Goal: Information Seeking & Learning: Compare options

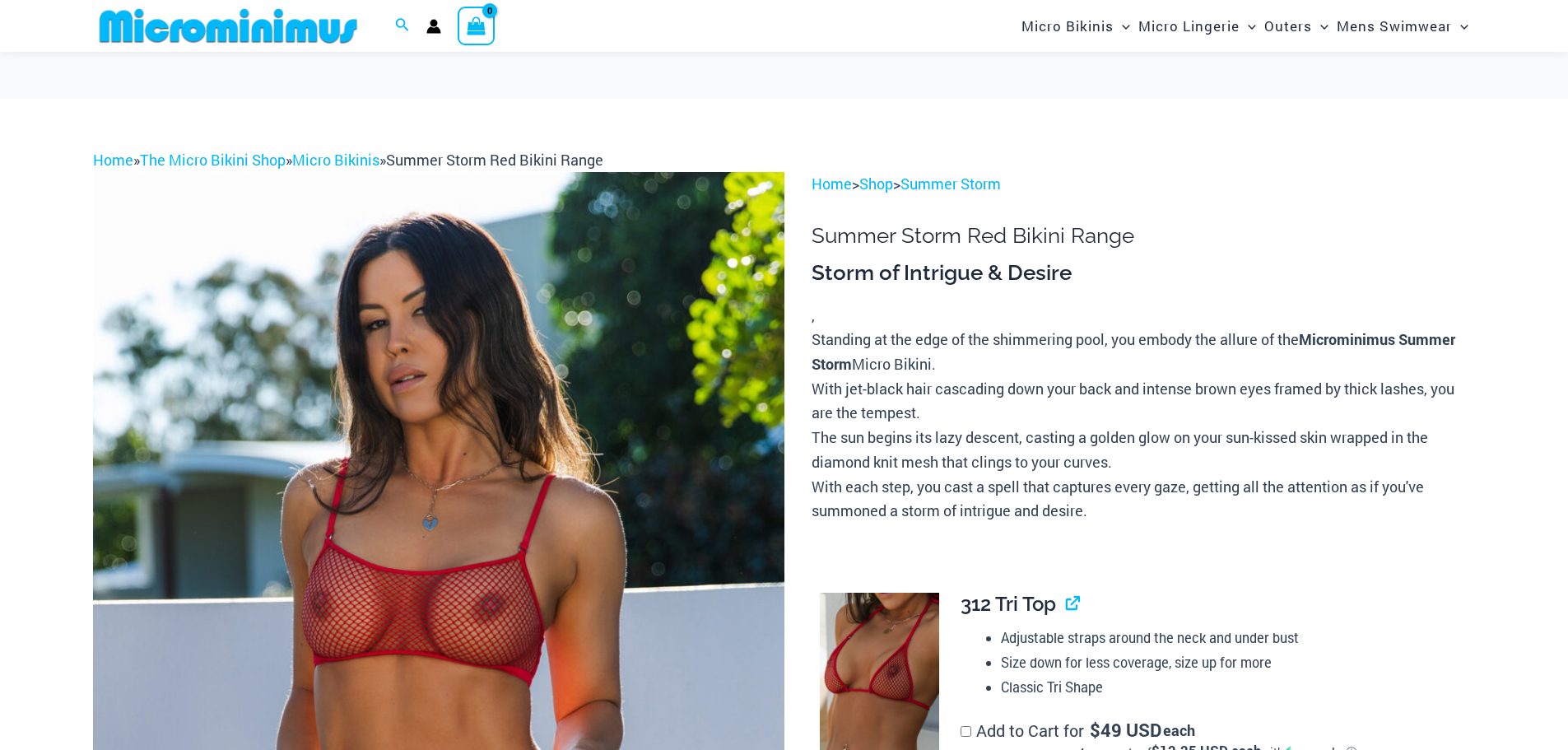
scroll to position [83, 0]
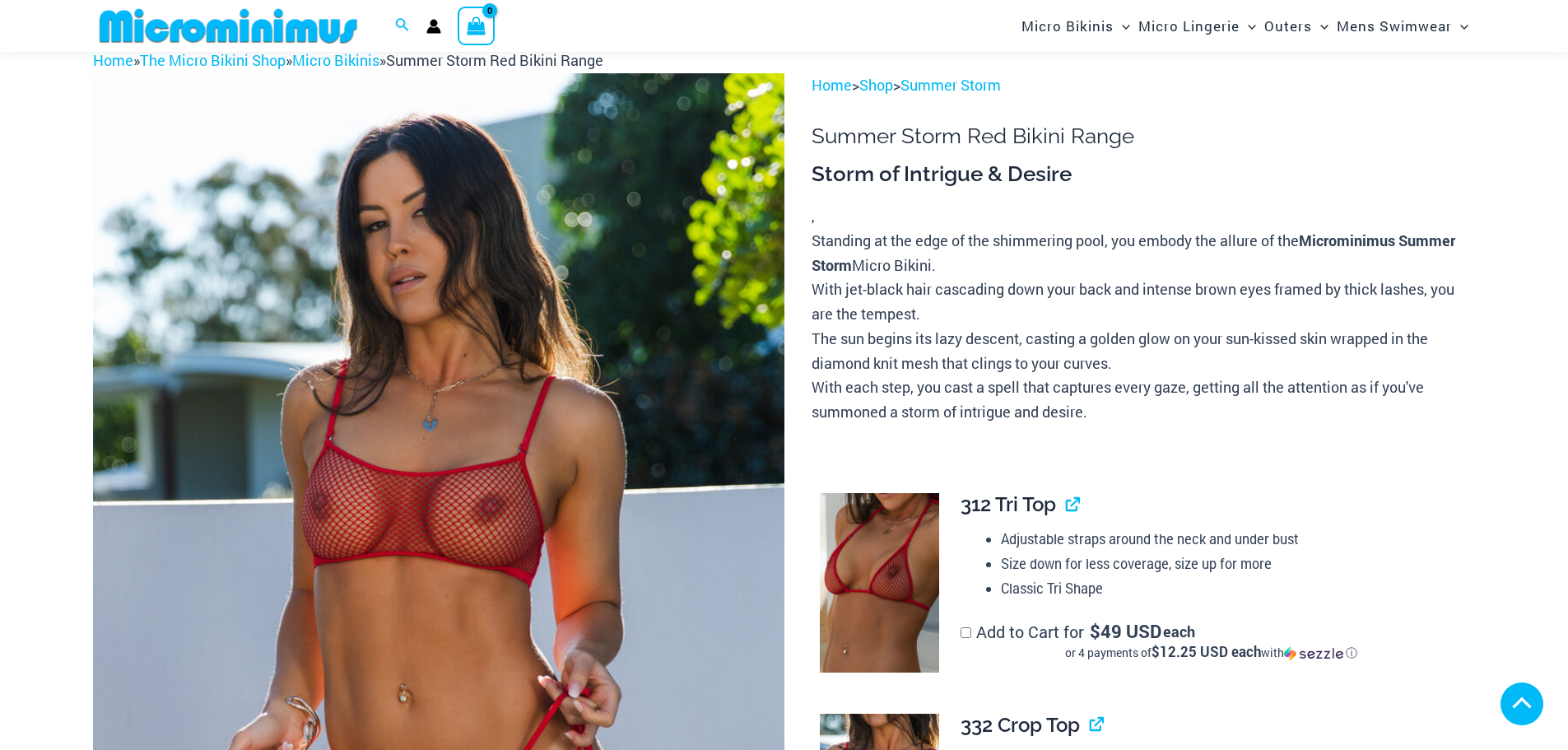
click at [610, 300] on img at bounding box center [439, 592] width 691 height 1038
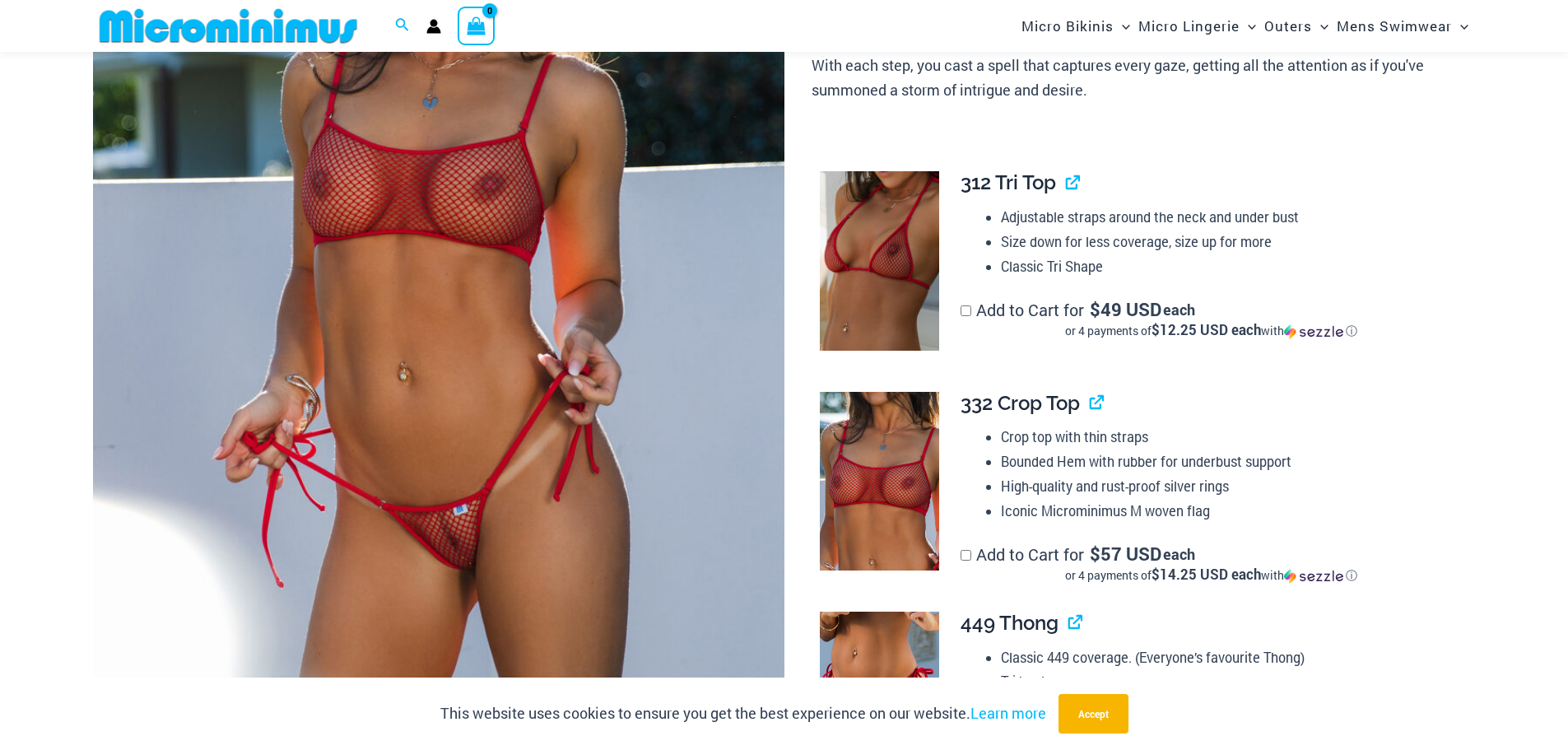
click at [478, 327] on img at bounding box center [439, 271] width 691 height 1038
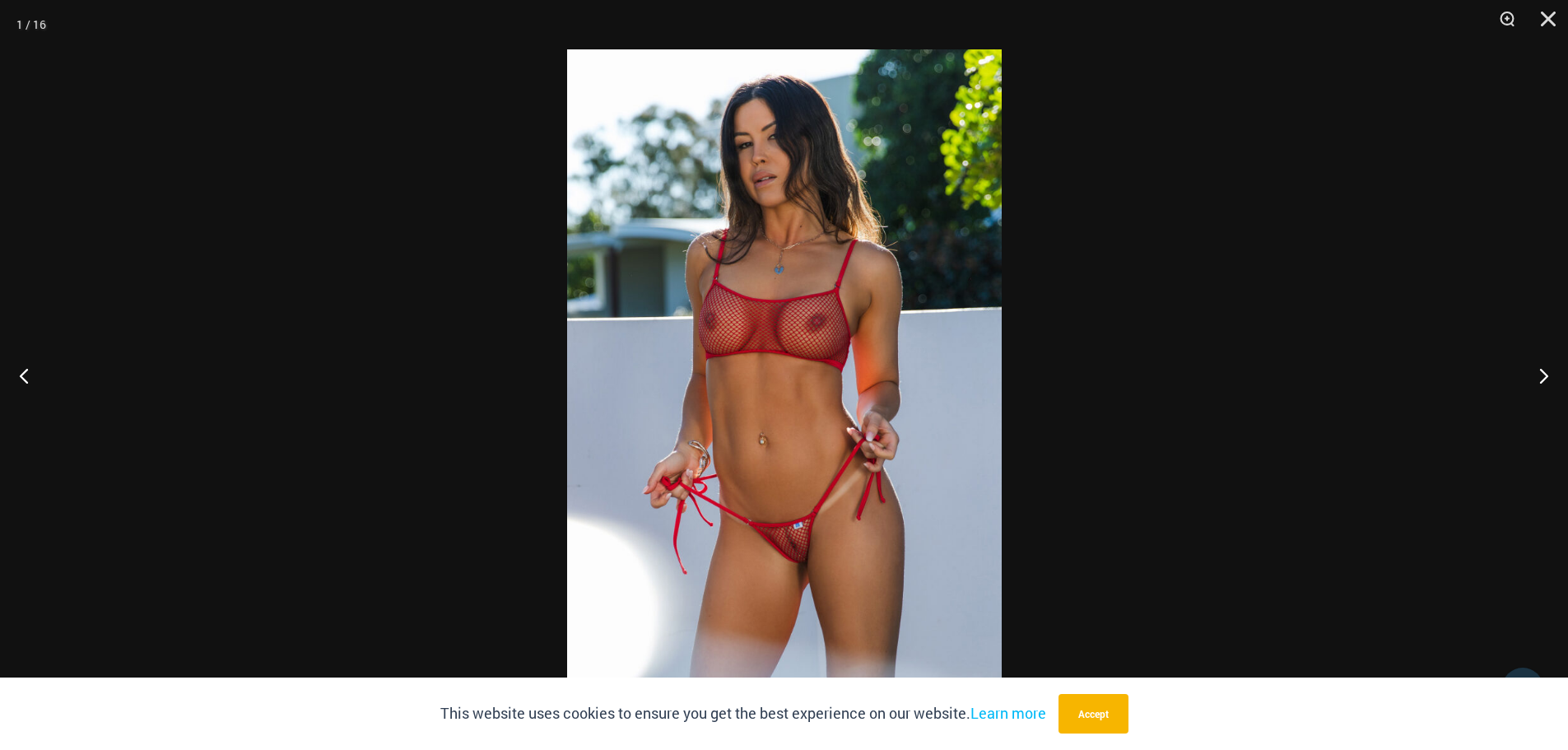
click at [789, 425] on img at bounding box center [784, 375] width 435 height 651
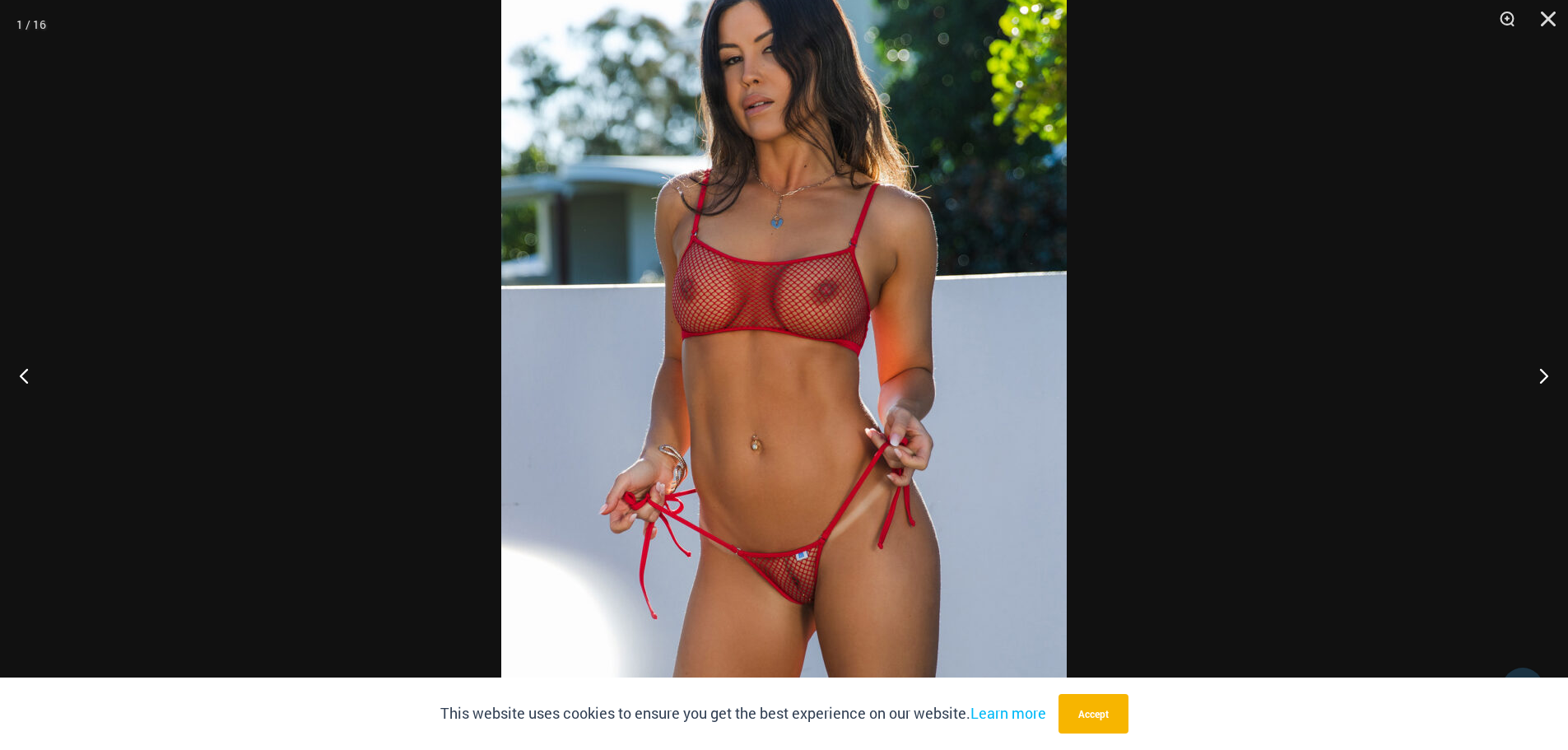
click at [789, 425] on img at bounding box center [784, 360] width 566 height 848
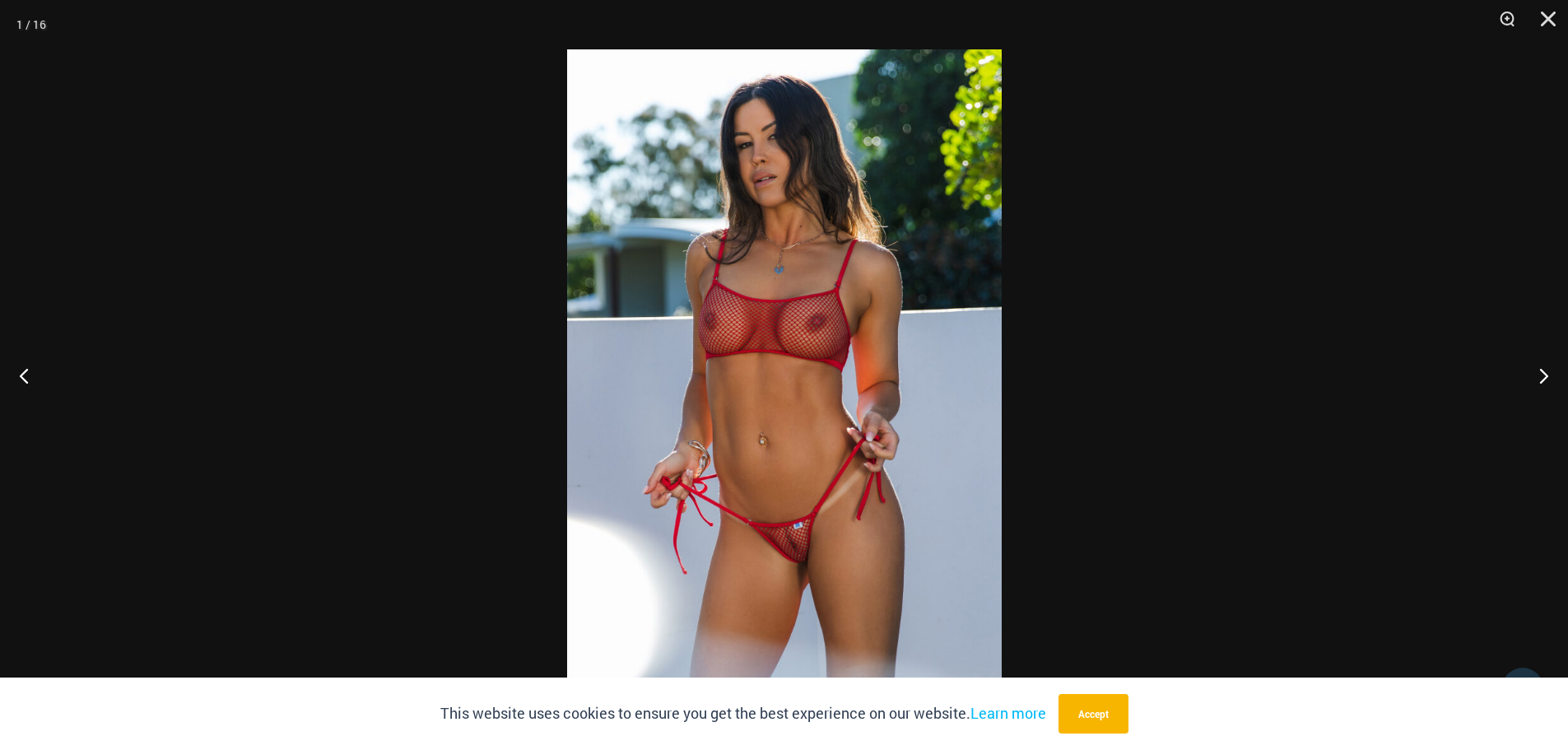
click at [789, 425] on img at bounding box center [784, 375] width 435 height 651
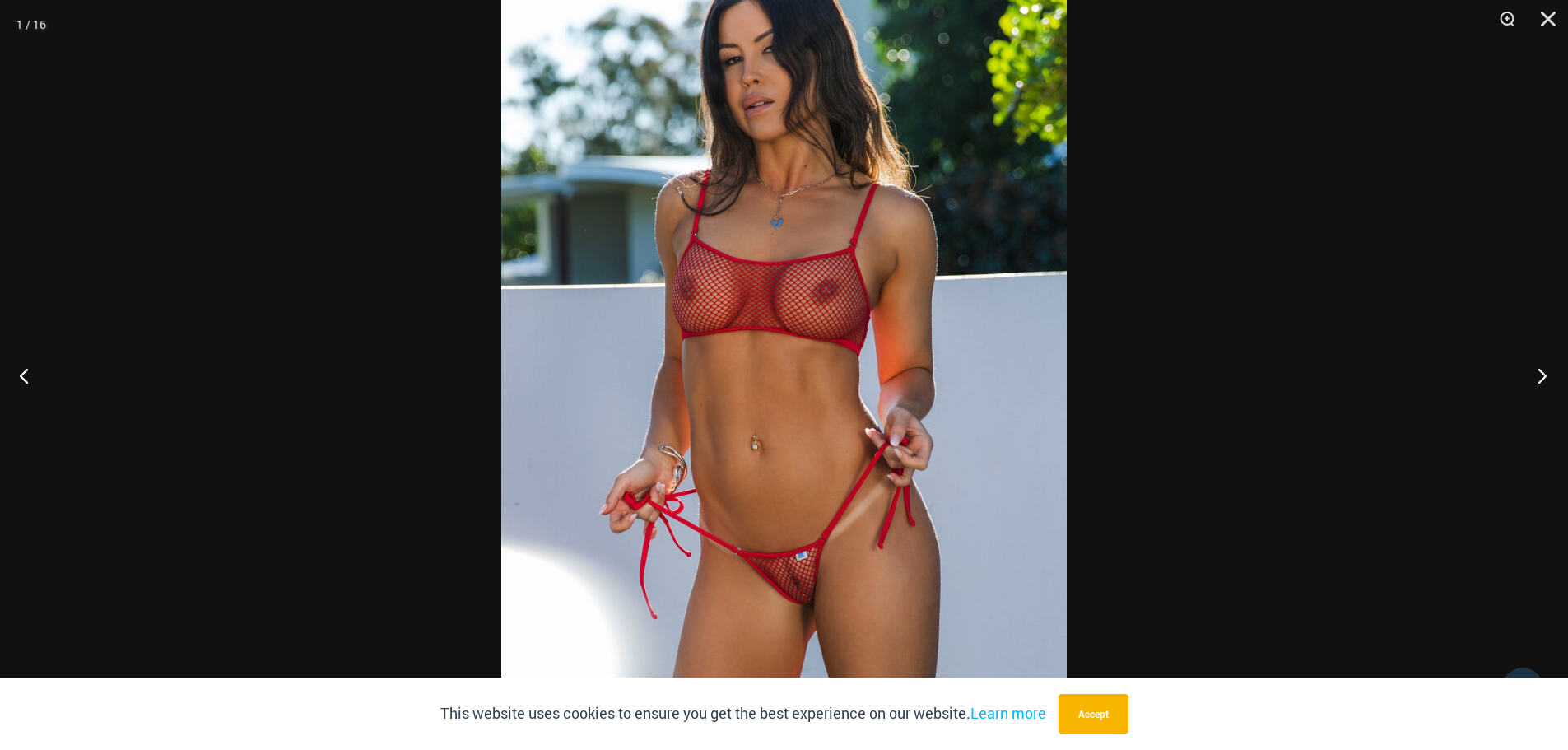
click at [1541, 367] on button "Next" at bounding box center [1537, 375] width 62 height 83
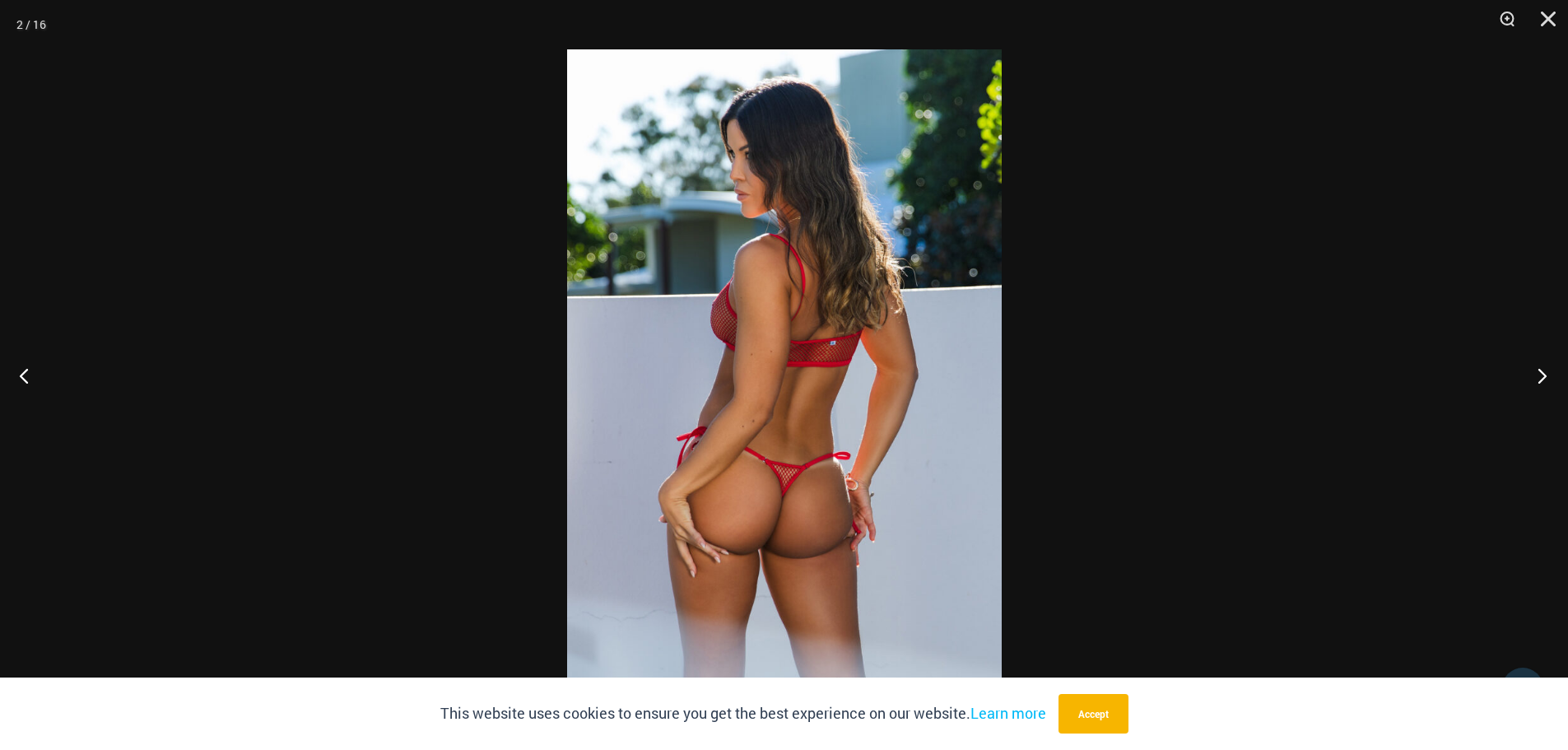
click at [1546, 380] on button "Next" at bounding box center [1537, 375] width 62 height 83
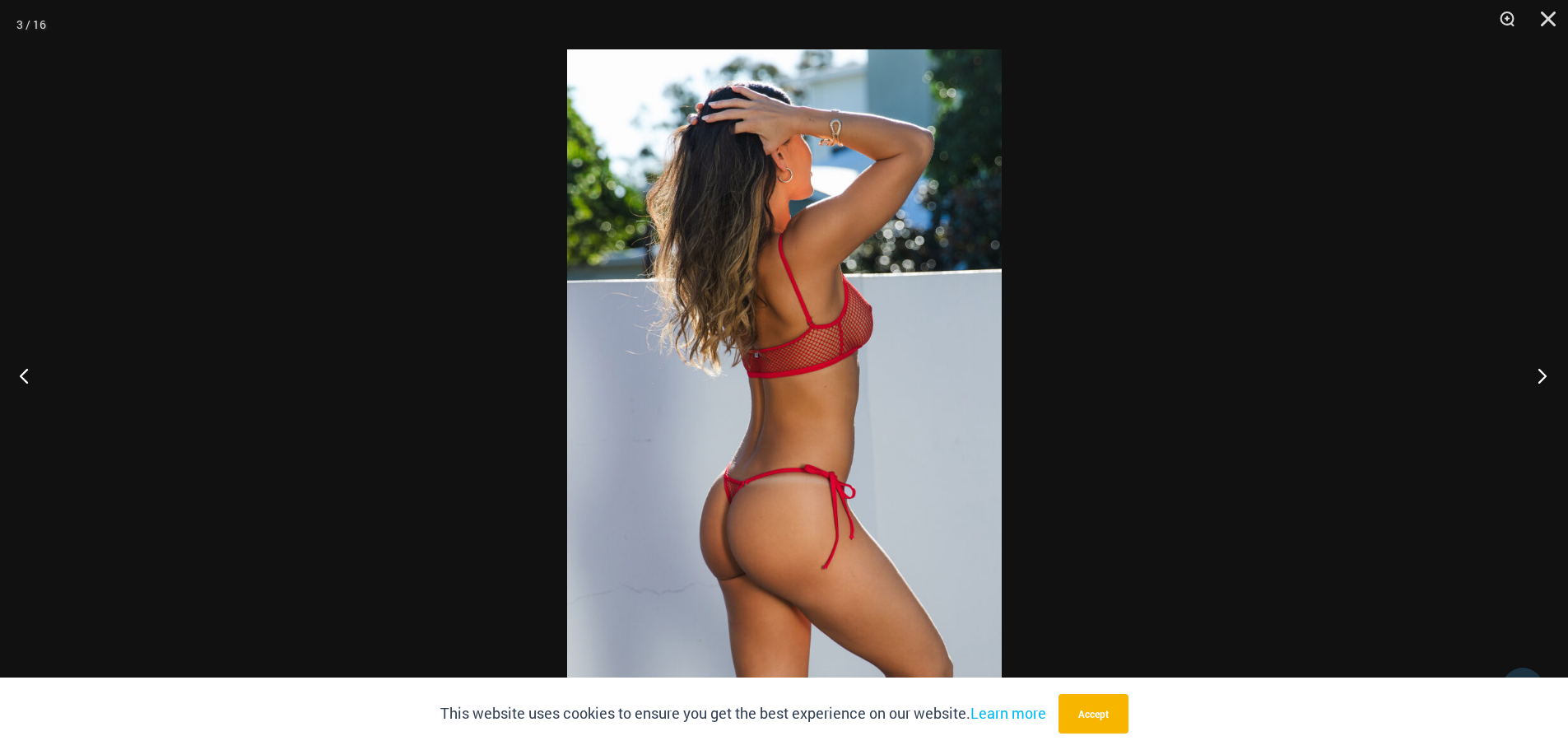
click at [1538, 368] on button "Next" at bounding box center [1537, 375] width 62 height 83
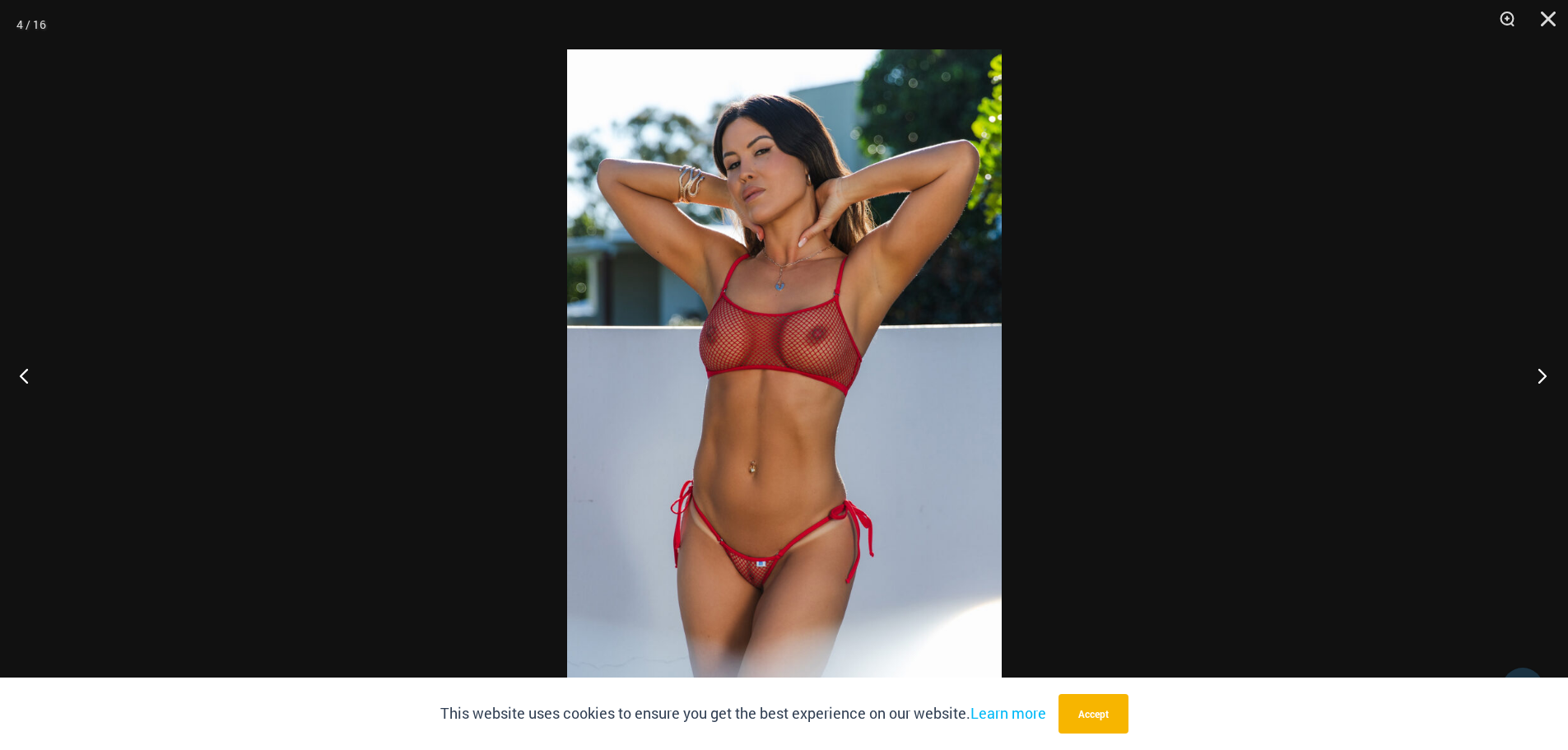
click at [1534, 378] on button "Next" at bounding box center [1537, 375] width 62 height 83
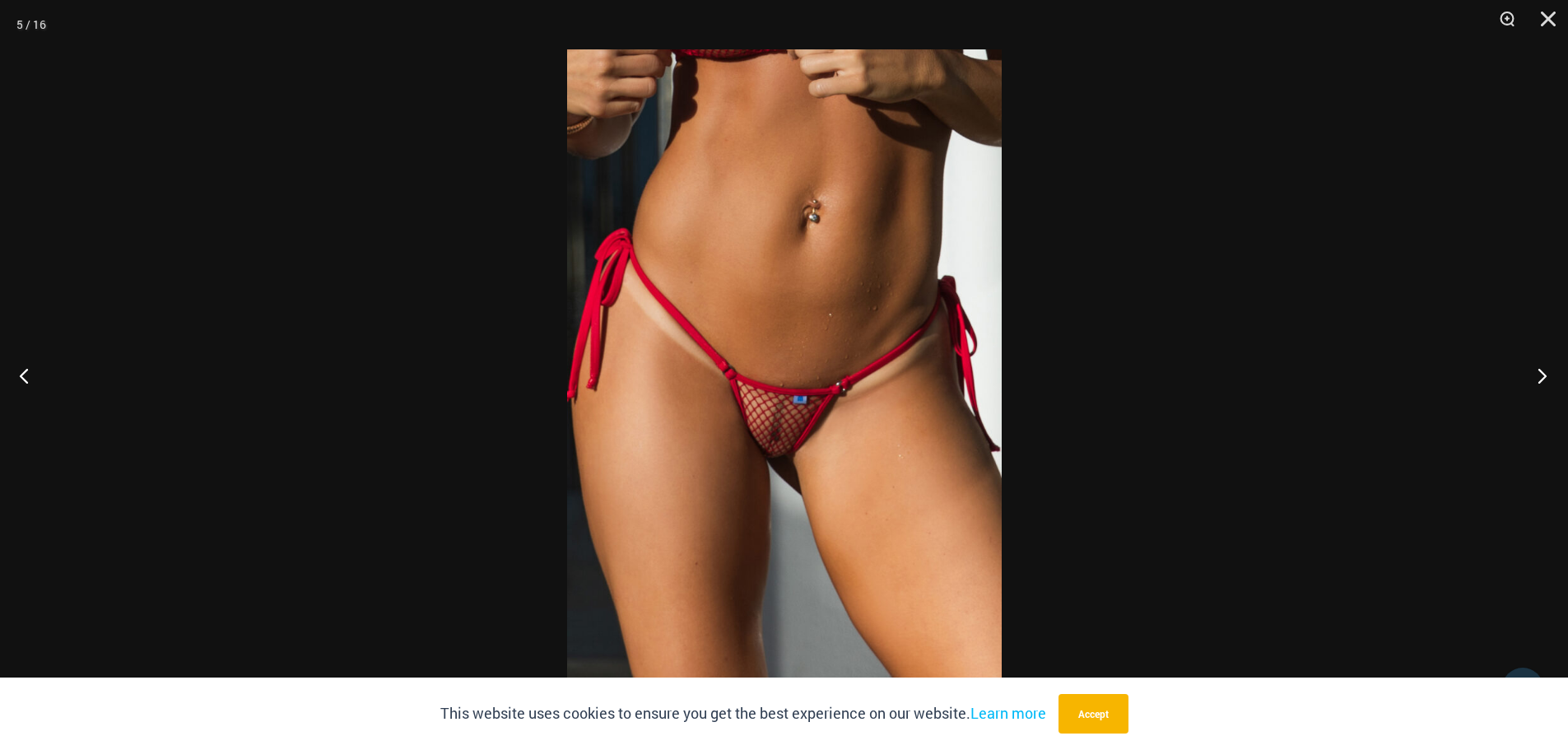
click at [1538, 370] on button "Next" at bounding box center [1537, 375] width 62 height 83
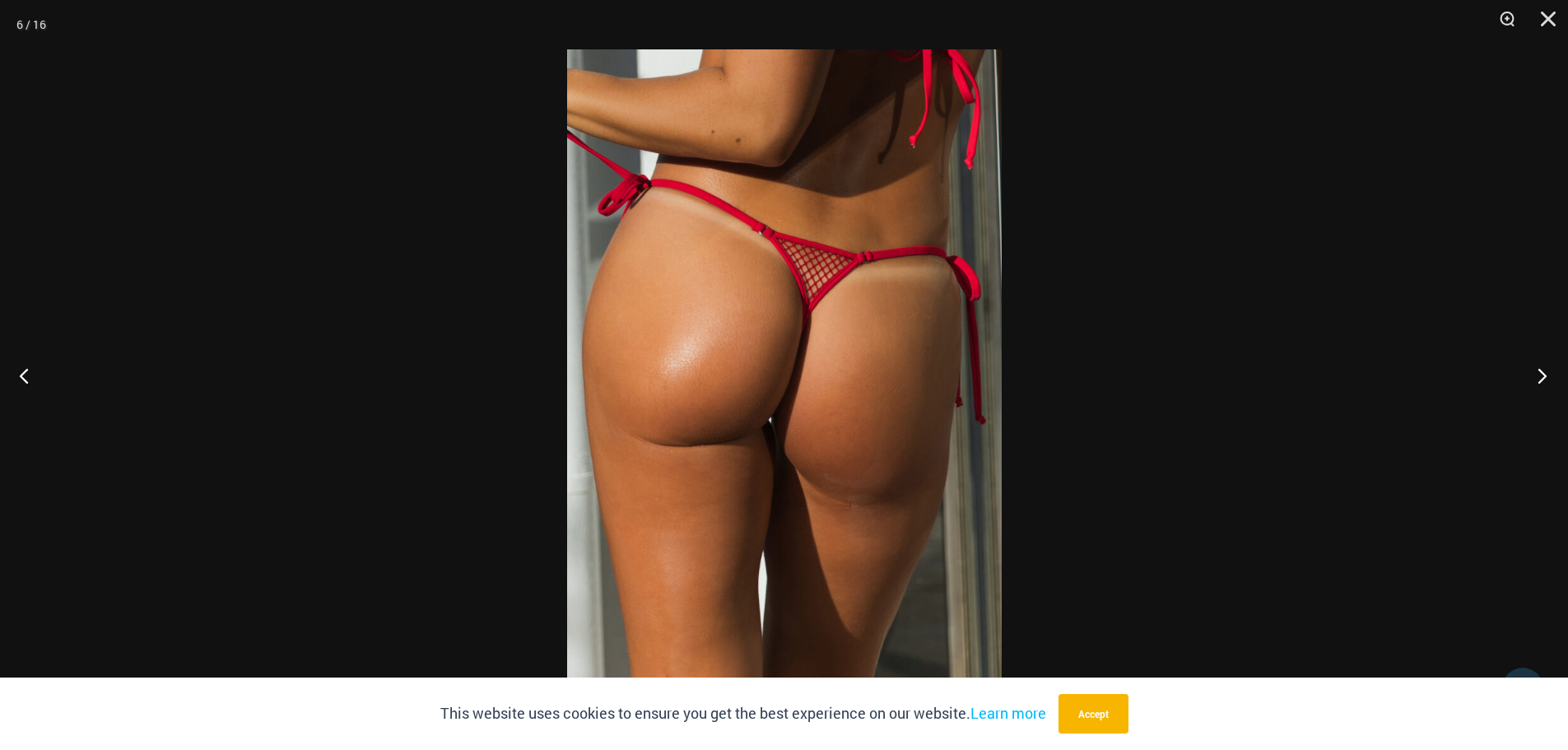
click at [1532, 366] on button "Next" at bounding box center [1537, 375] width 62 height 83
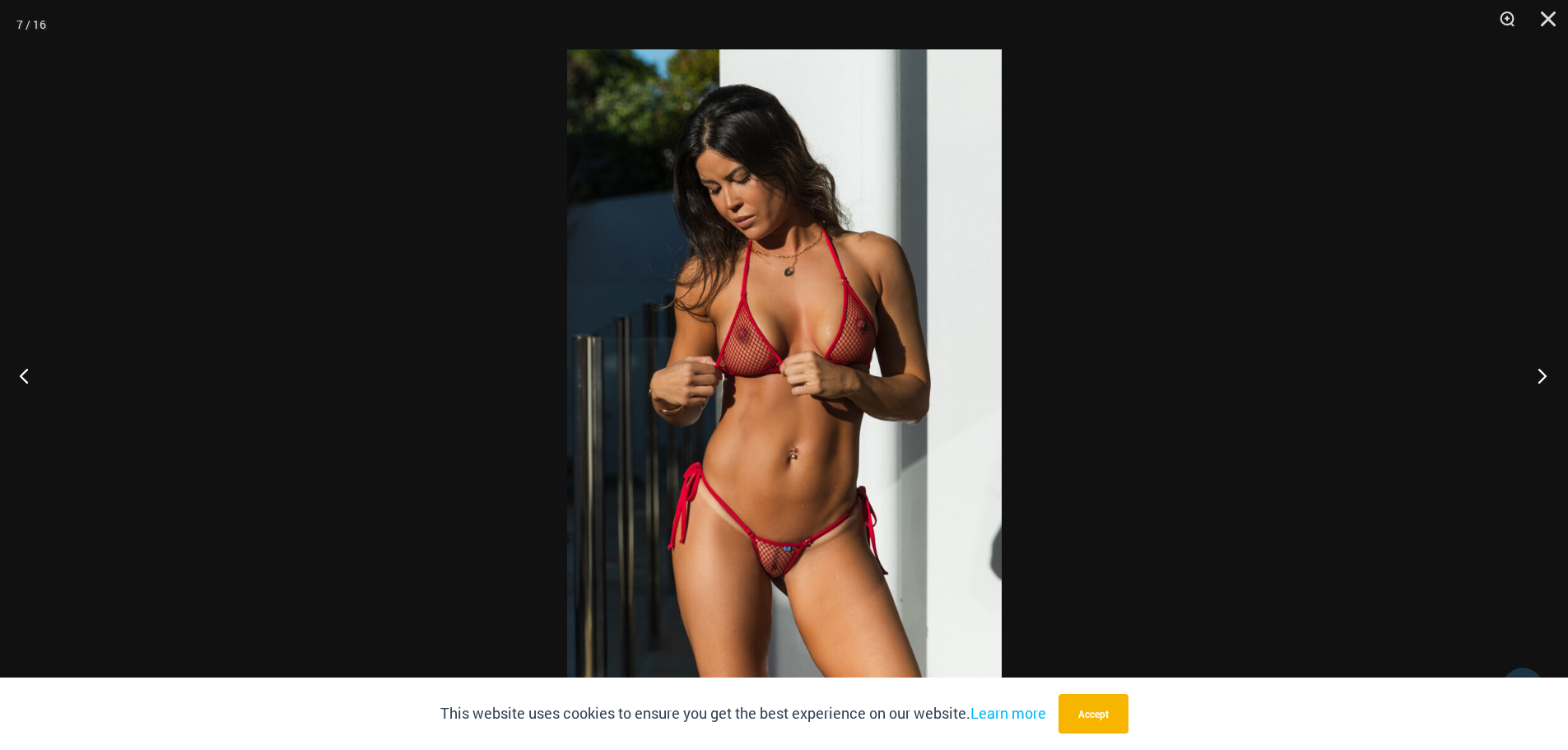
click at [1543, 378] on button "Next" at bounding box center [1537, 375] width 62 height 83
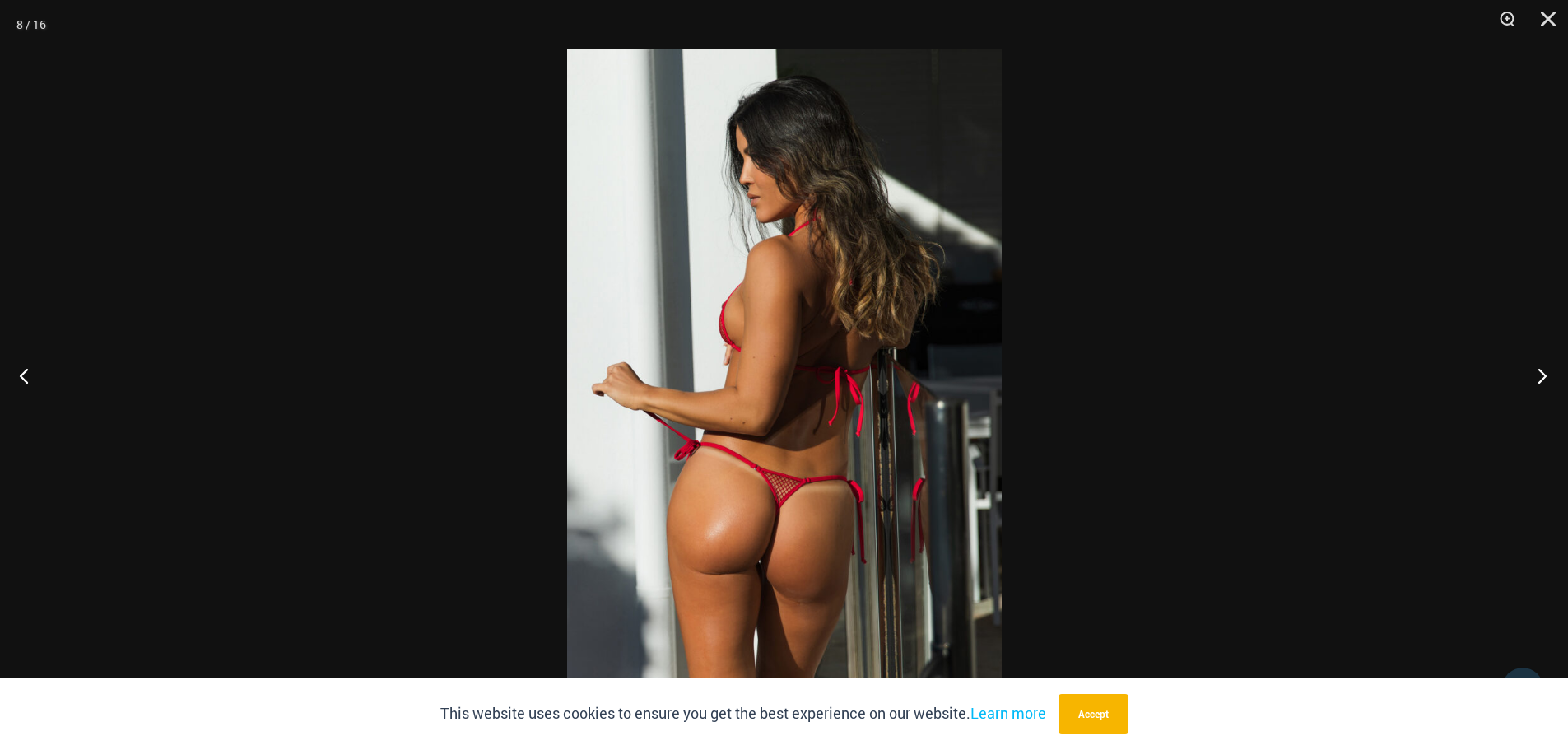
click at [1537, 367] on button "Next" at bounding box center [1537, 375] width 62 height 83
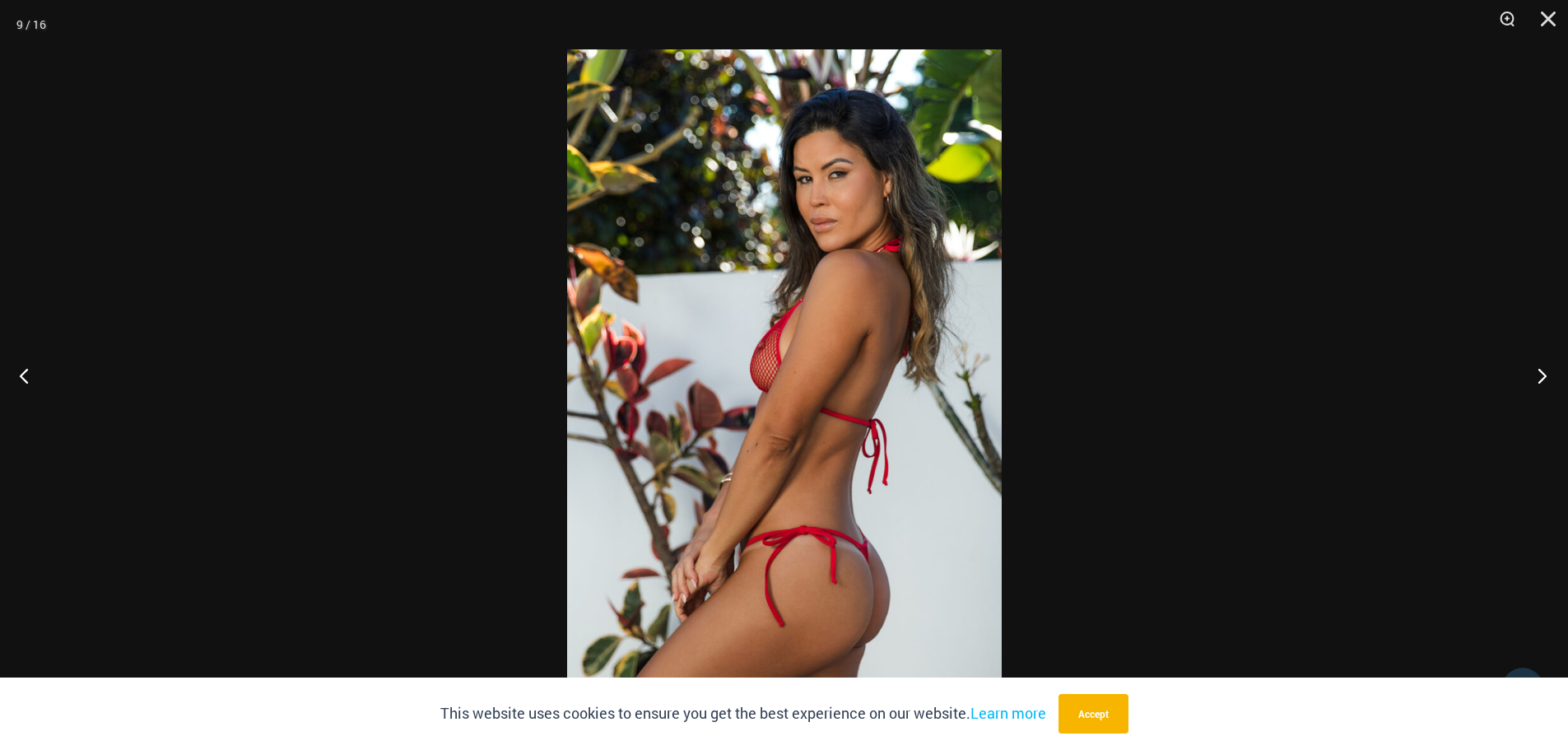
click at [1537, 378] on button "Next" at bounding box center [1537, 375] width 62 height 83
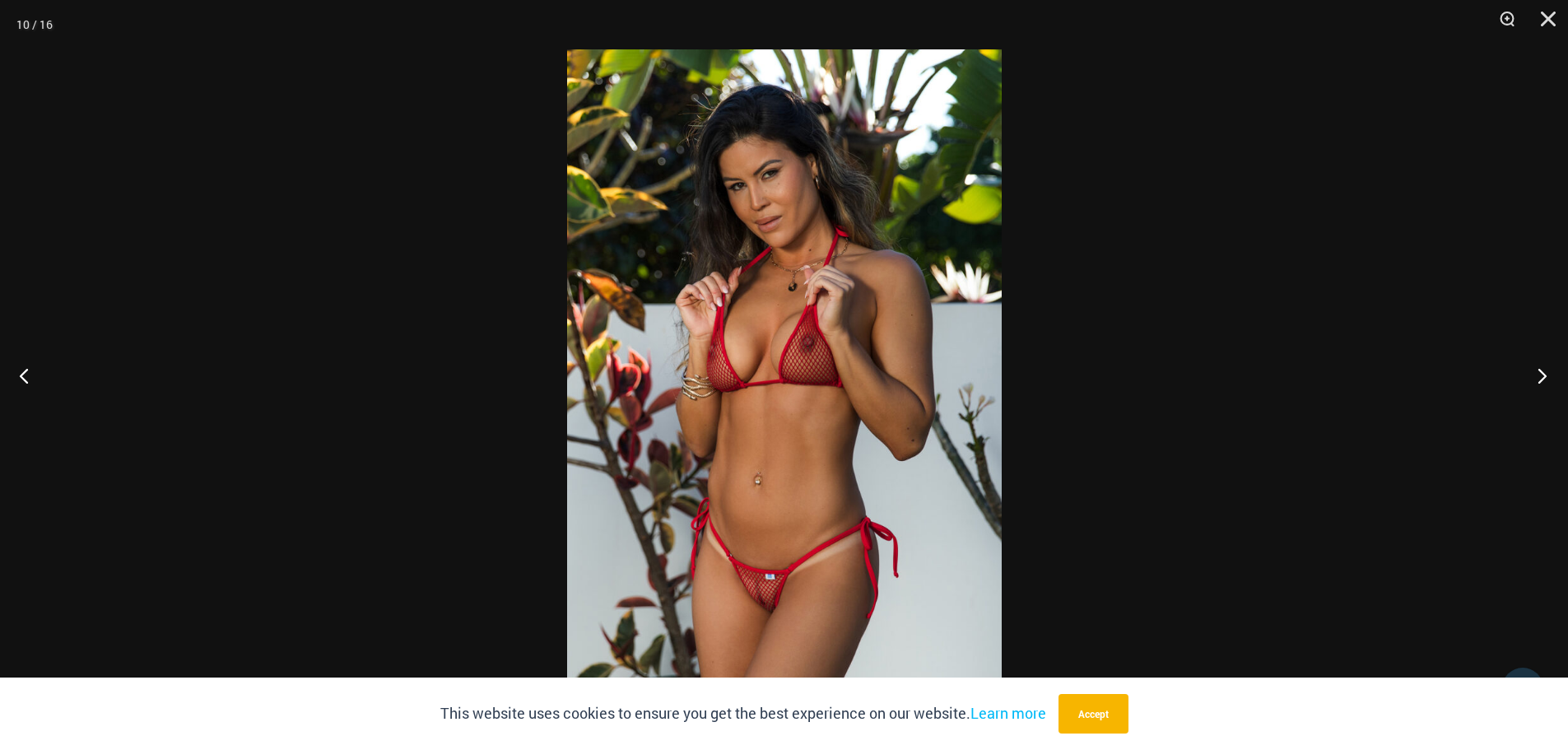
click at [1547, 380] on button "Next" at bounding box center [1537, 375] width 62 height 83
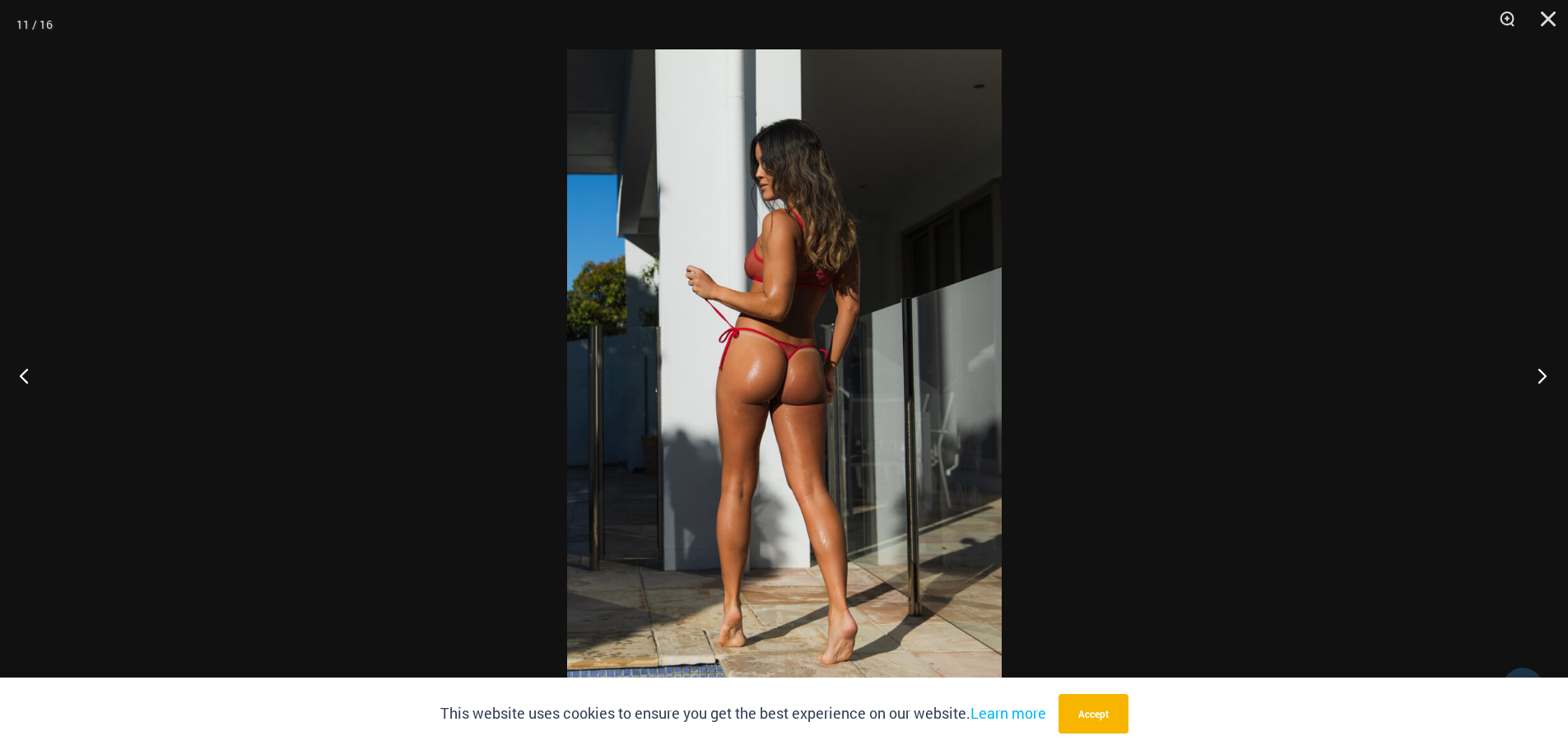
click at [1547, 372] on button "Next" at bounding box center [1537, 375] width 62 height 83
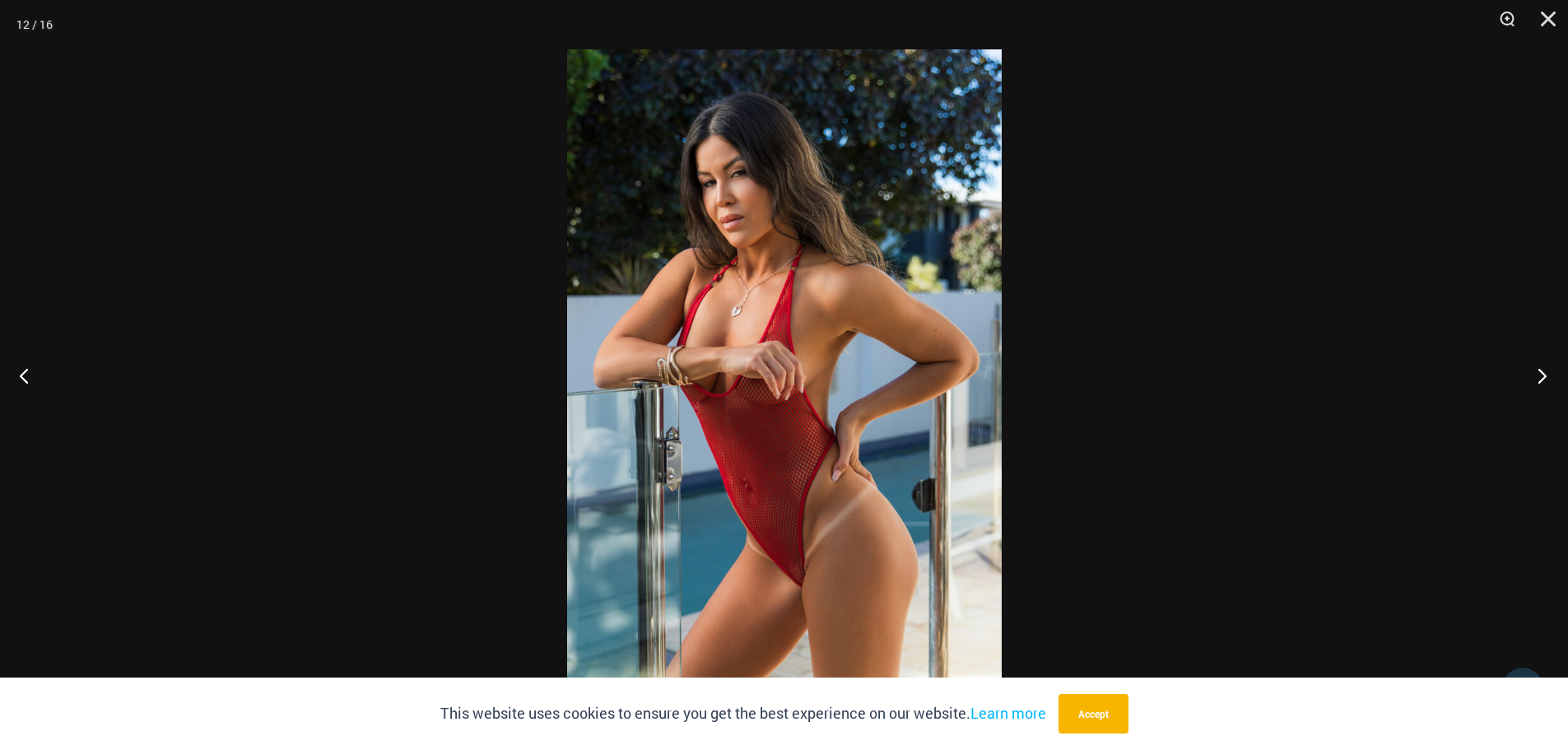
click at [1547, 379] on button "Next" at bounding box center [1537, 375] width 62 height 83
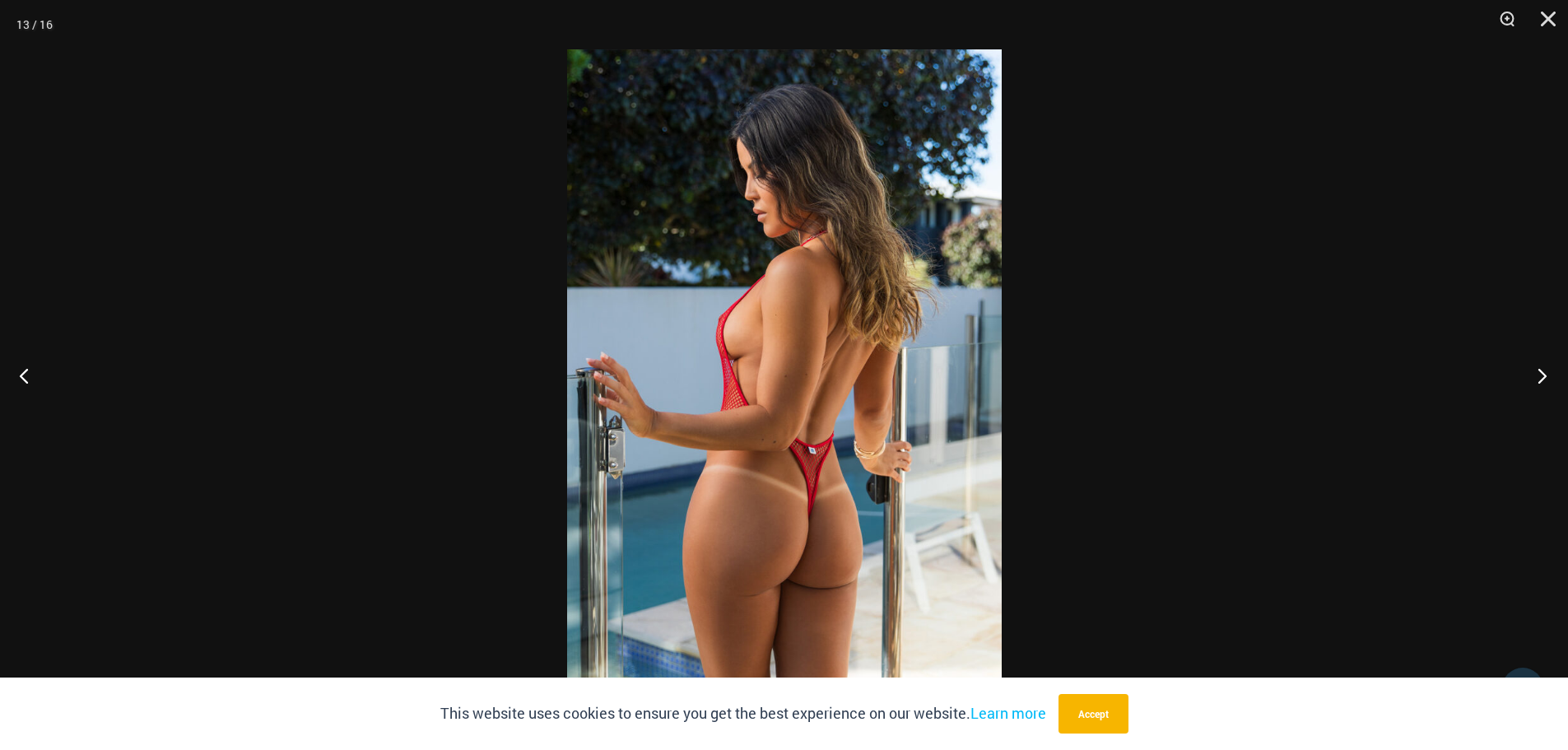
click at [1539, 375] on button "Next" at bounding box center [1537, 375] width 62 height 83
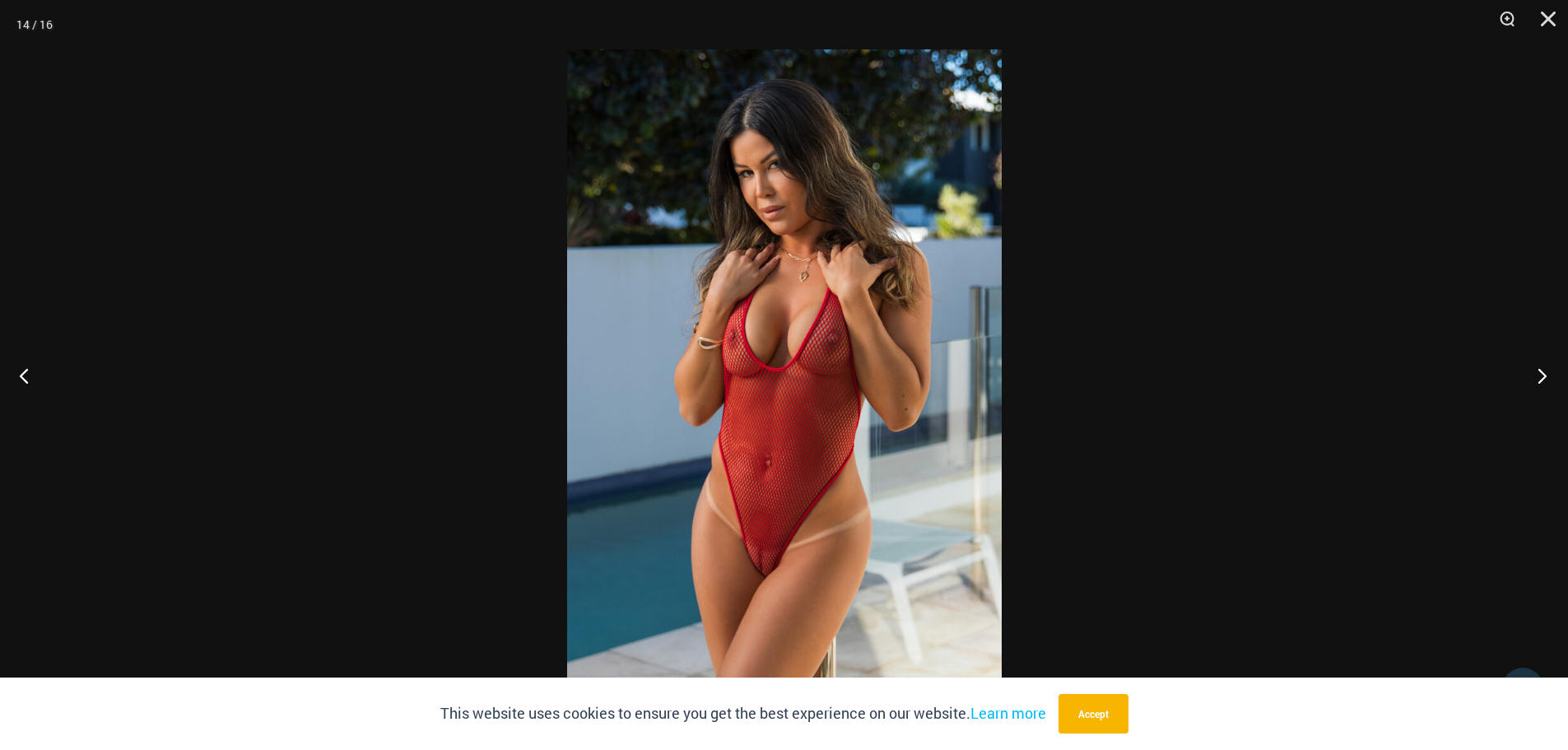
click at [1535, 381] on button "Next" at bounding box center [1537, 375] width 62 height 83
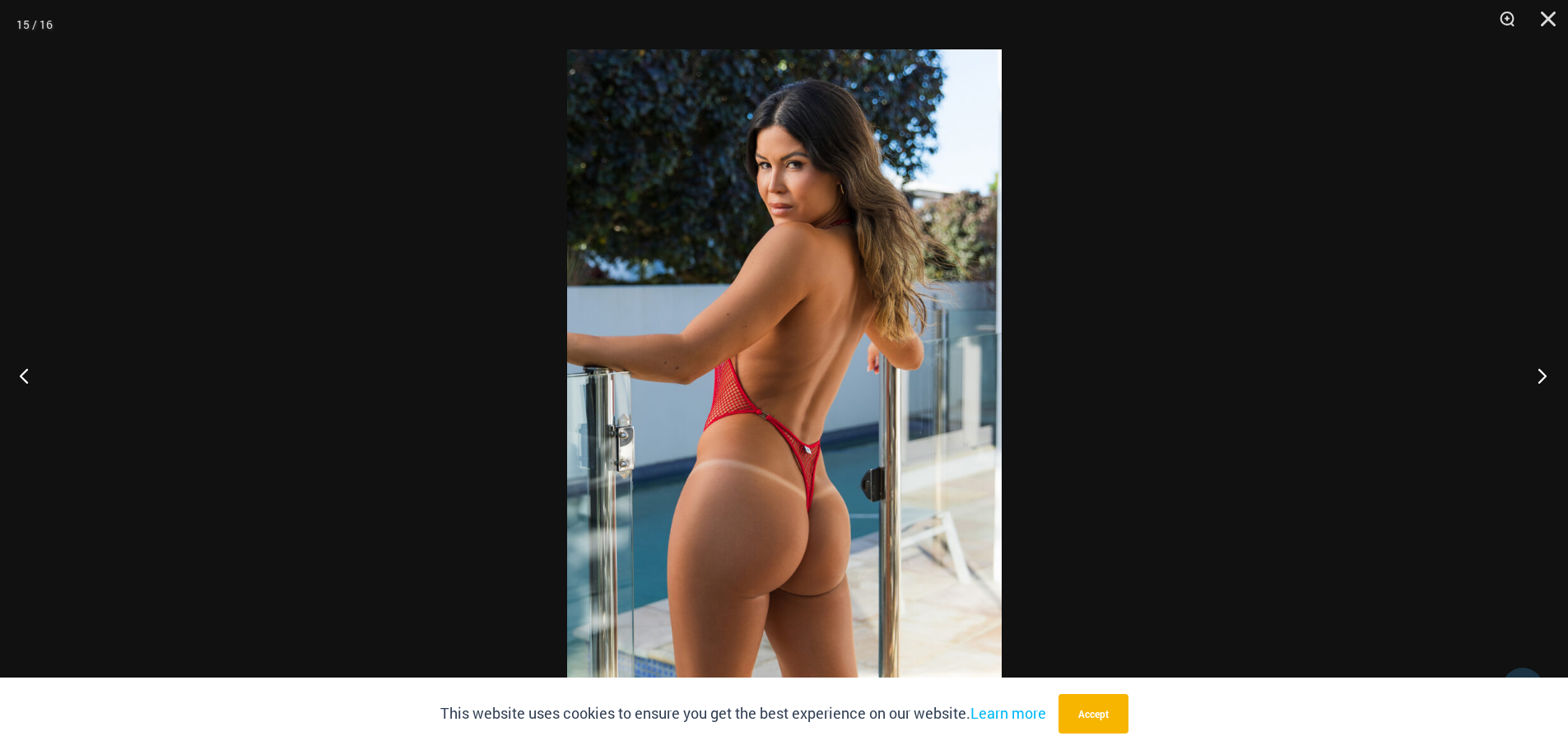
click at [1538, 379] on button "Next" at bounding box center [1537, 375] width 62 height 83
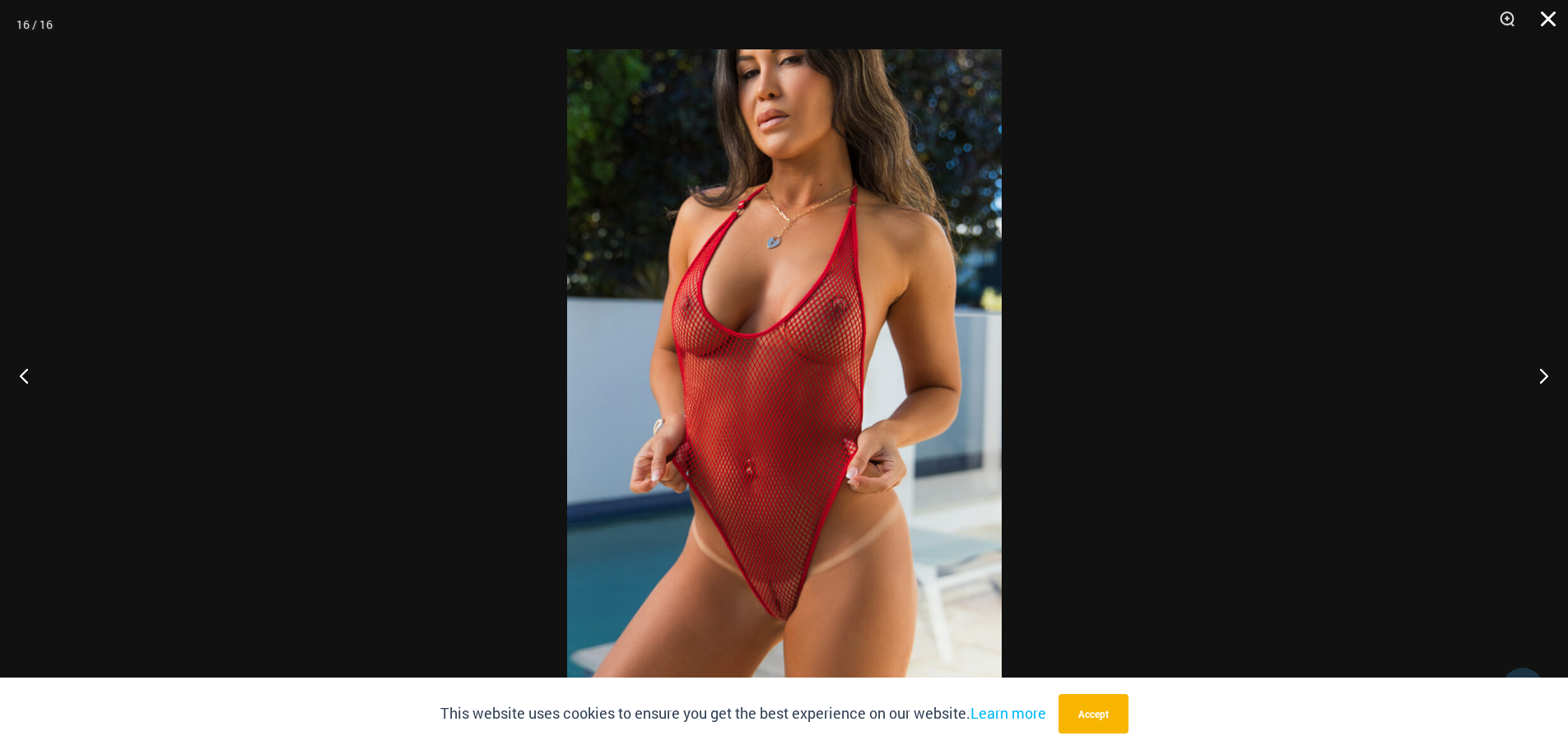
click at [1551, 19] on button "Close" at bounding box center [1542, 25] width 41 height 50
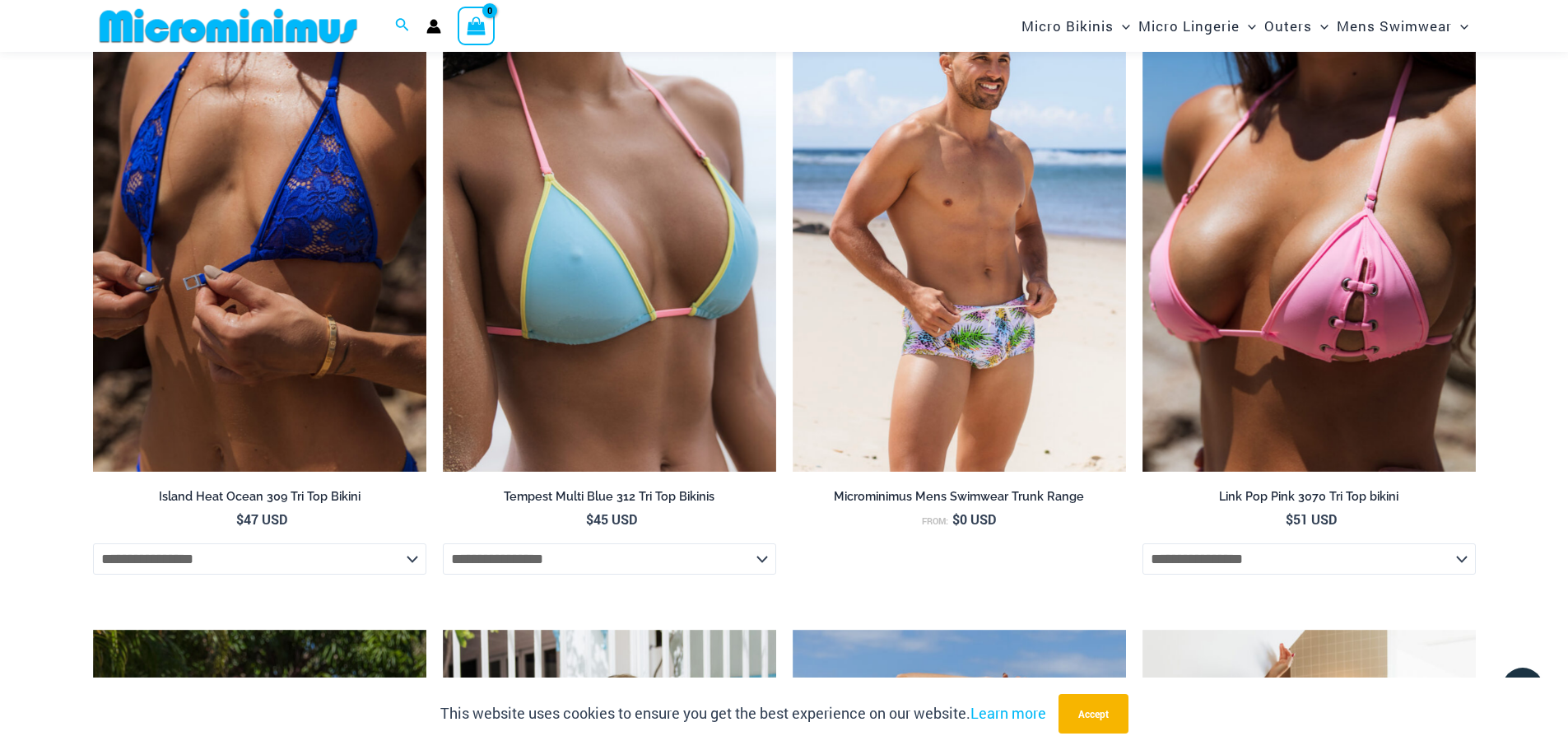
scroll to position [3781, 0]
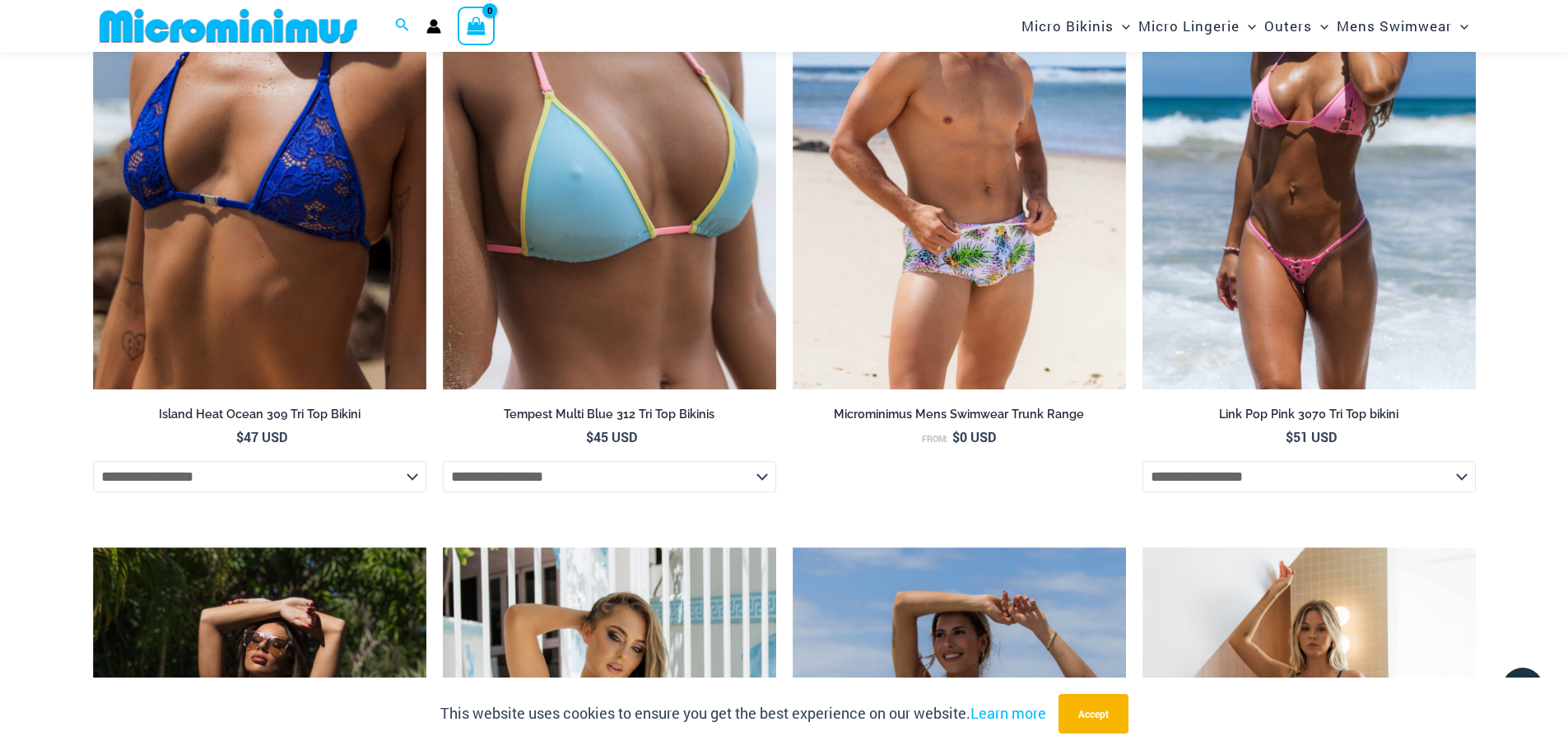
click at [1357, 388] on img at bounding box center [1309, 139] width 333 height 501
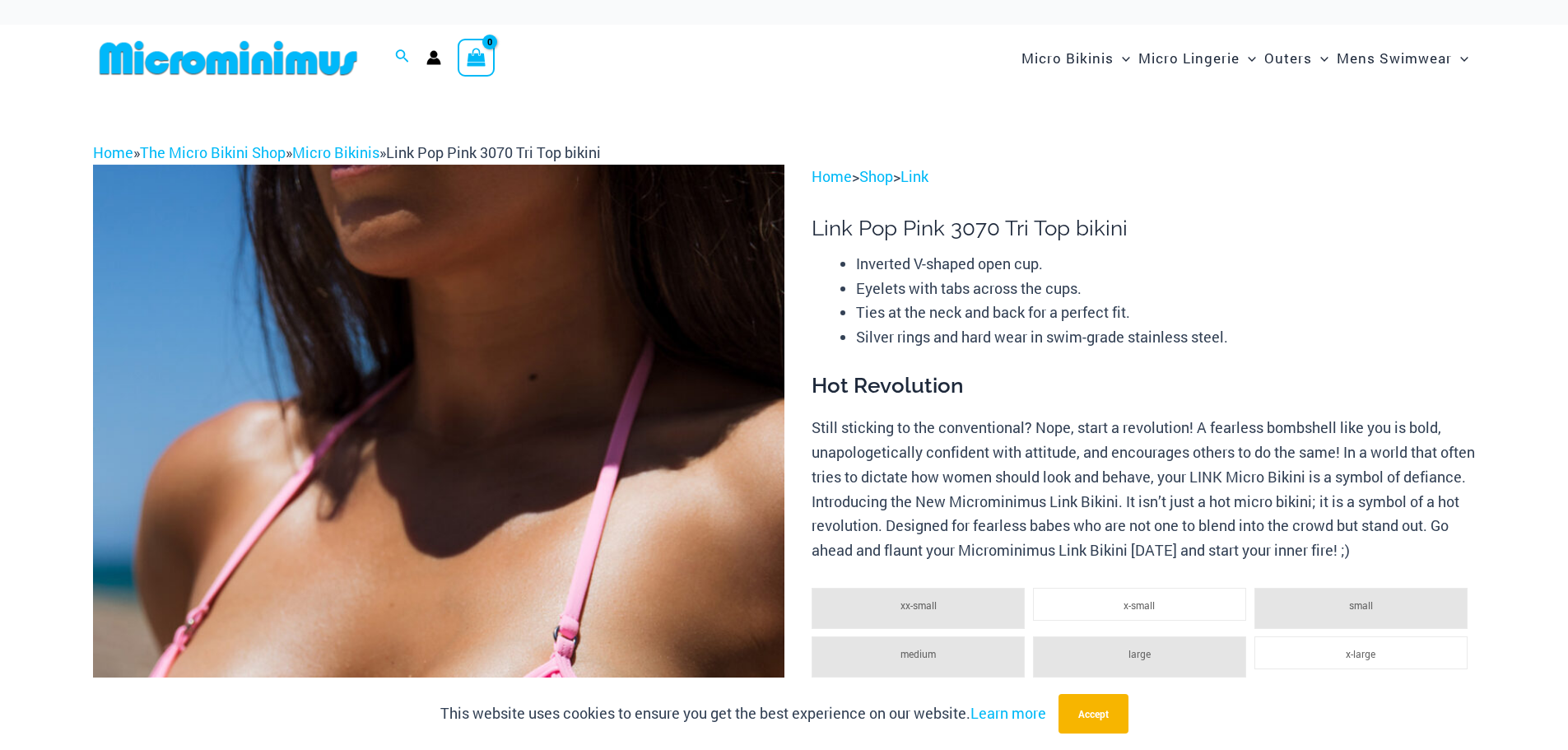
click at [479, 465] on img at bounding box center [439, 684] width 691 height 1038
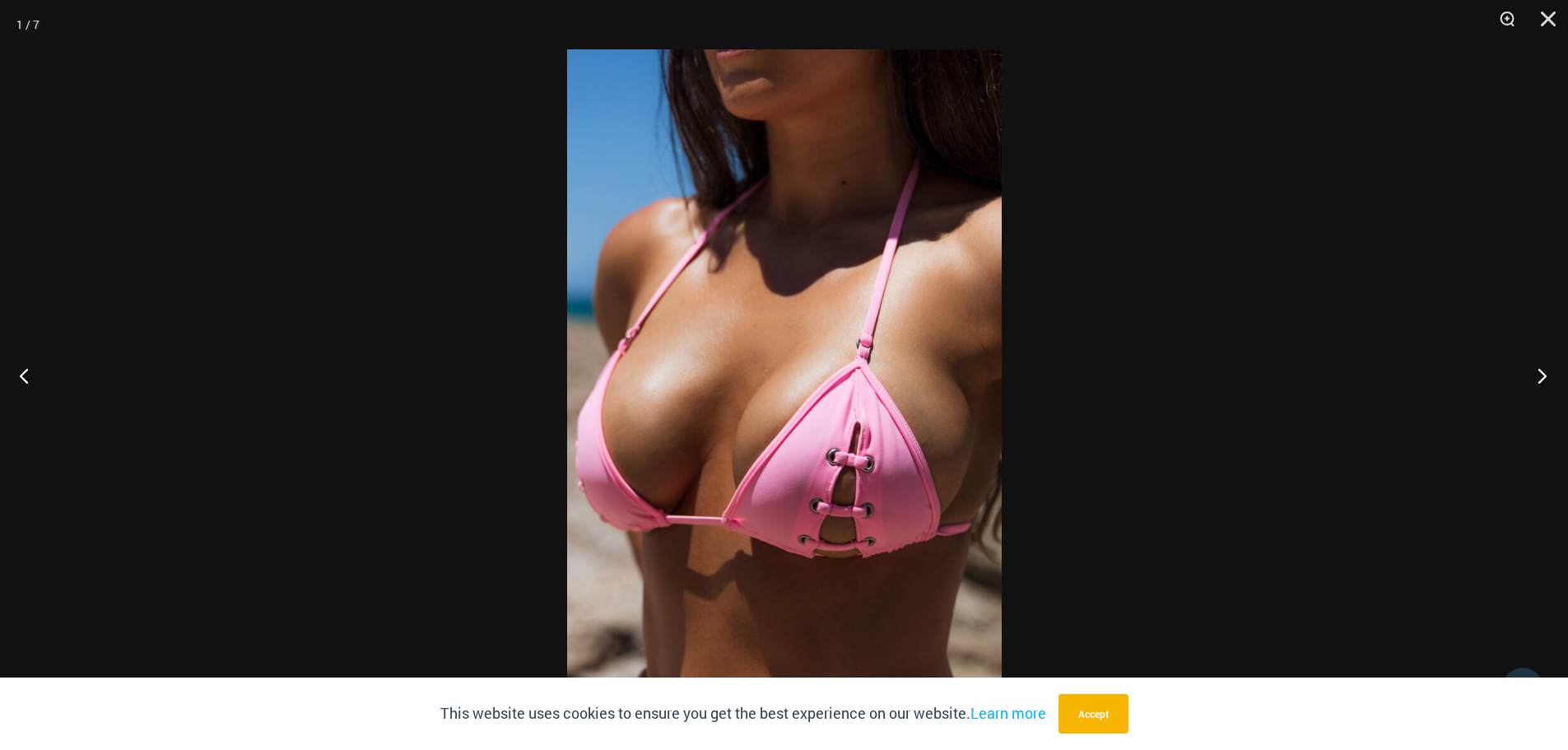
click at [1543, 380] on button "Next" at bounding box center [1537, 375] width 62 height 83
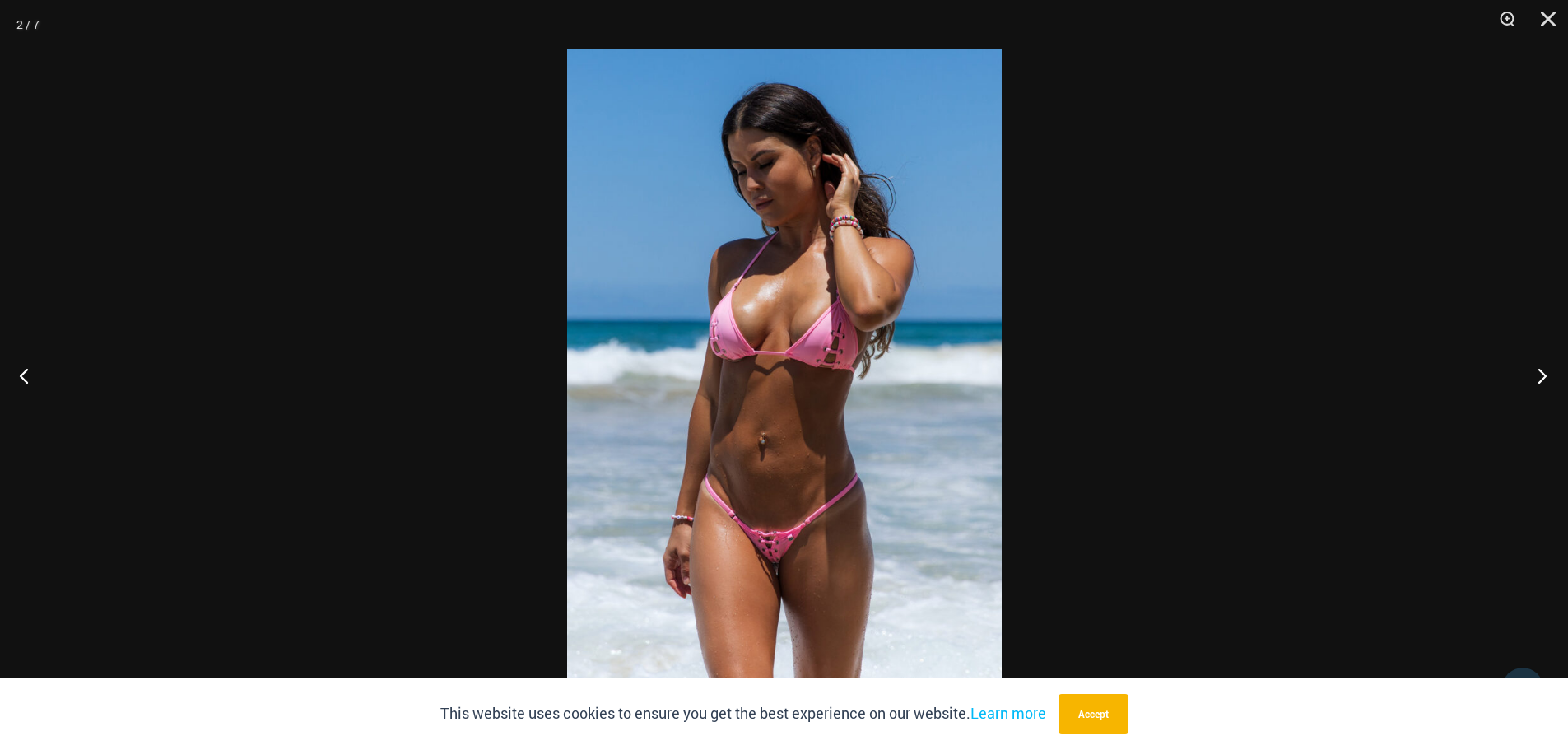
click at [1538, 374] on button "Next" at bounding box center [1537, 375] width 62 height 83
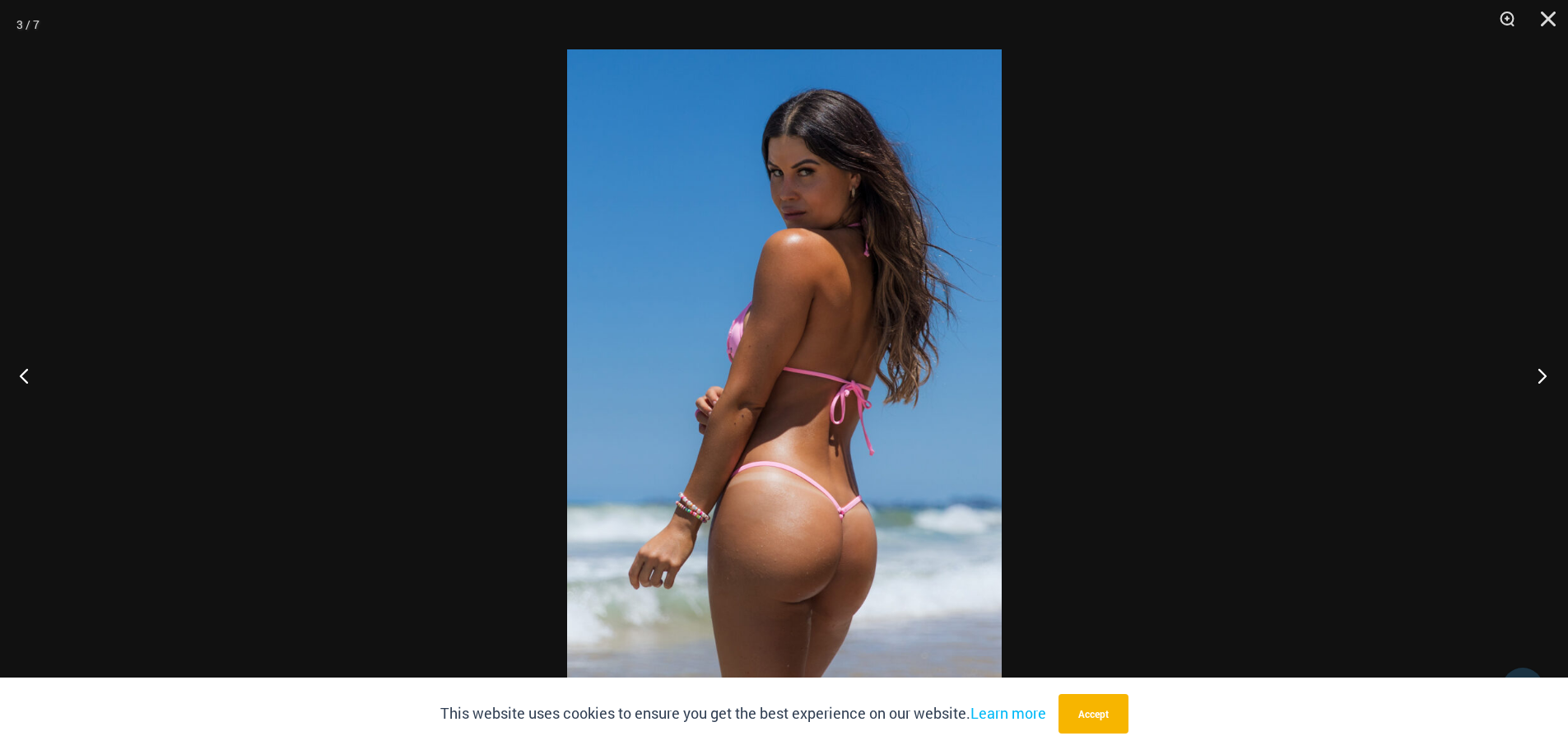
click at [1542, 375] on button "Next" at bounding box center [1537, 375] width 62 height 83
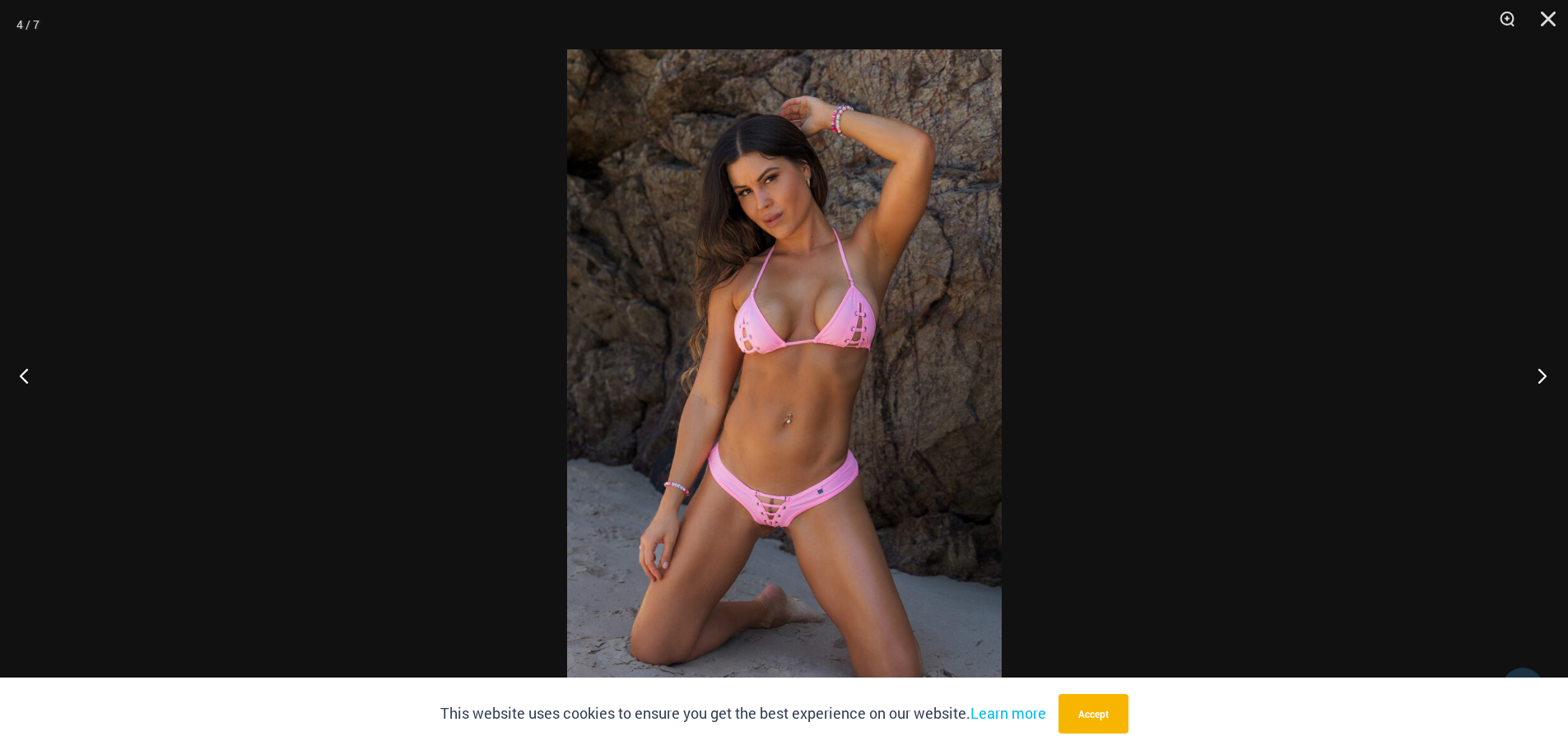
click at [1540, 371] on button "Next" at bounding box center [1537, 375] width 62 height 83
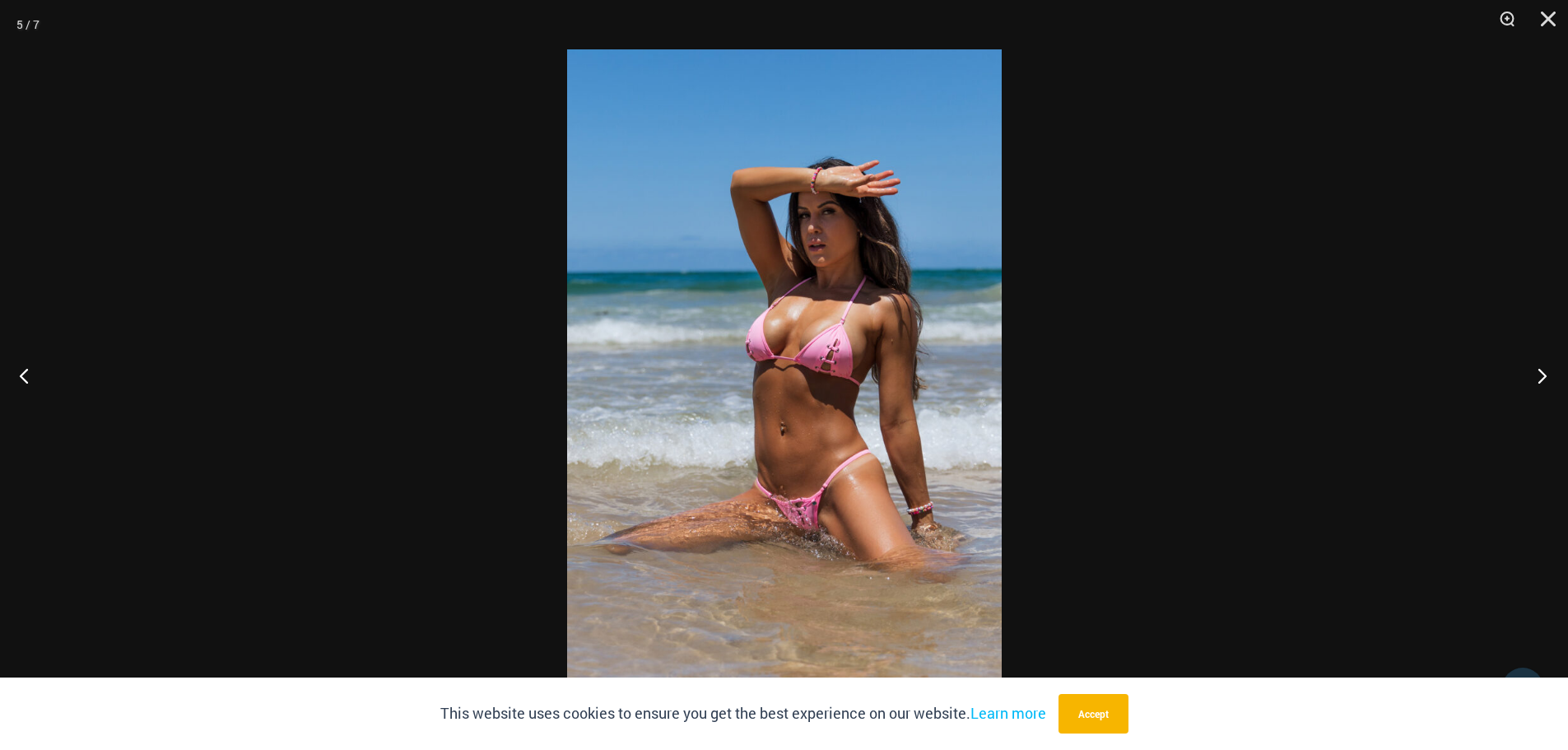
click at [1546, 367] on button "Next" at bounding box center [1537, 375] width 62 height 83
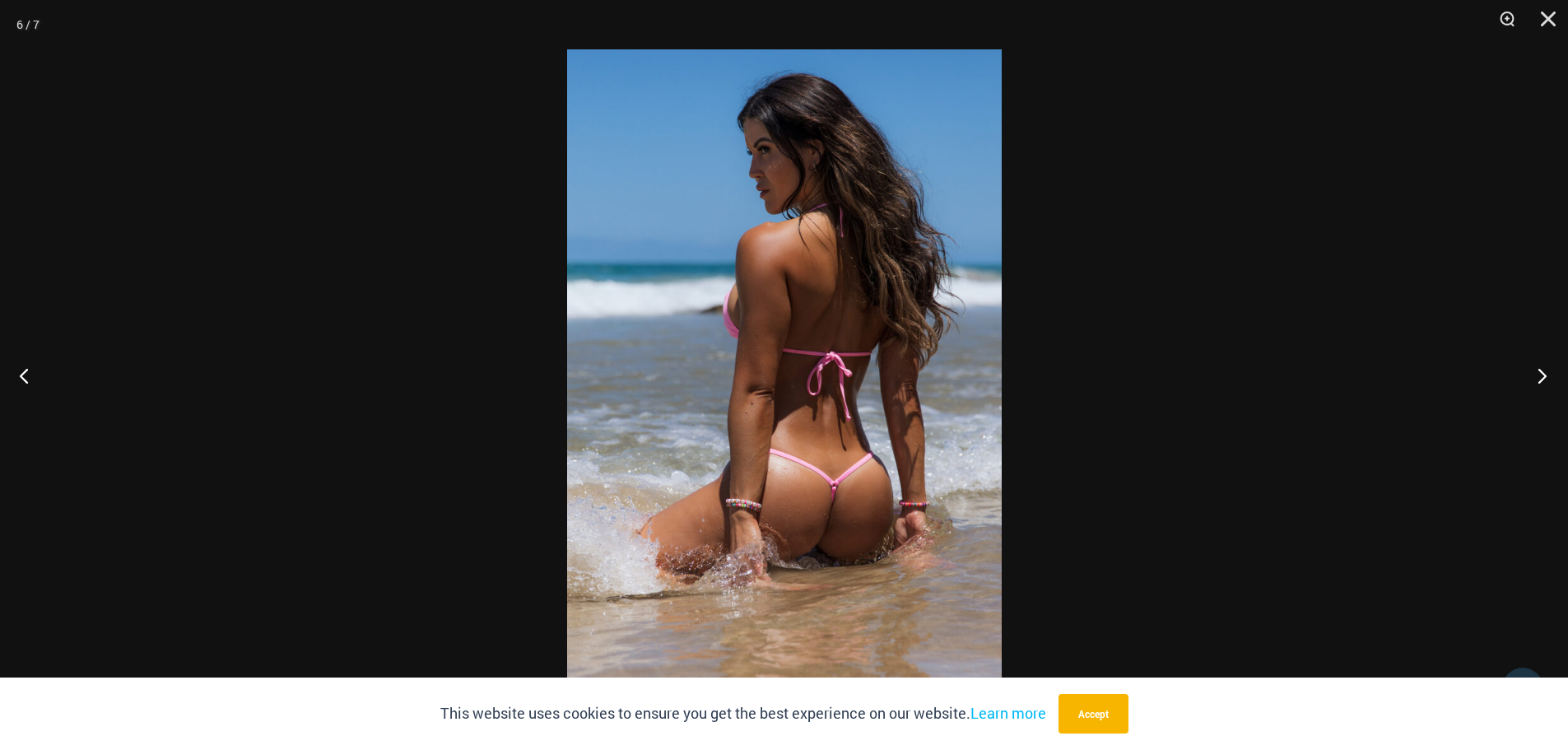
click at [1538, 379] on button "Next" at bounding box center [1537, 375] width 62 height 83
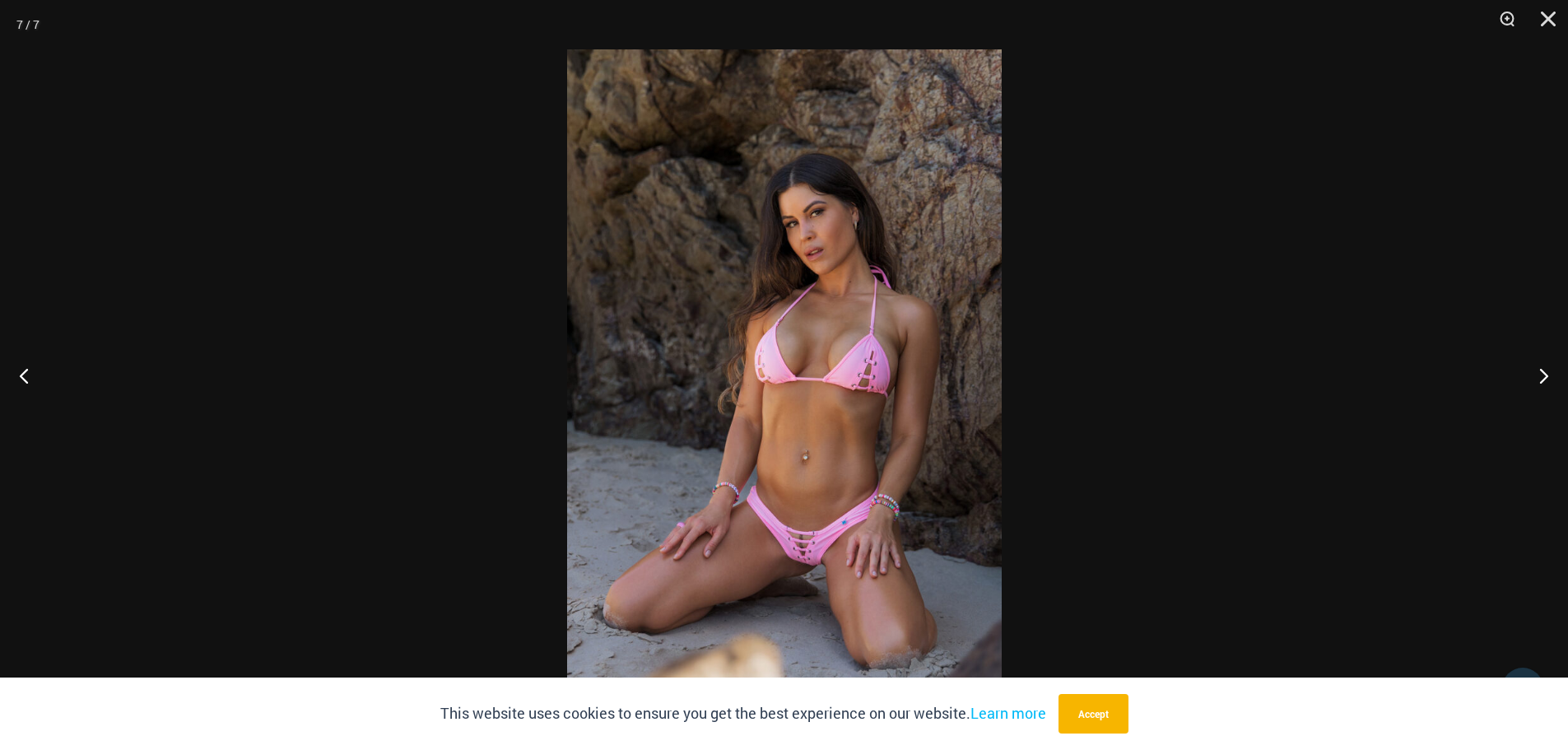
click at [842, 581] on img at bounding box center [784, 375] width 435 height 651
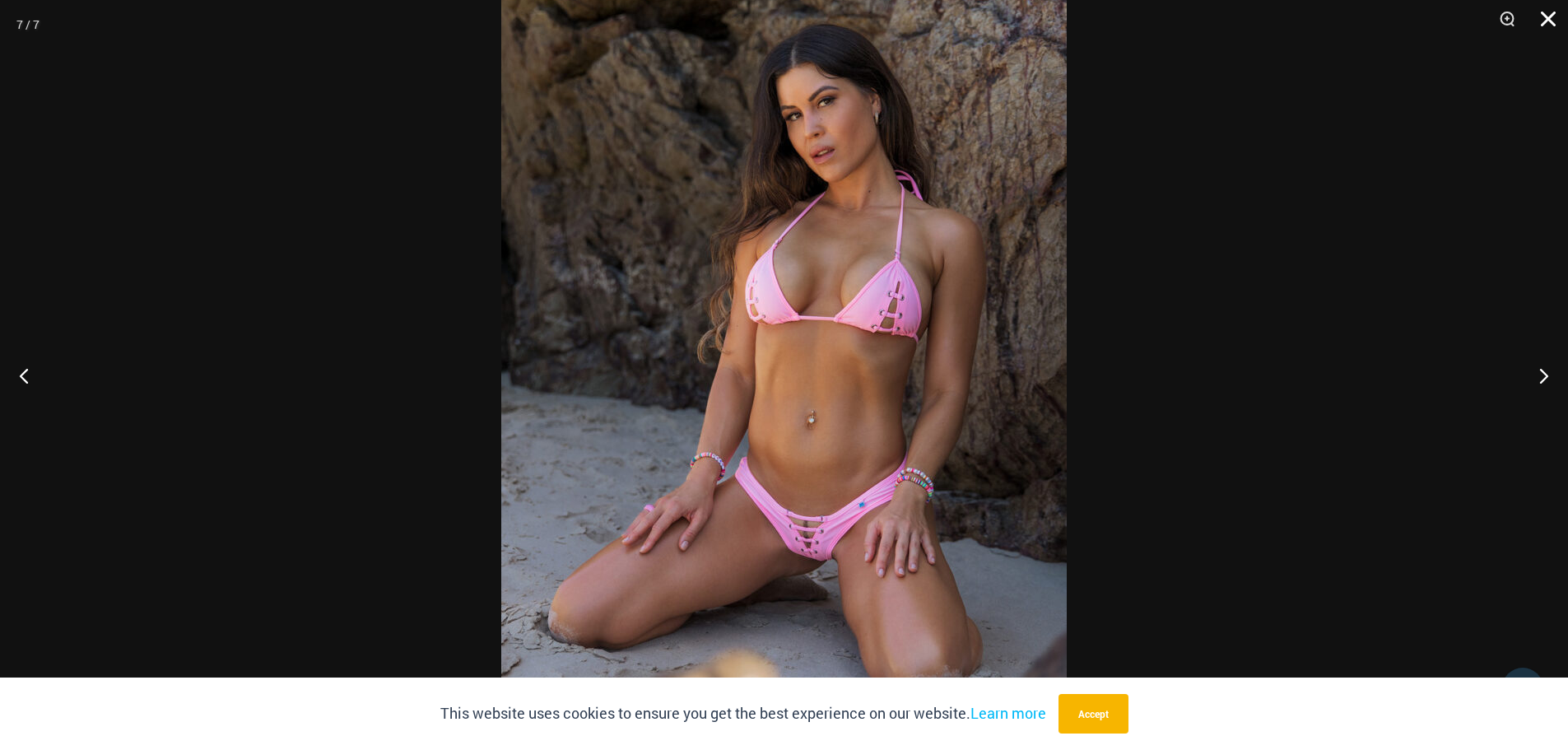
click at [1544, 17] on button "Close" at bounding box center [1542, 25] width 41 height 50
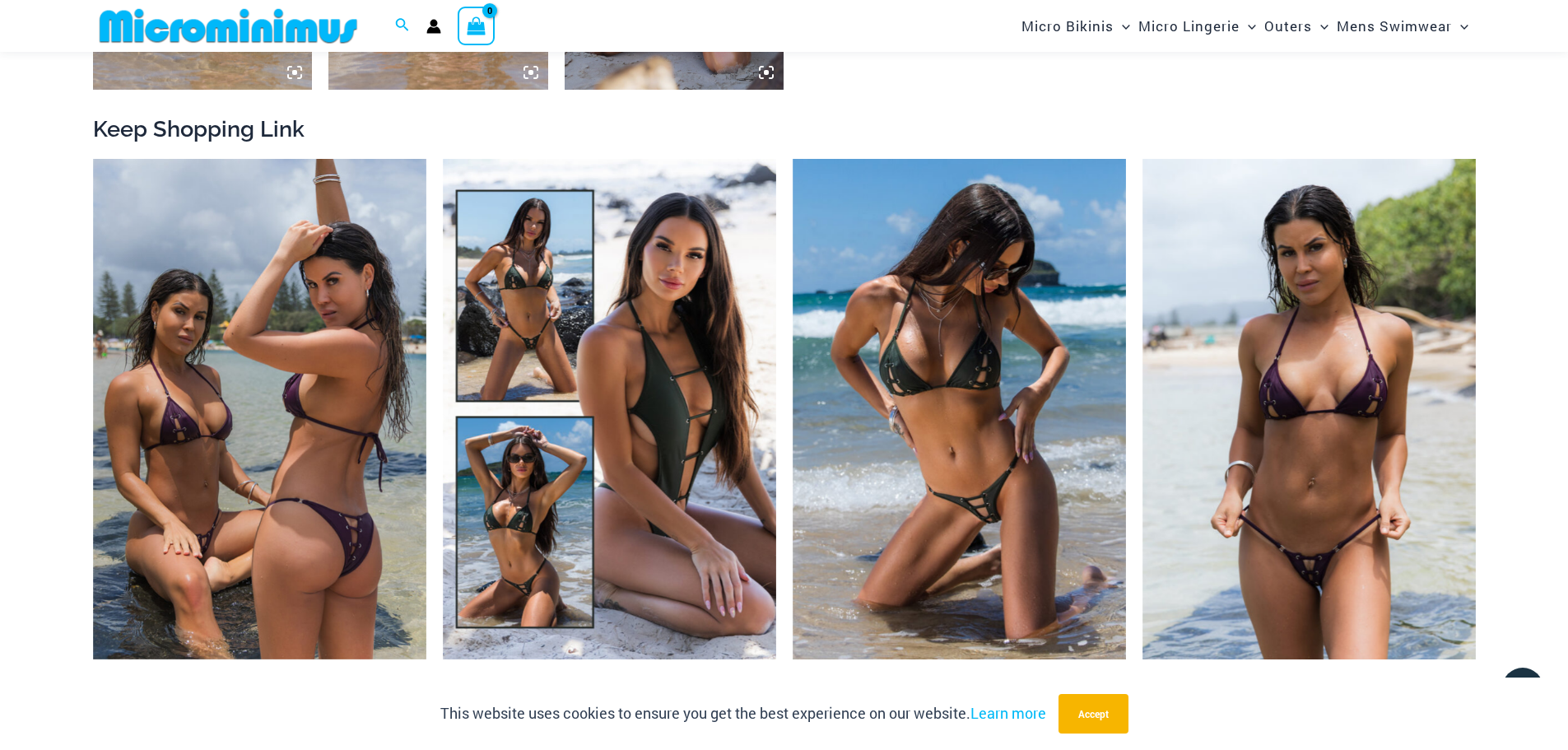
scroll to position [1878, 0]
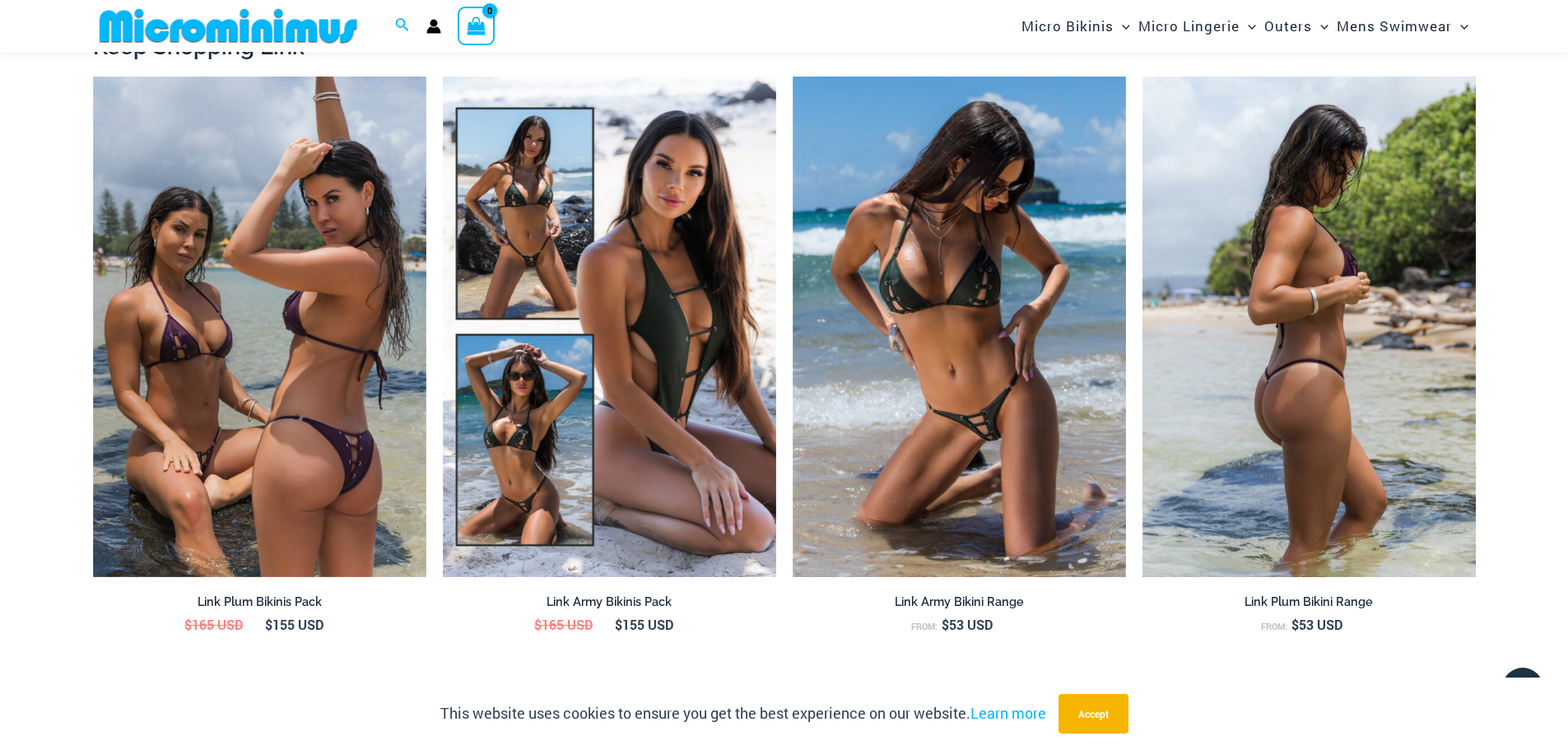
click at [1285, 349] on img at bounding box center [1309, 327] width 333 height 501
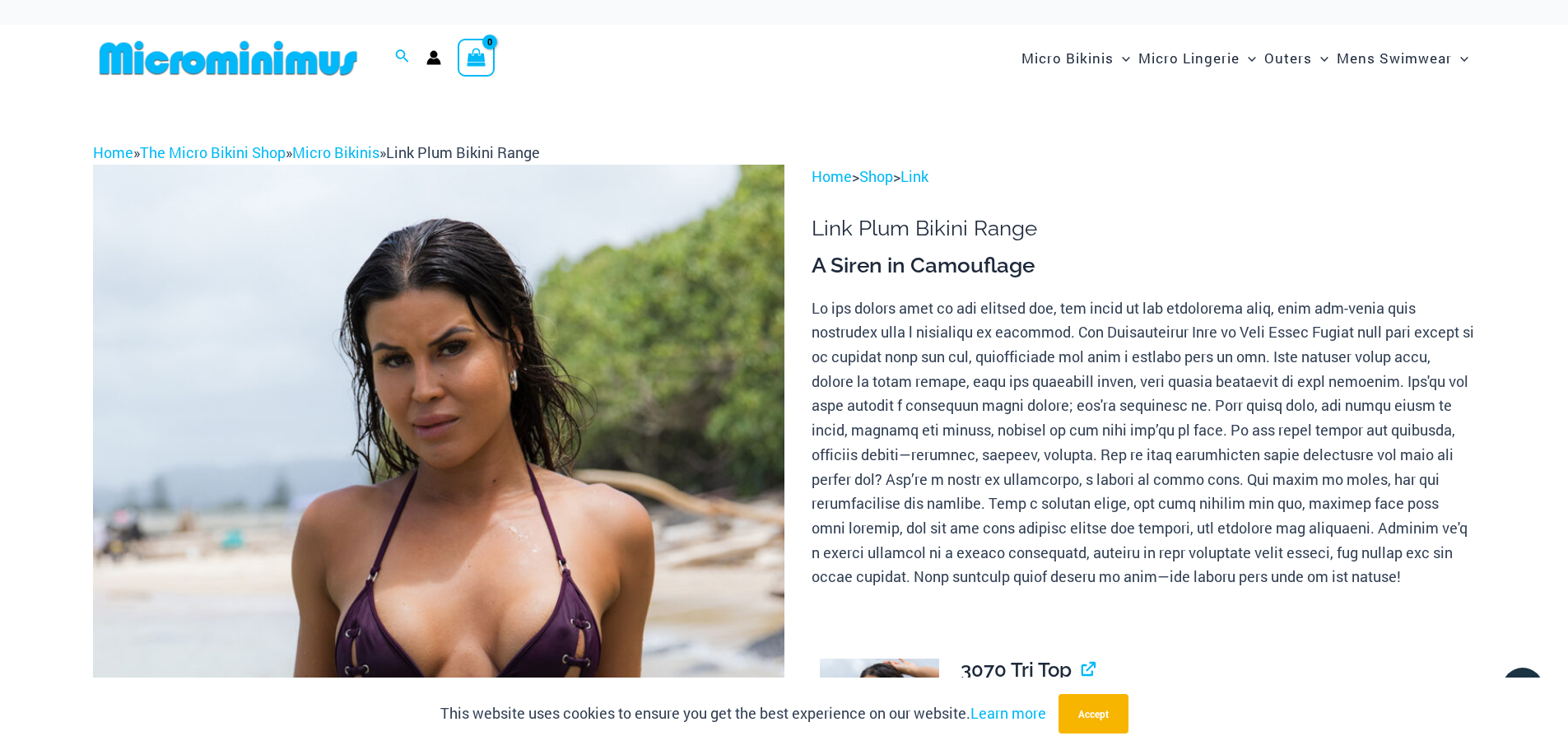
click at [544, 438] on img at bounding box center [439, 684] width 691 height 1038
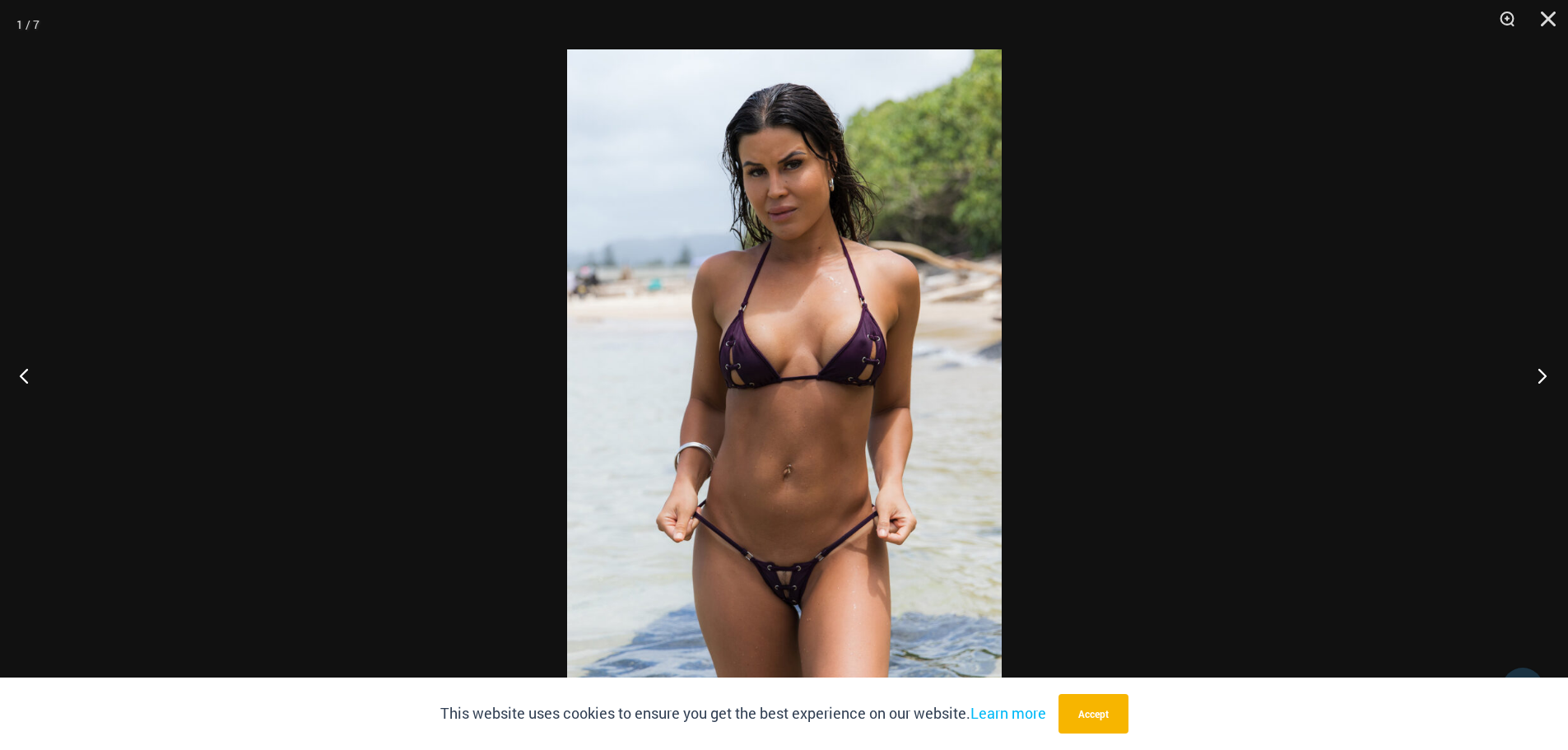
click at [1538, 378] on button "Next" at bounding box center [1537, 375] width 62 height 83
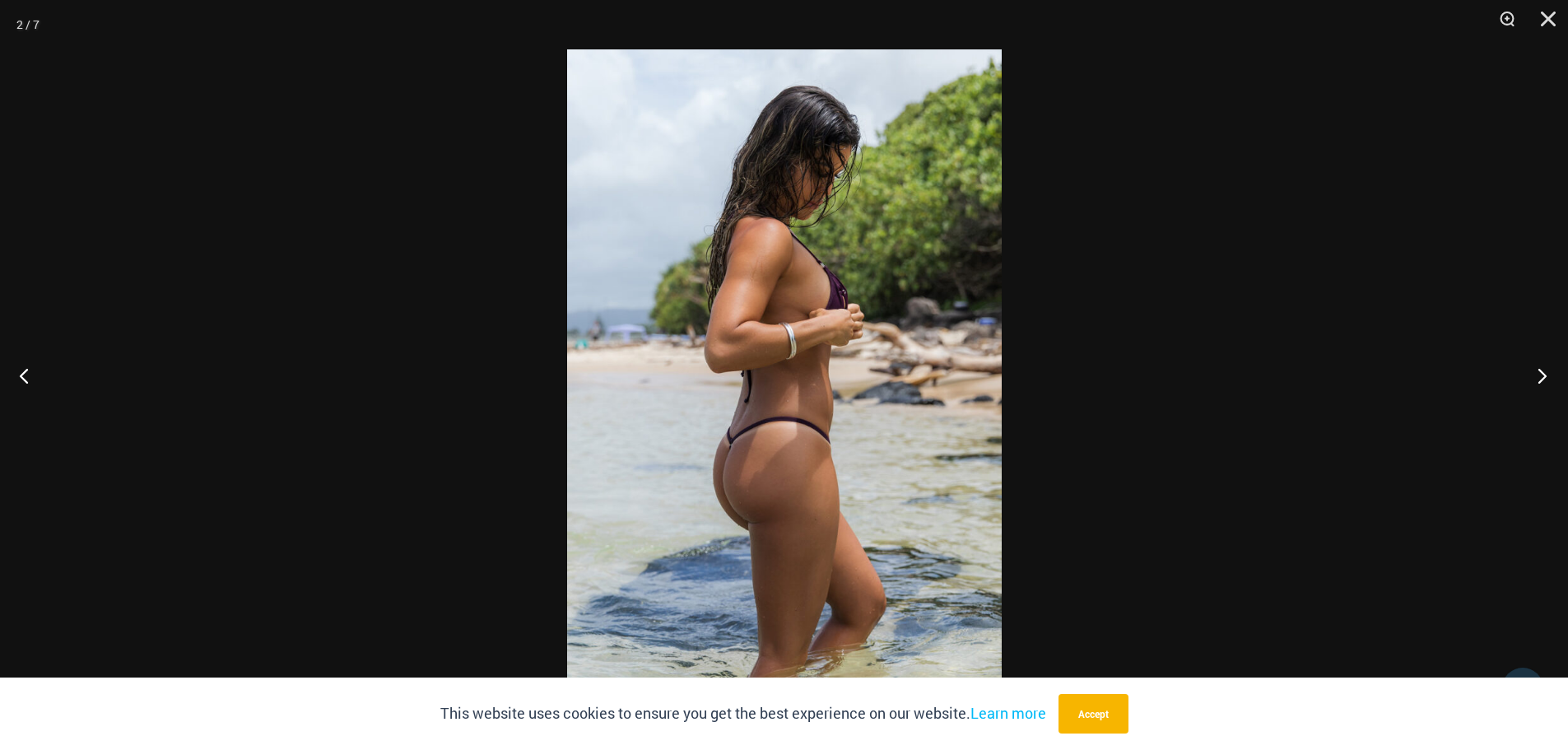
click at [1545, 371] on button "Next" at bounding box center [1537, 375] width 62 height 83
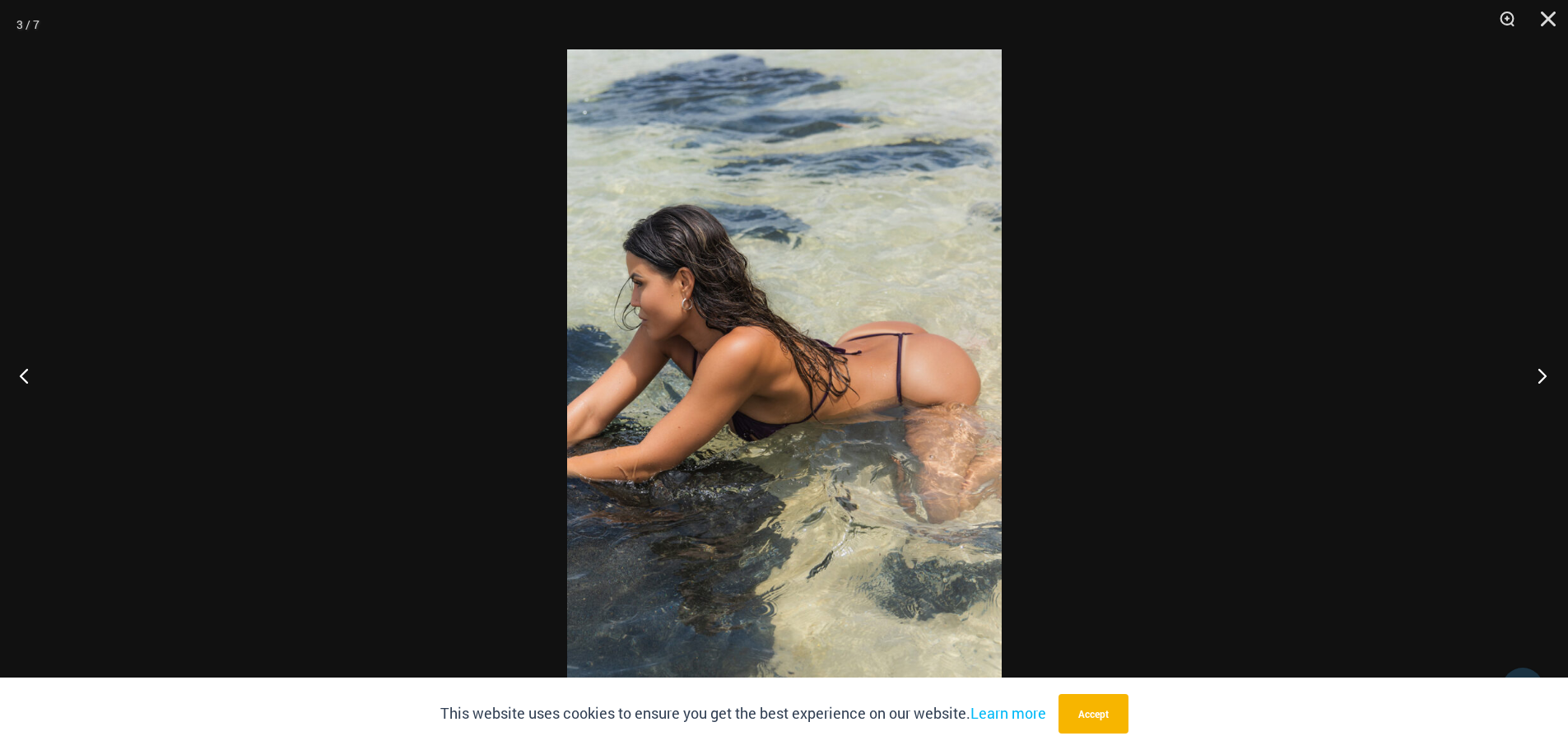
click at [1545, 387] on button "Next" at bounding box center [1537, 375] width 62 height 83
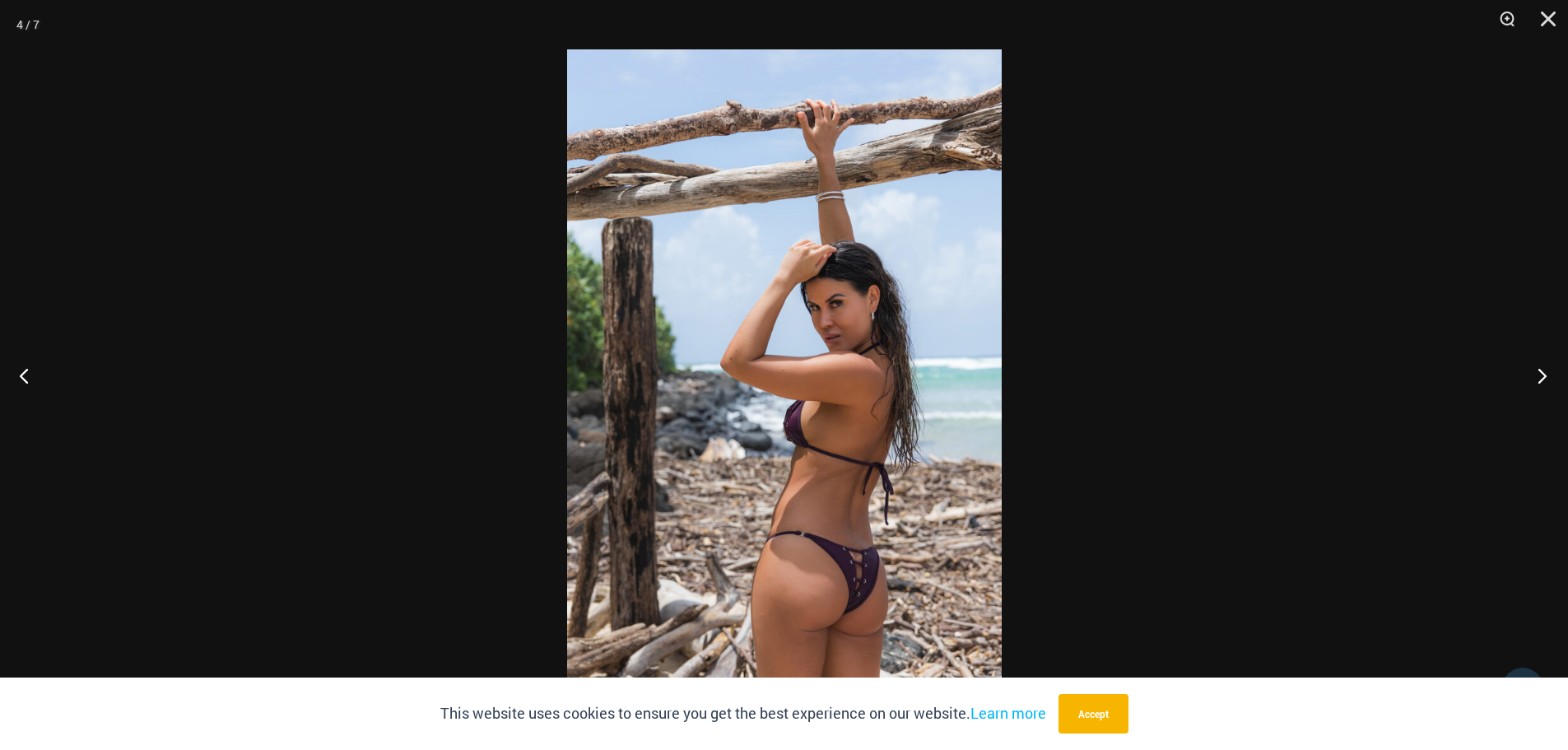
click at [1533, 367] on button "Next" at bounding box center [1537, 375] width 62 height 83
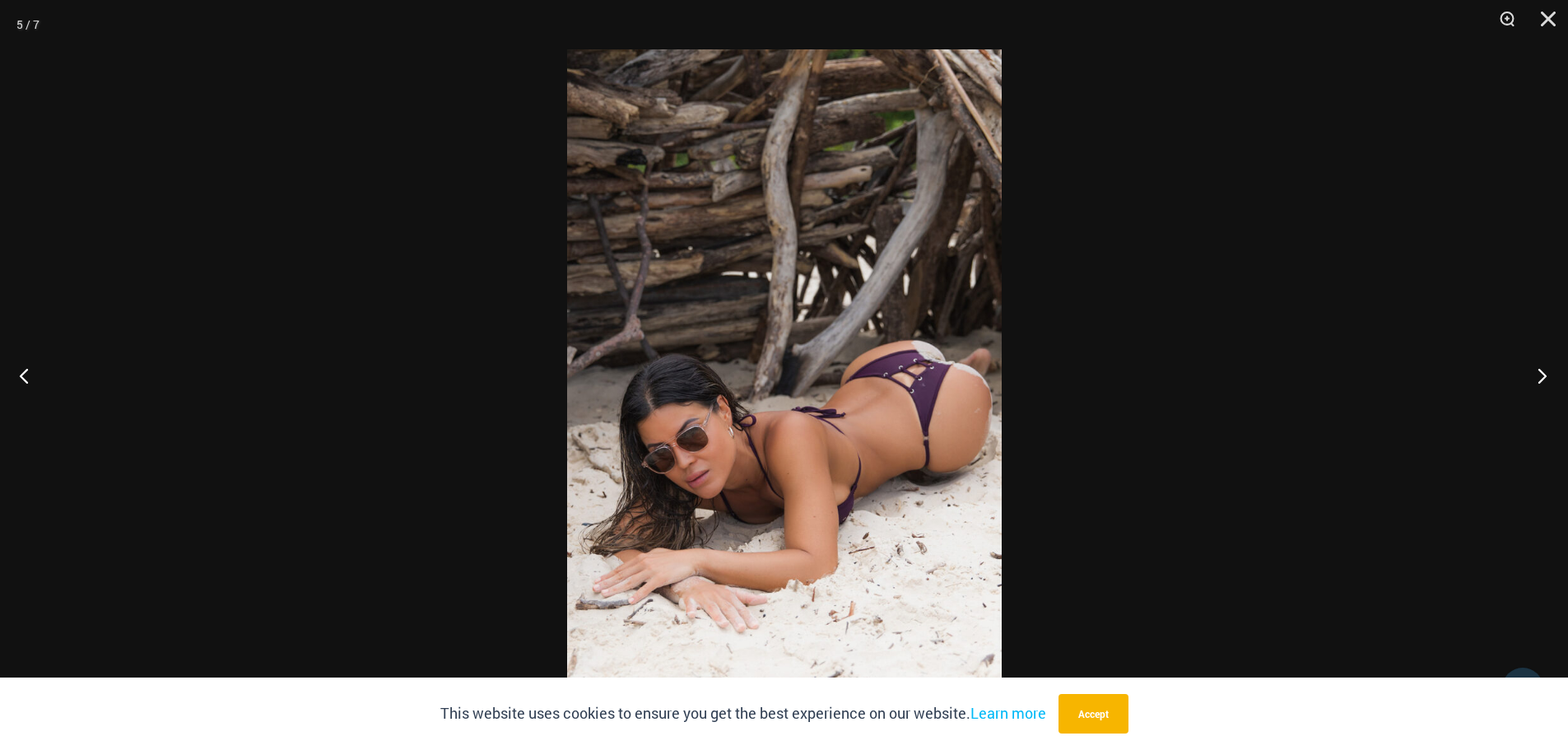
click at [1540, 376] on button "Next" at bounding box center [1537, 375] width 62 height 83
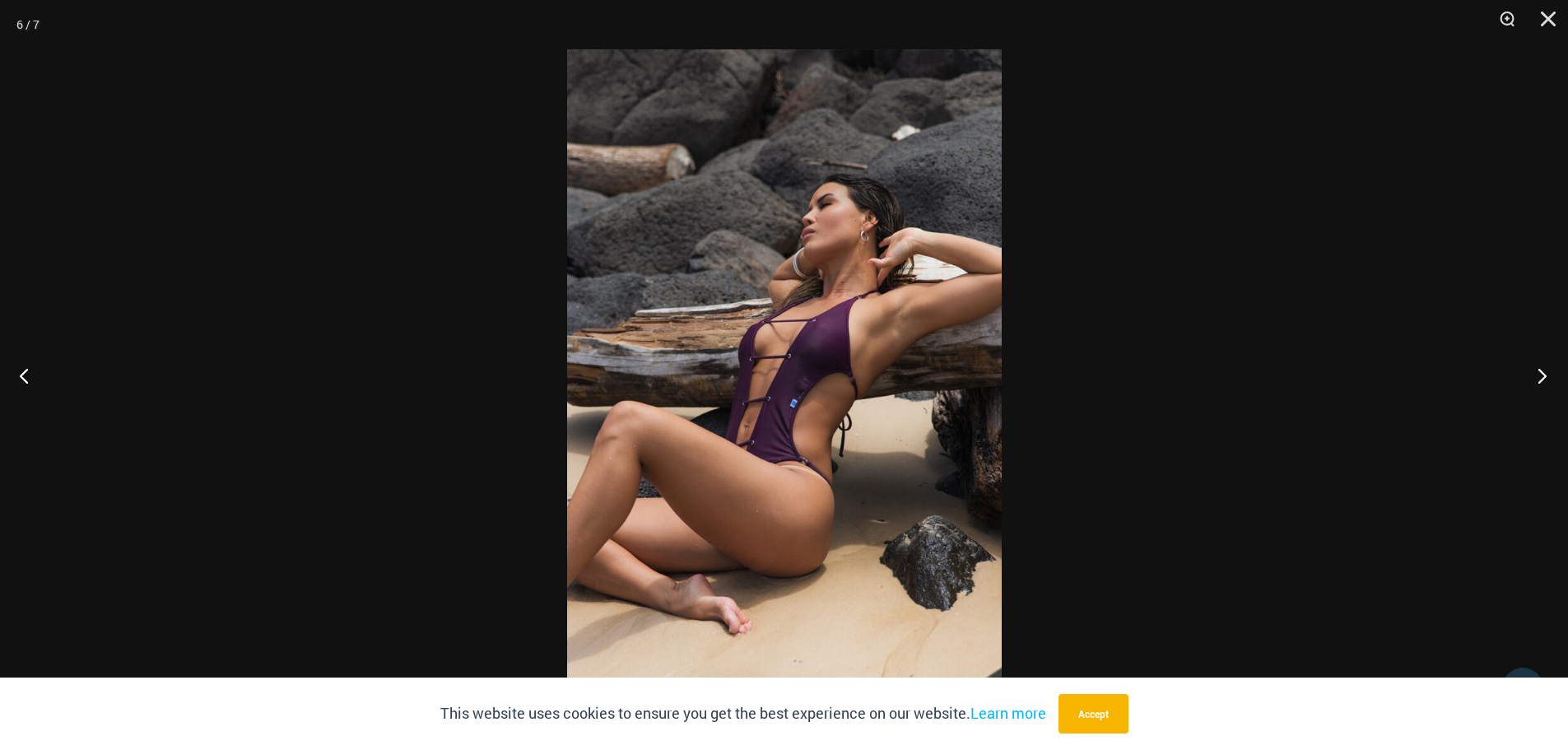
click at [1540, 381] on button "Next" at bounding box center [1537, 375] width 62 height 83
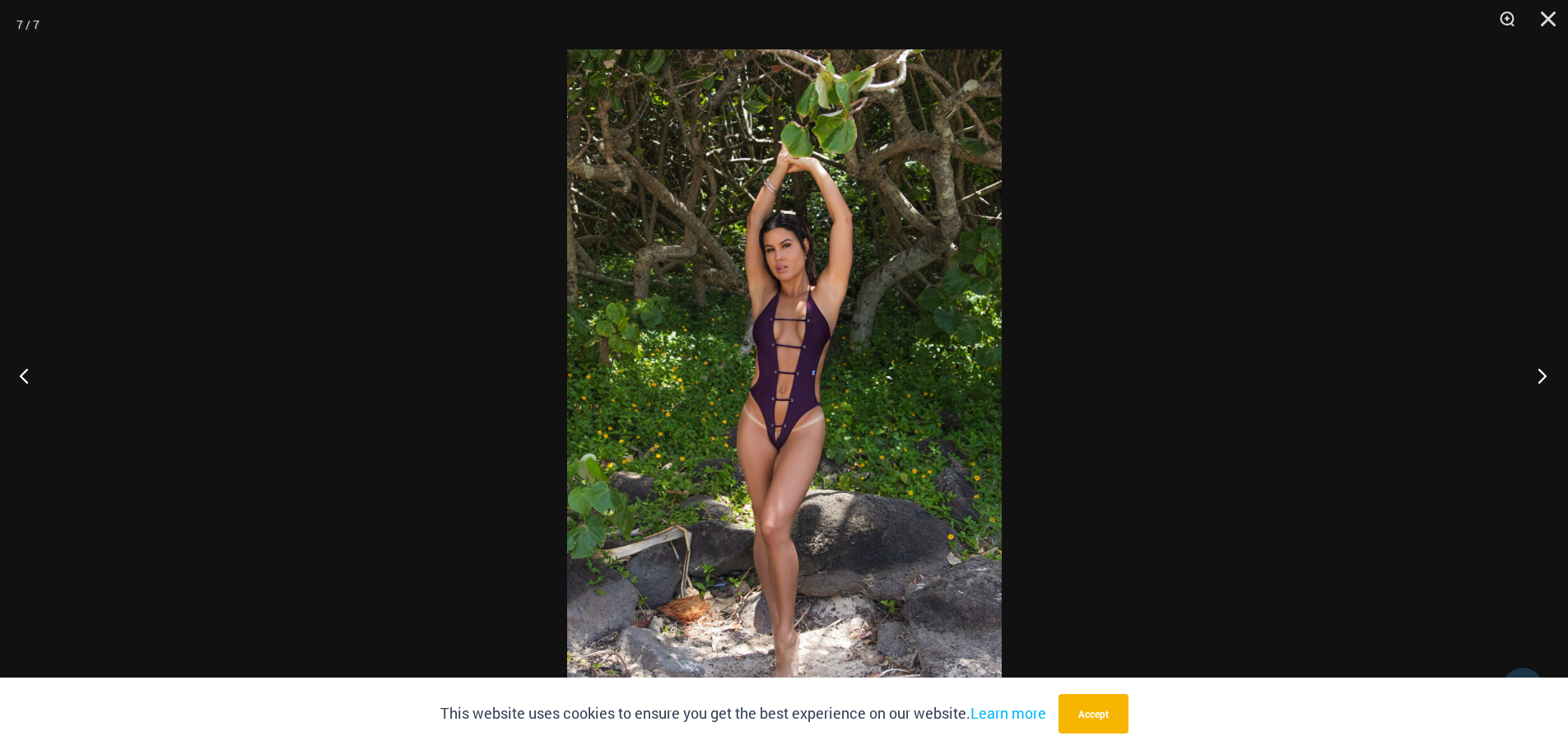
click at [1534, 371] on button "Next" at bounding box center [1537, 375] width 62 height 83
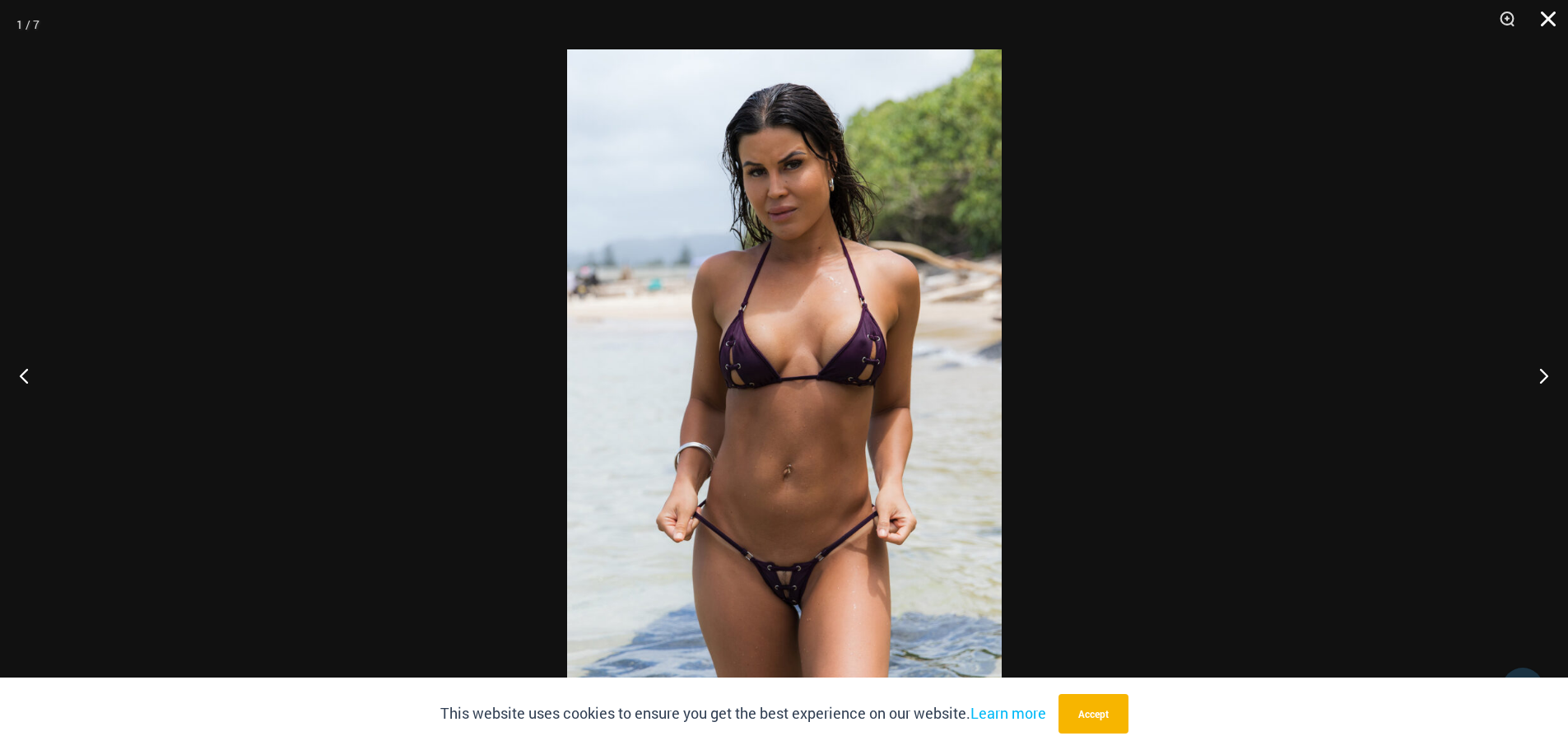
click at [1545, 15] on button "Close" at bounding box center [1542, 25] width 41 height 50
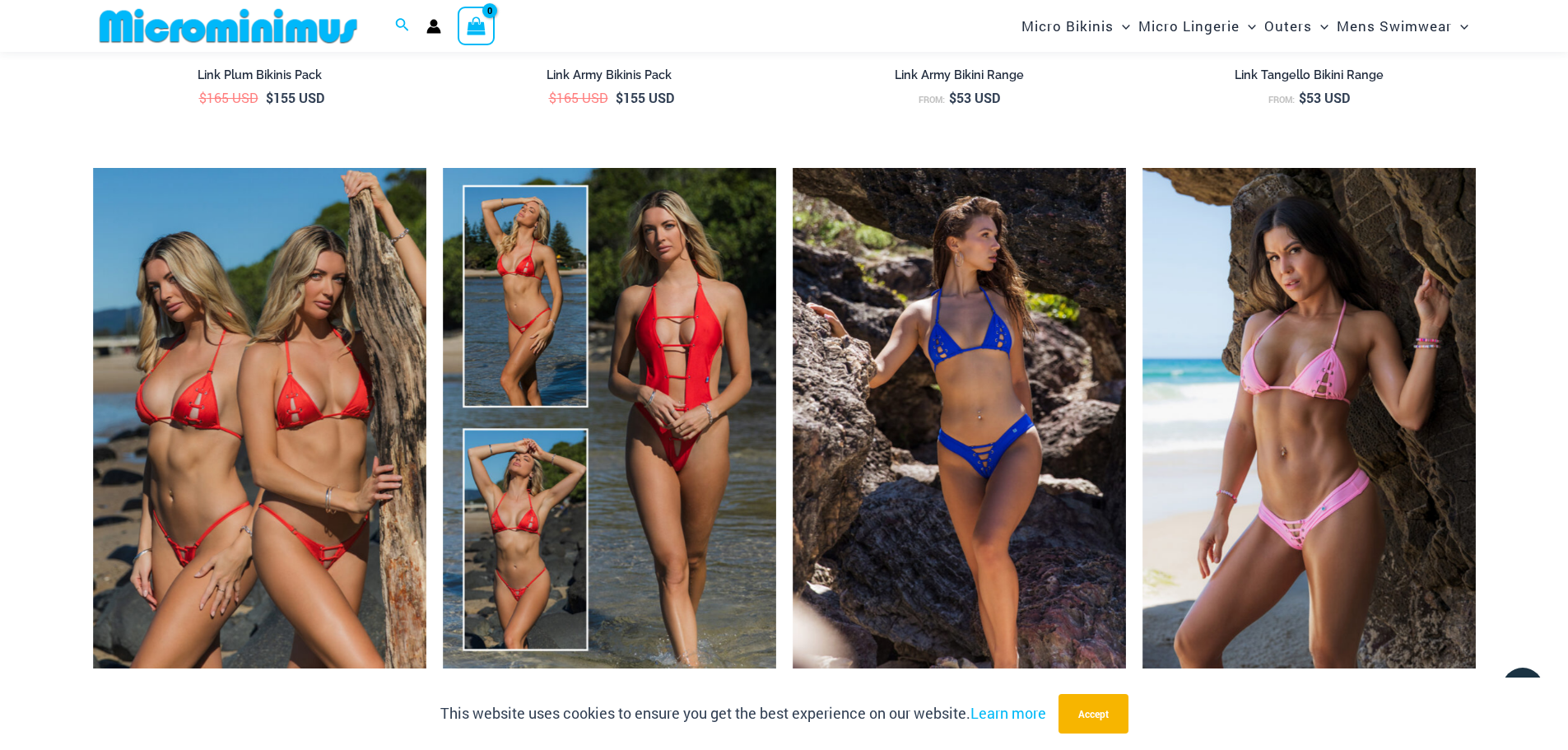
scroll to position [2948, 0]
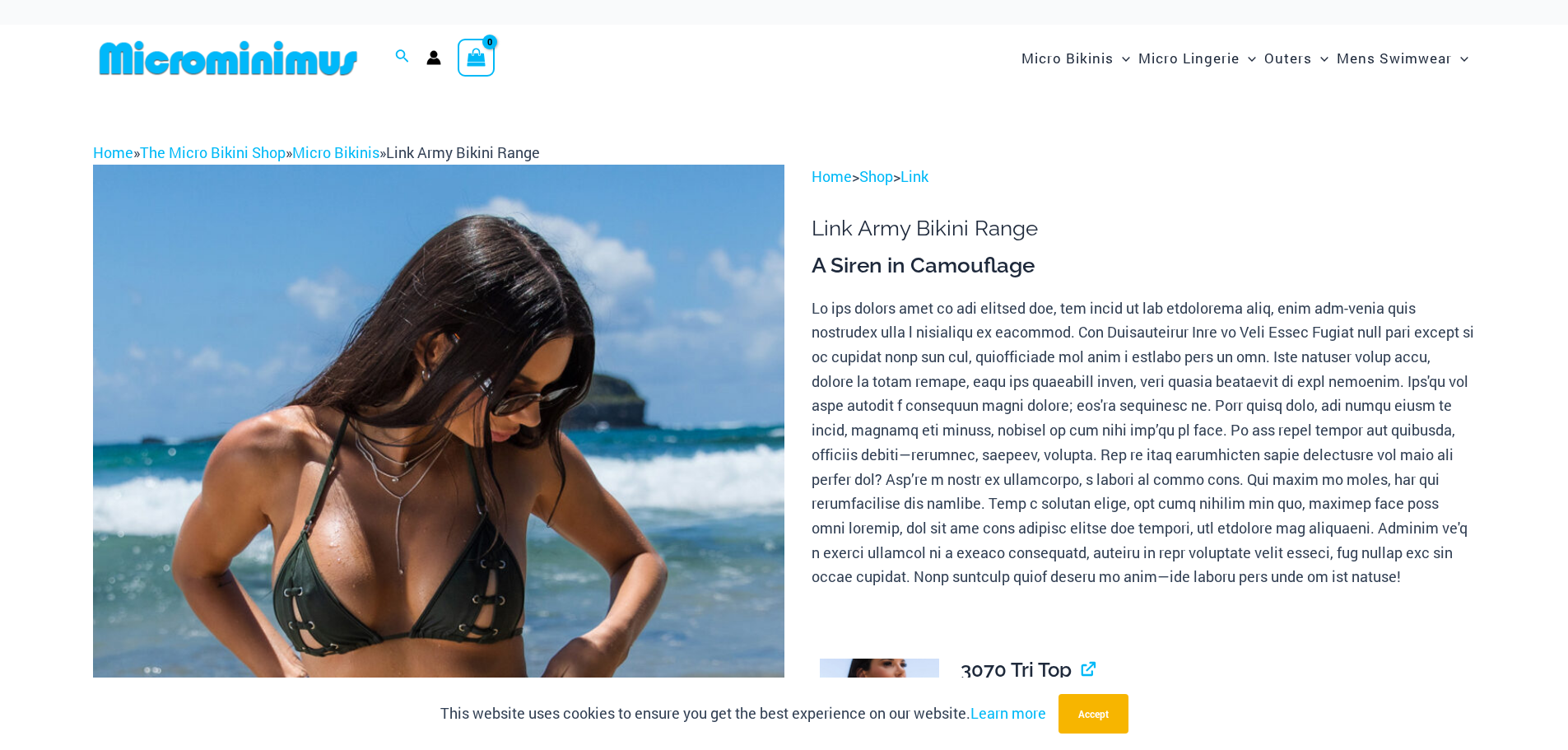
click at [624, 446] on img at bounding box center [439, 684] width 691 height 1038
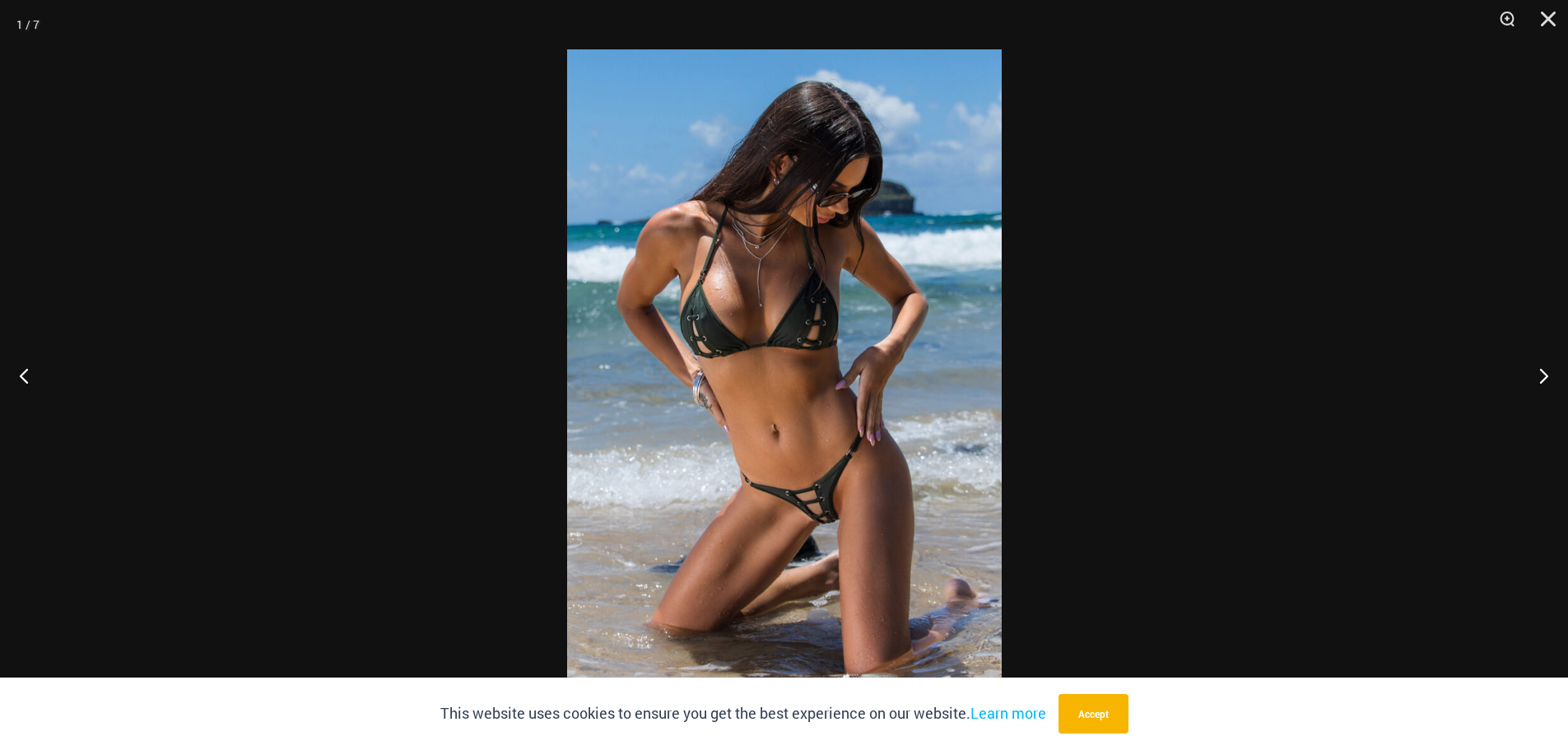
click at [713, 375] on img at bounding box center [784, 375] width 435 height 651
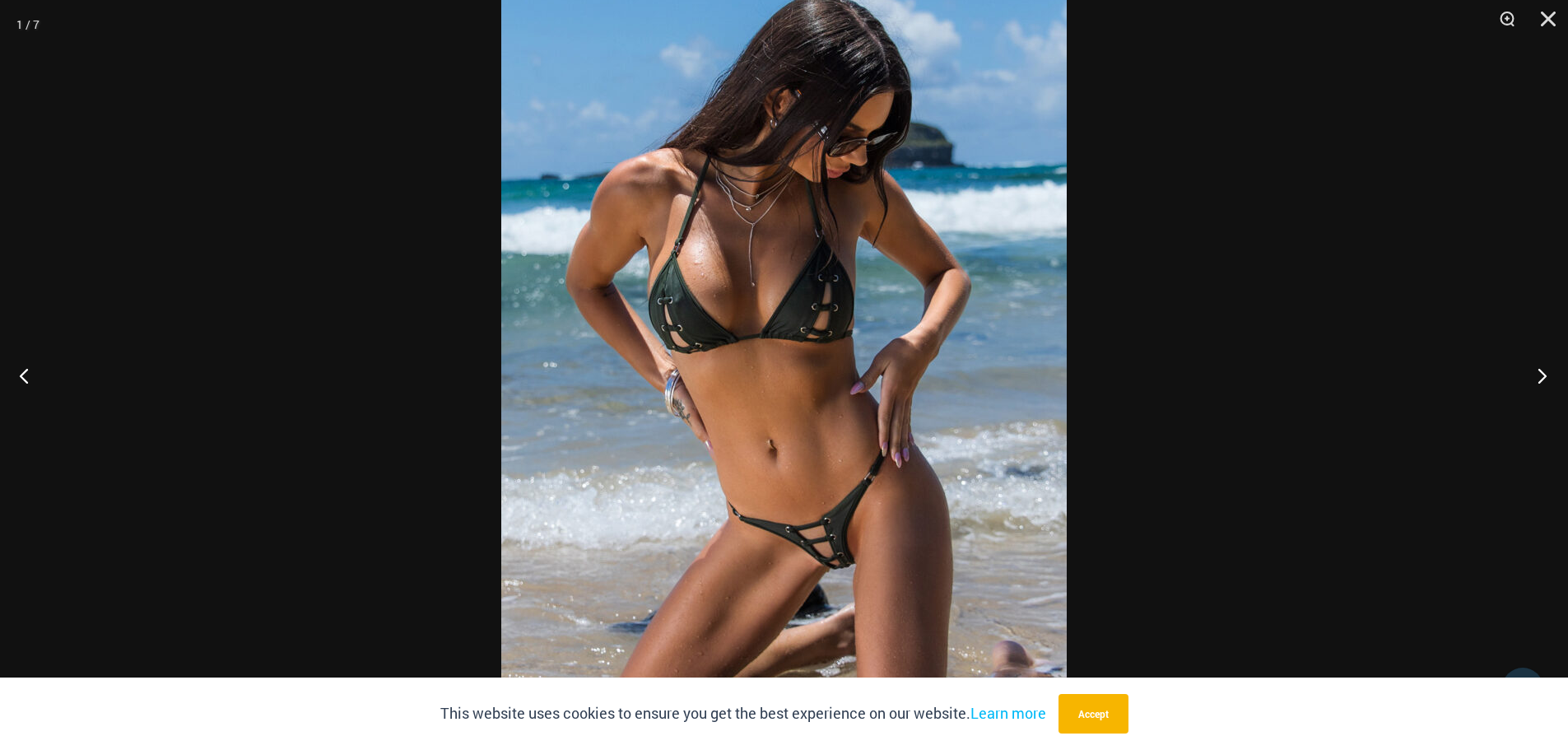
click at [1540, 367] on button "Next" at bounding box center [1537, 375] width 62 height 83
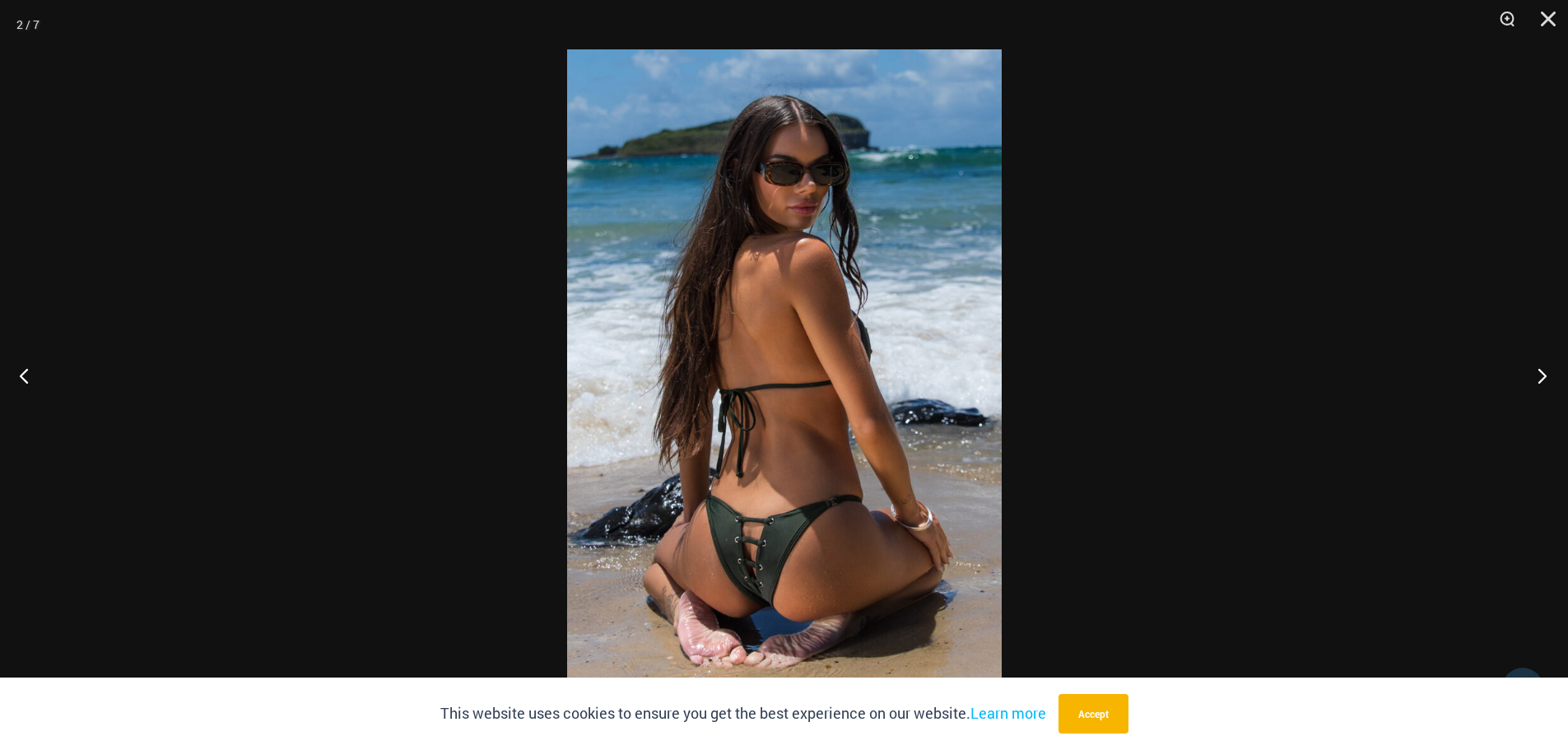
click at [1540, 375] on button "Next" at bounding box center [1537, 375] width 62 height 83
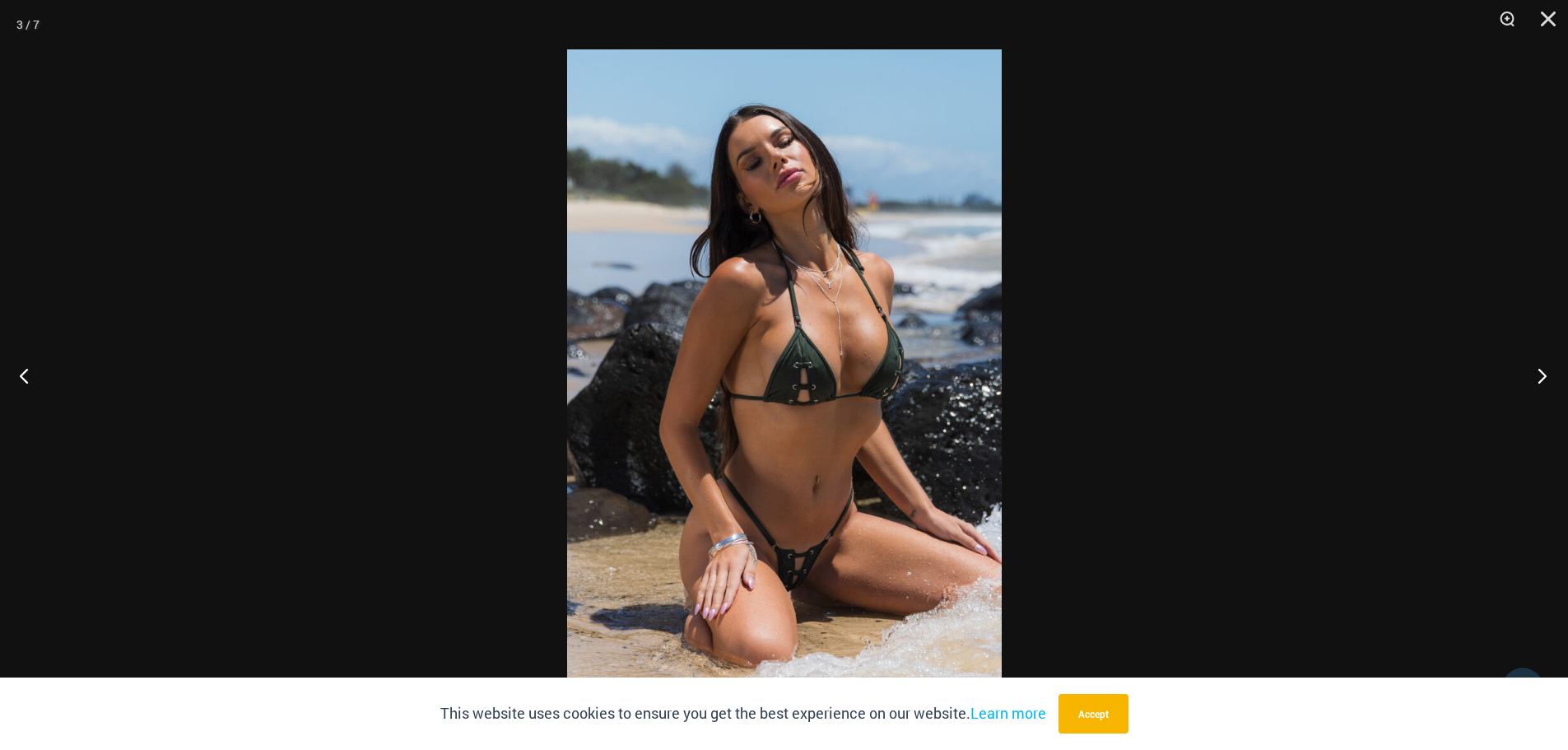
click at [1544, 377] on button "Next" at bounding box center [1537, 375] width 62 height 83
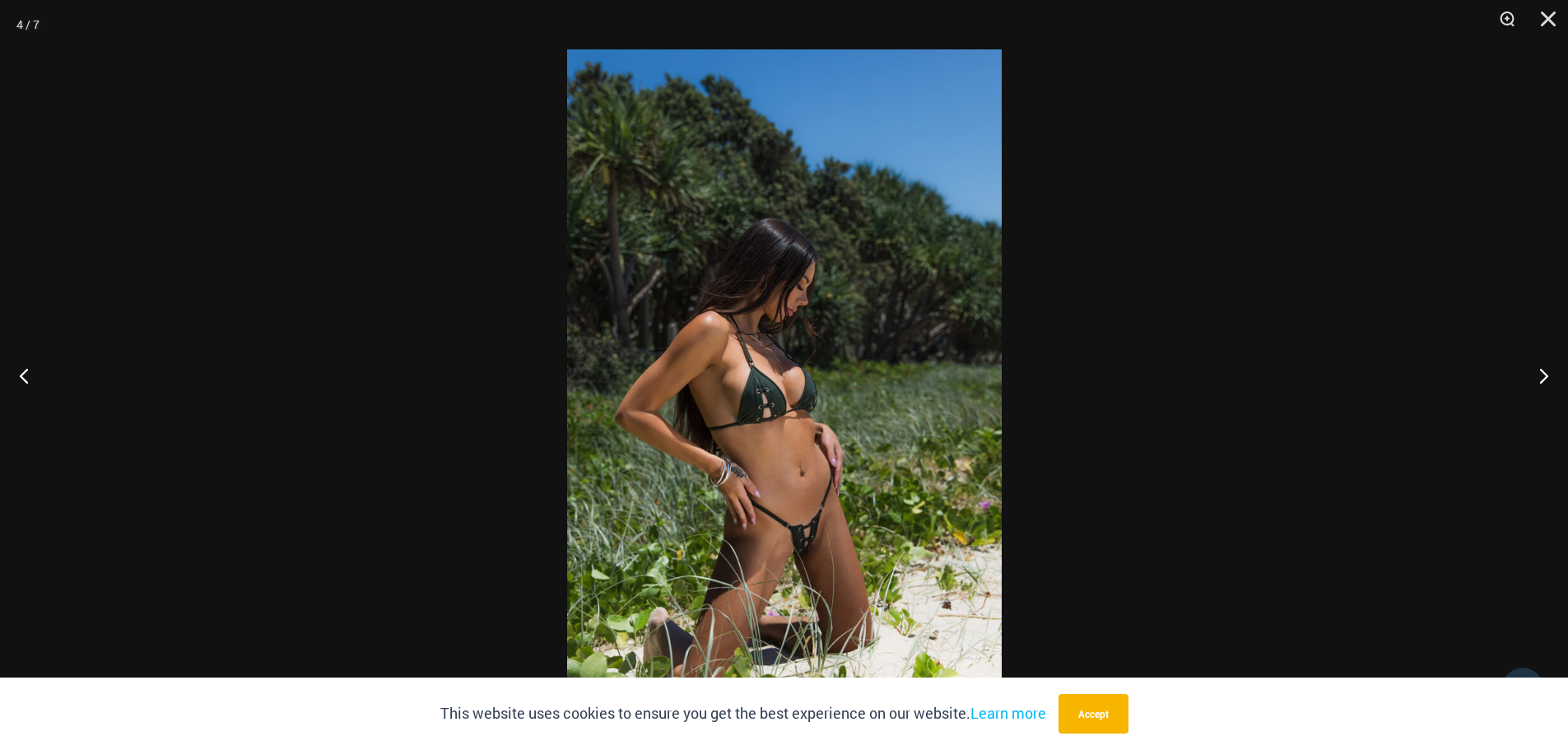
click at [808, 368] on img at bounding box center [784, 375] width 435 height 651
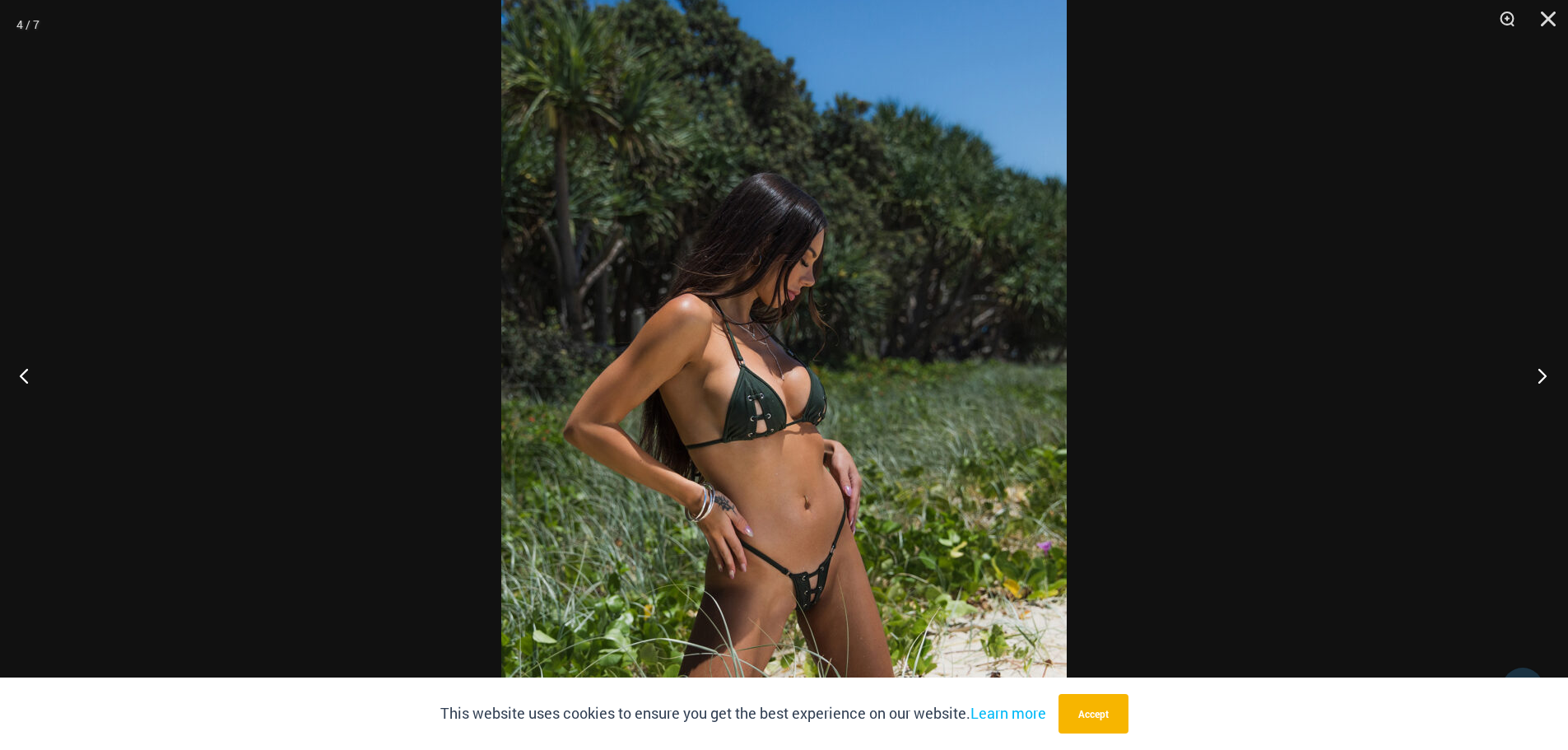
click at [1541, 379] on button "Next" at bounding box center [1537, 375] width 62 height 83
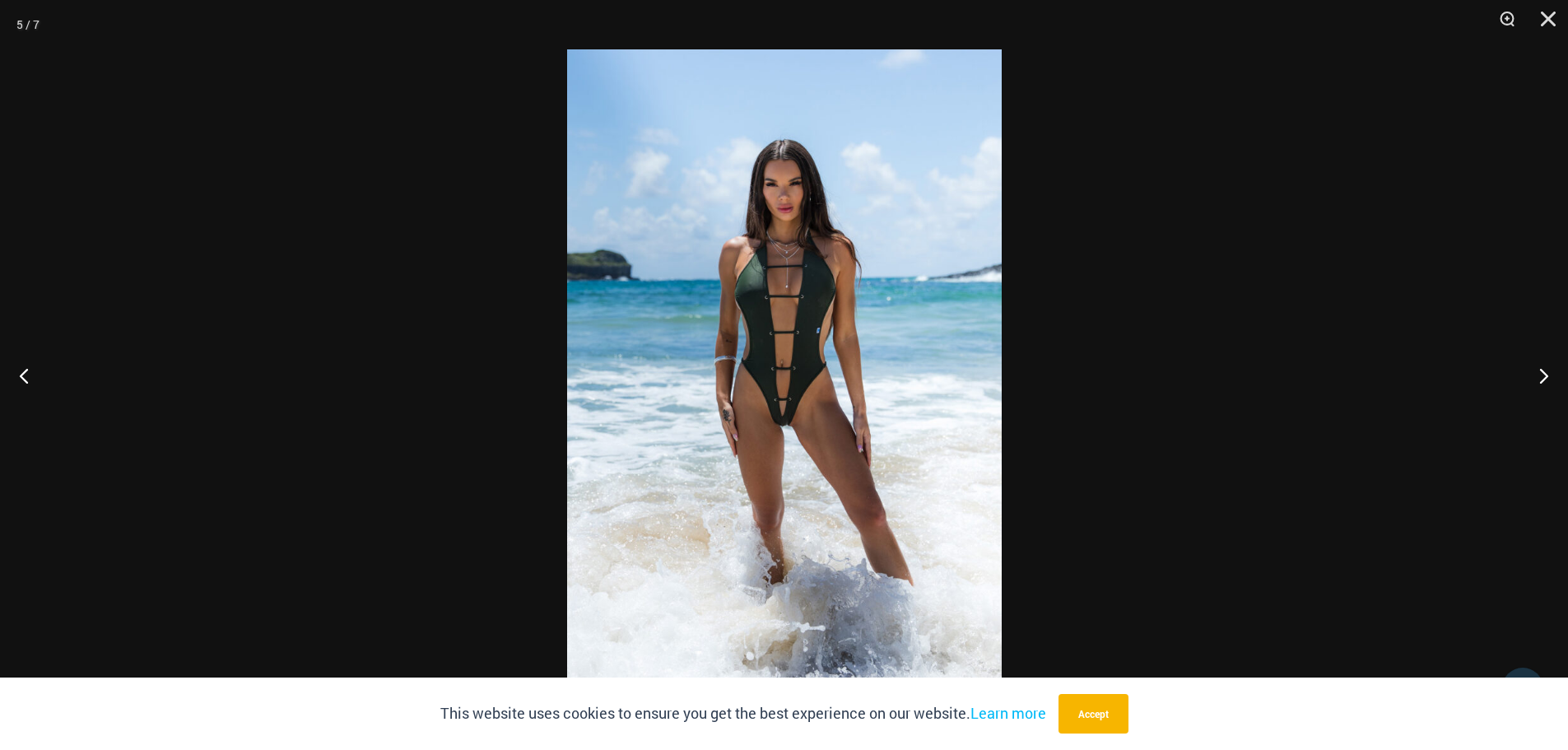
click at [887, 383] on img at bounding box center [784, 375] width 435 height 651
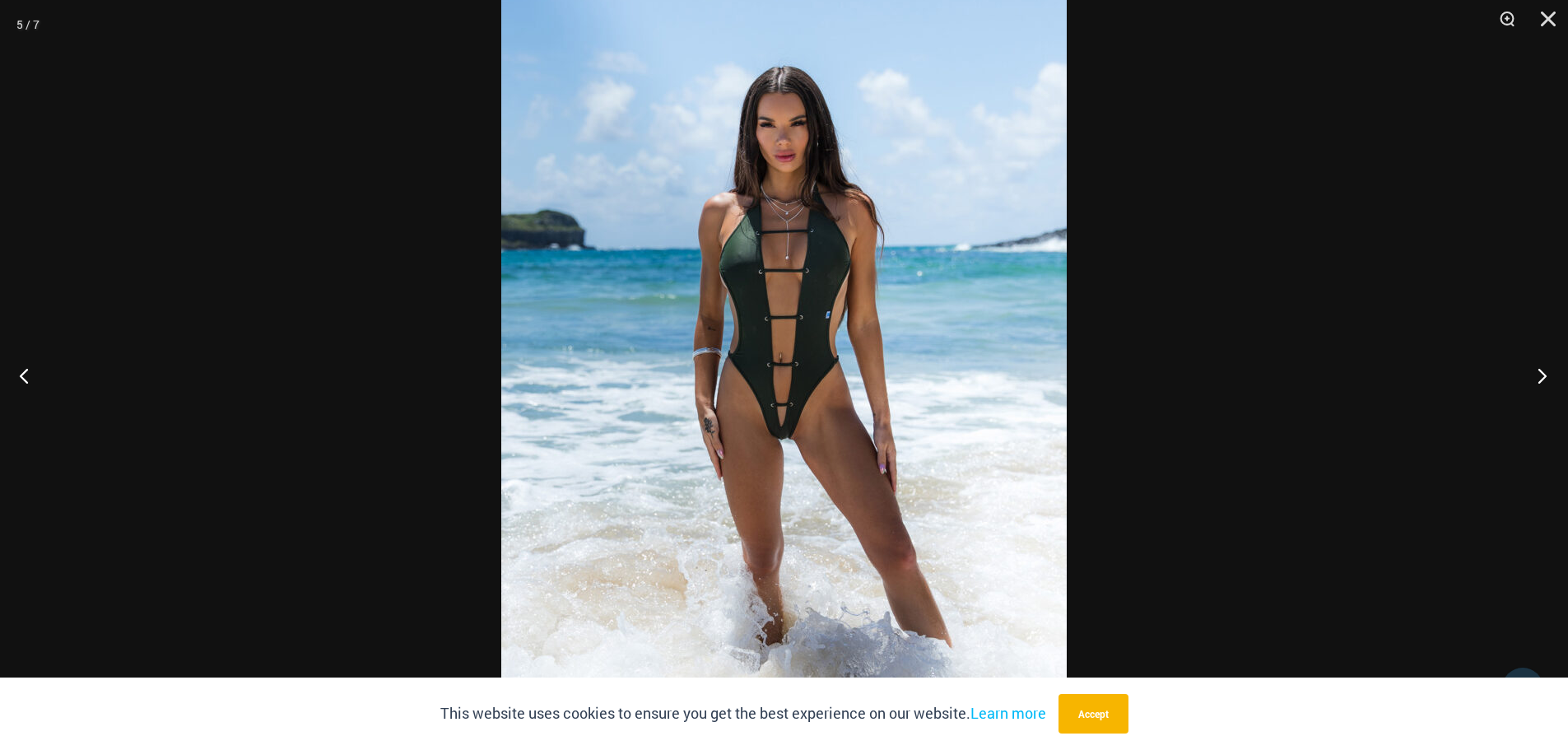
click at [1550, 372] on button "Next" at bounding box center [1537, 375] width 62 height 83
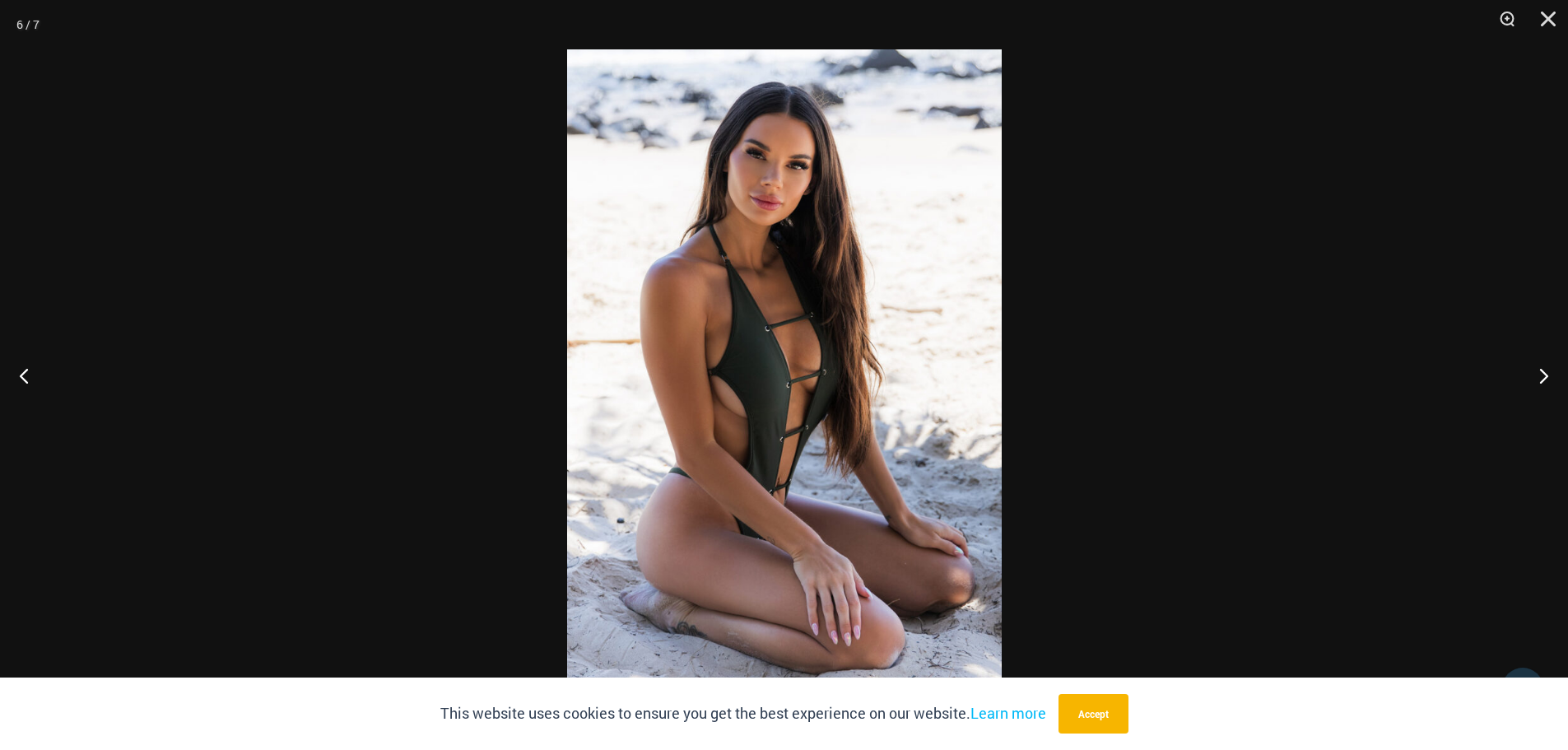
click at [888, 339] on img at bounding box center [784, 375] width 435 height 651
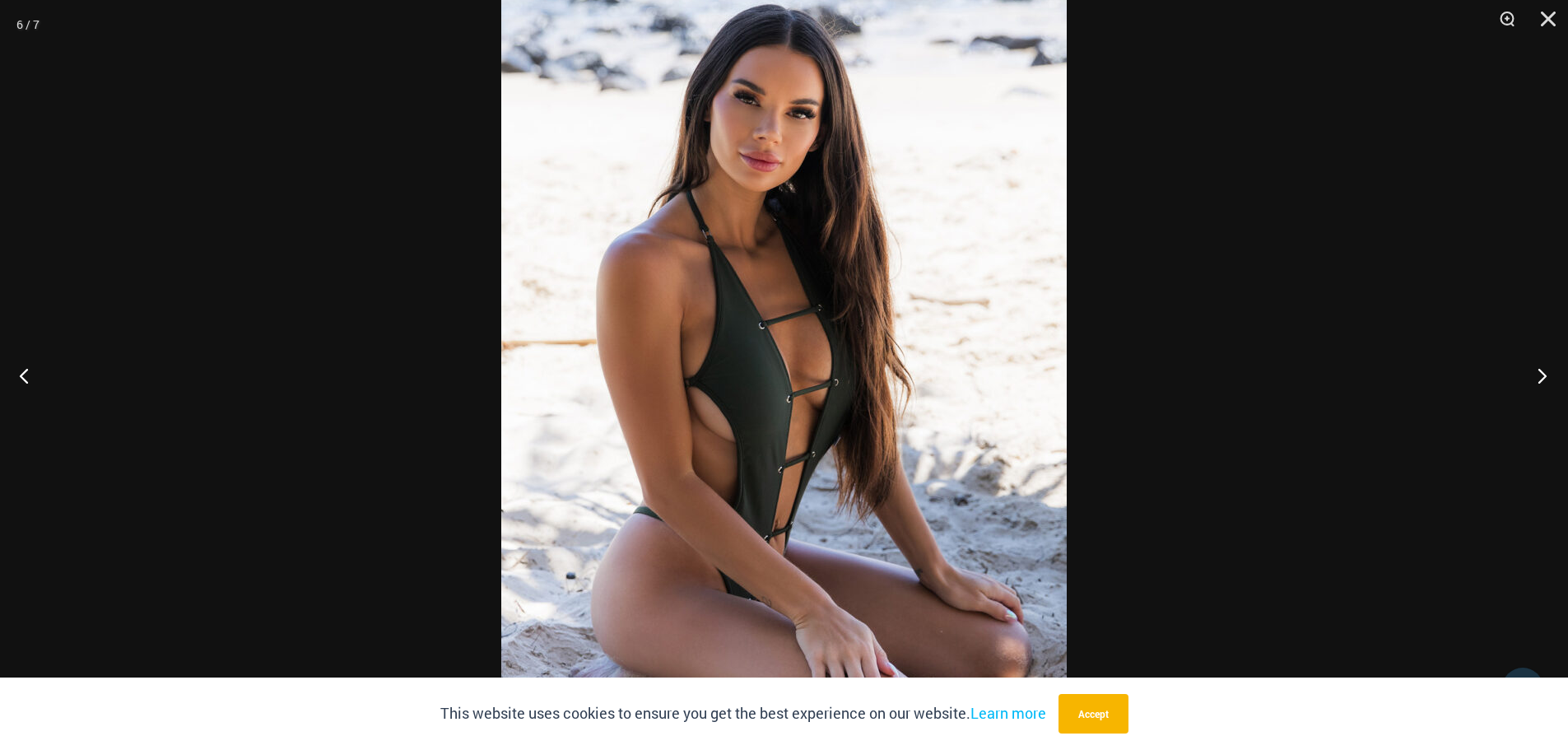
click at [1536, 380] on button "Next" at bounding box center [1537, 375] width 62 height 83
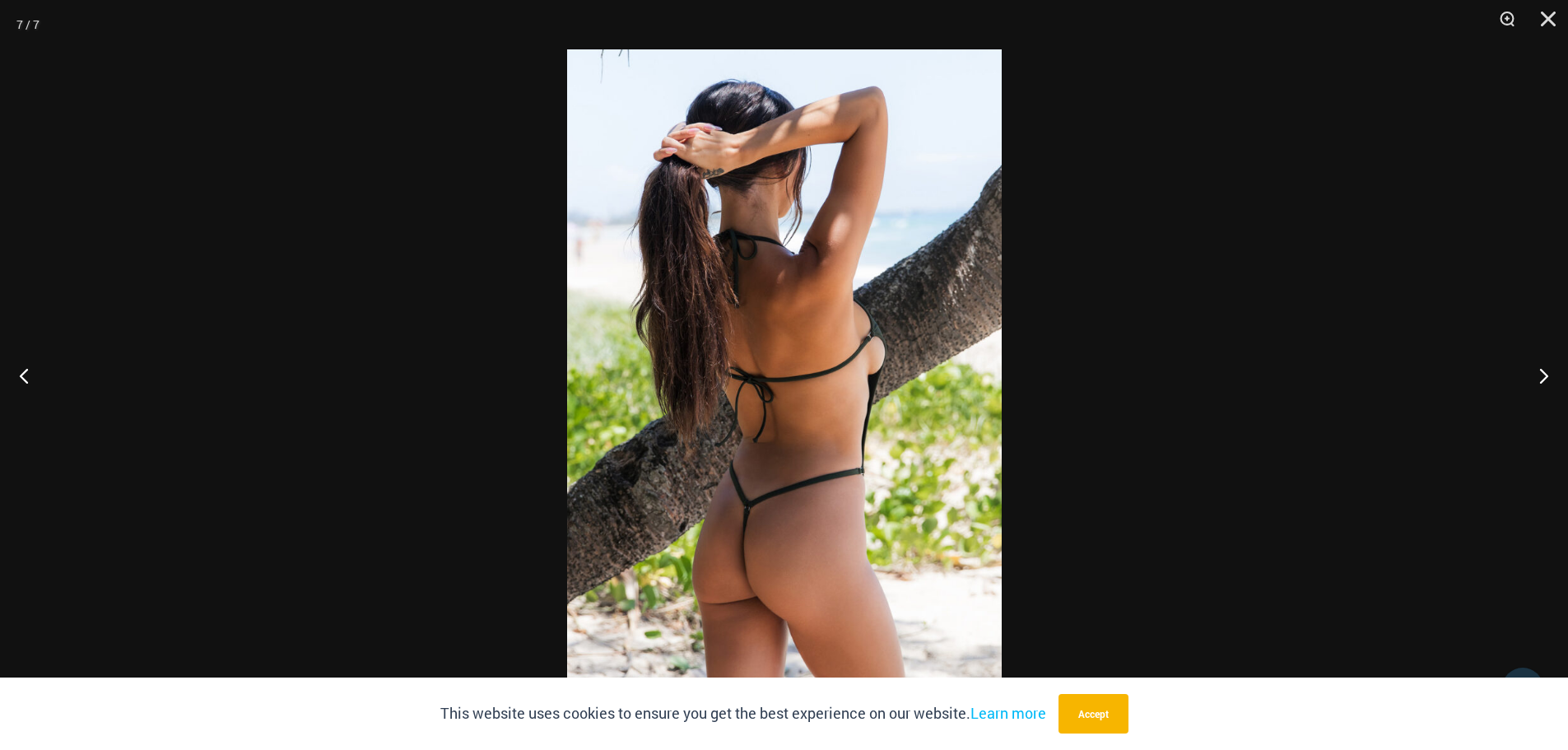
click at [908, 377] on img at bounding box center [784, 375] width 435 height 651
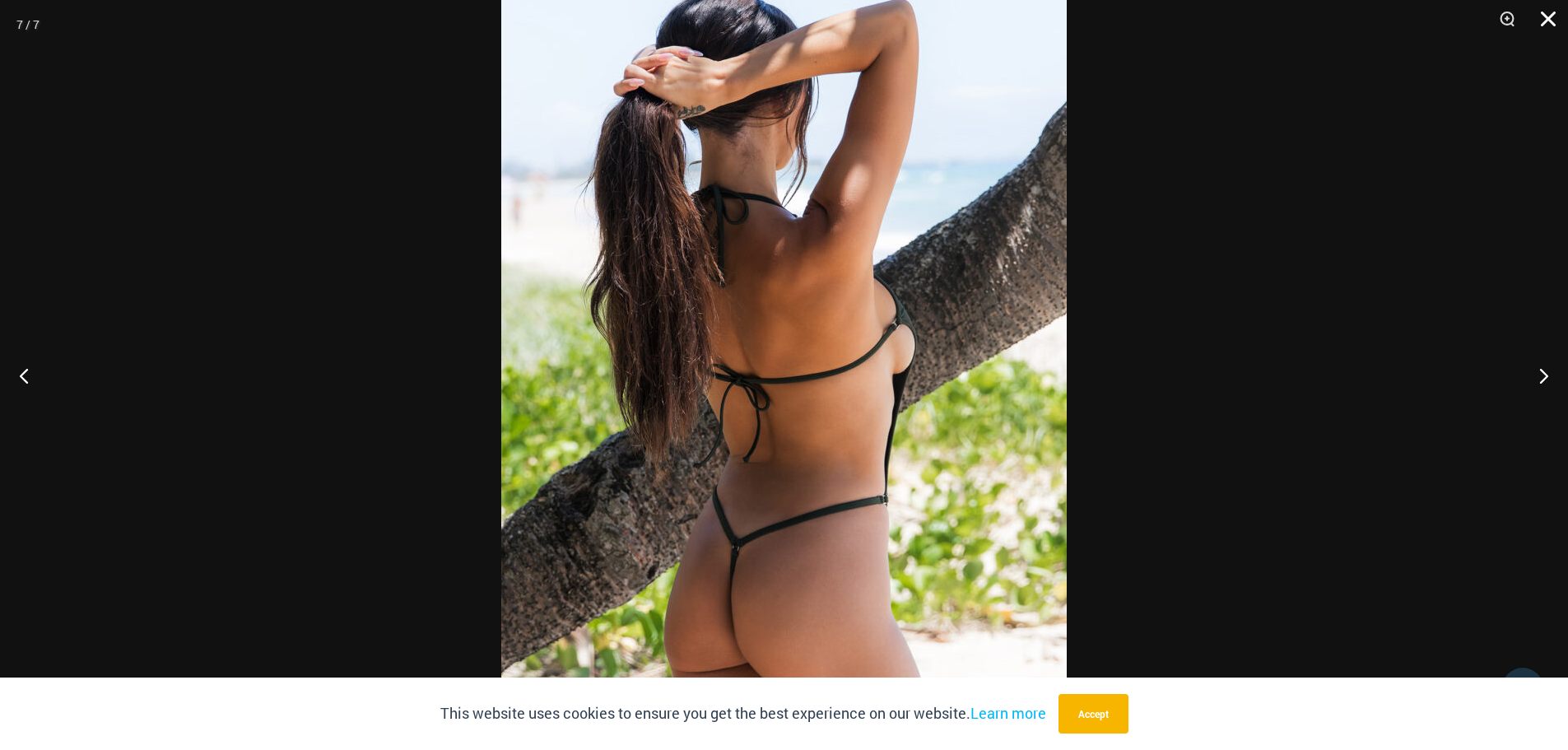
click at [1547, 26] on button "Close" at bounding box center [1542, 25] width 41 height 50
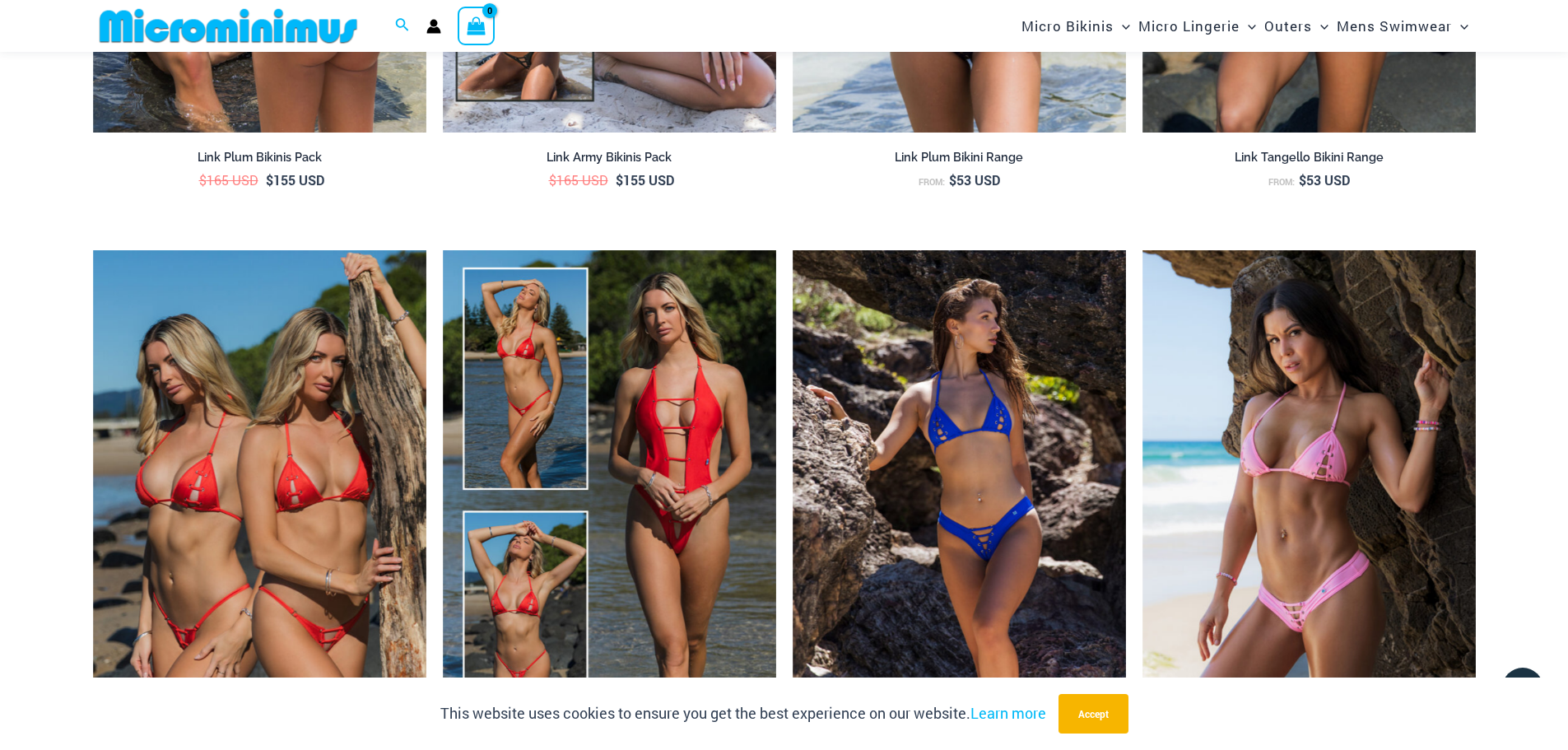
scroll to position [2866, 0]
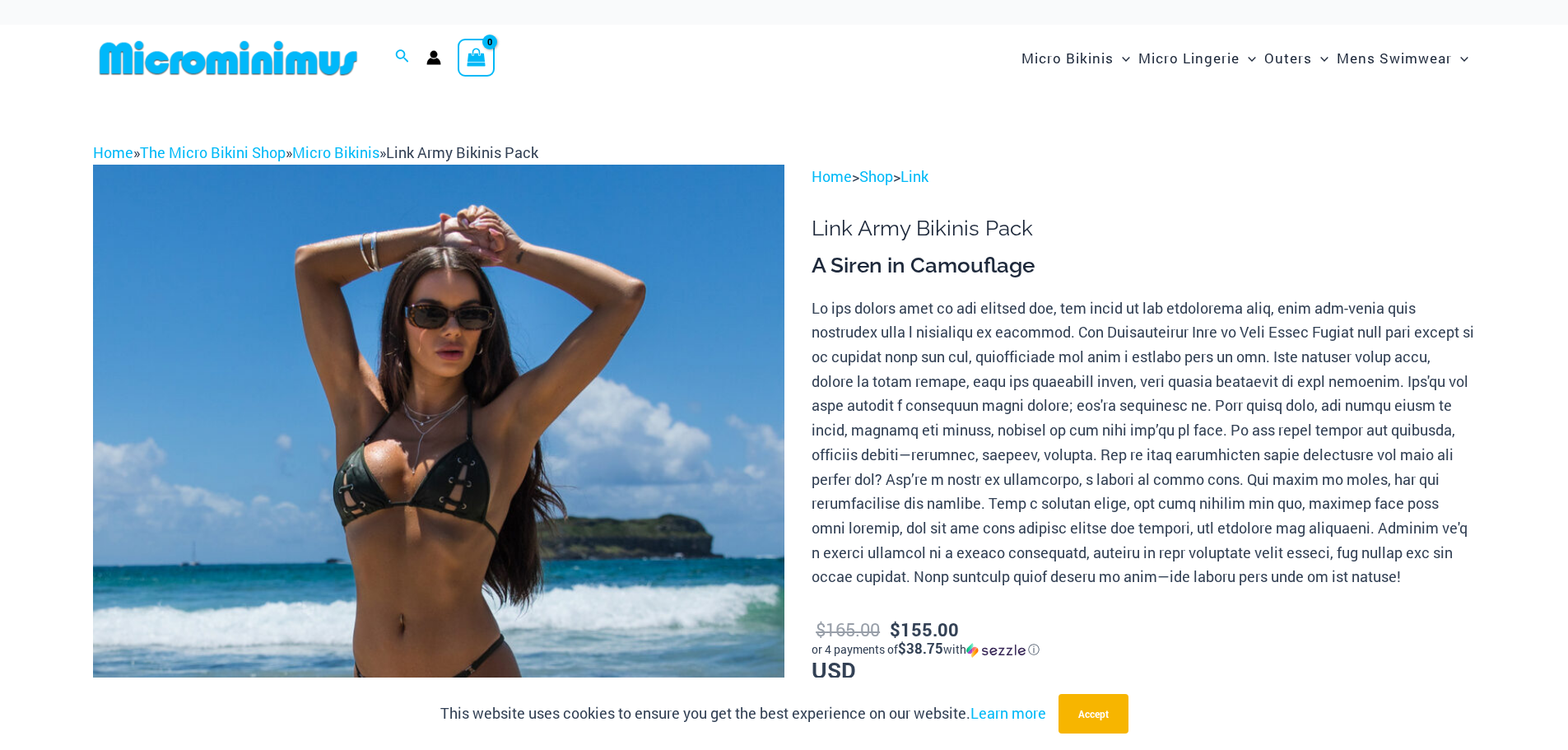
click at [530, 378] on img at bounding box center [439, 684] width 691 height 1038
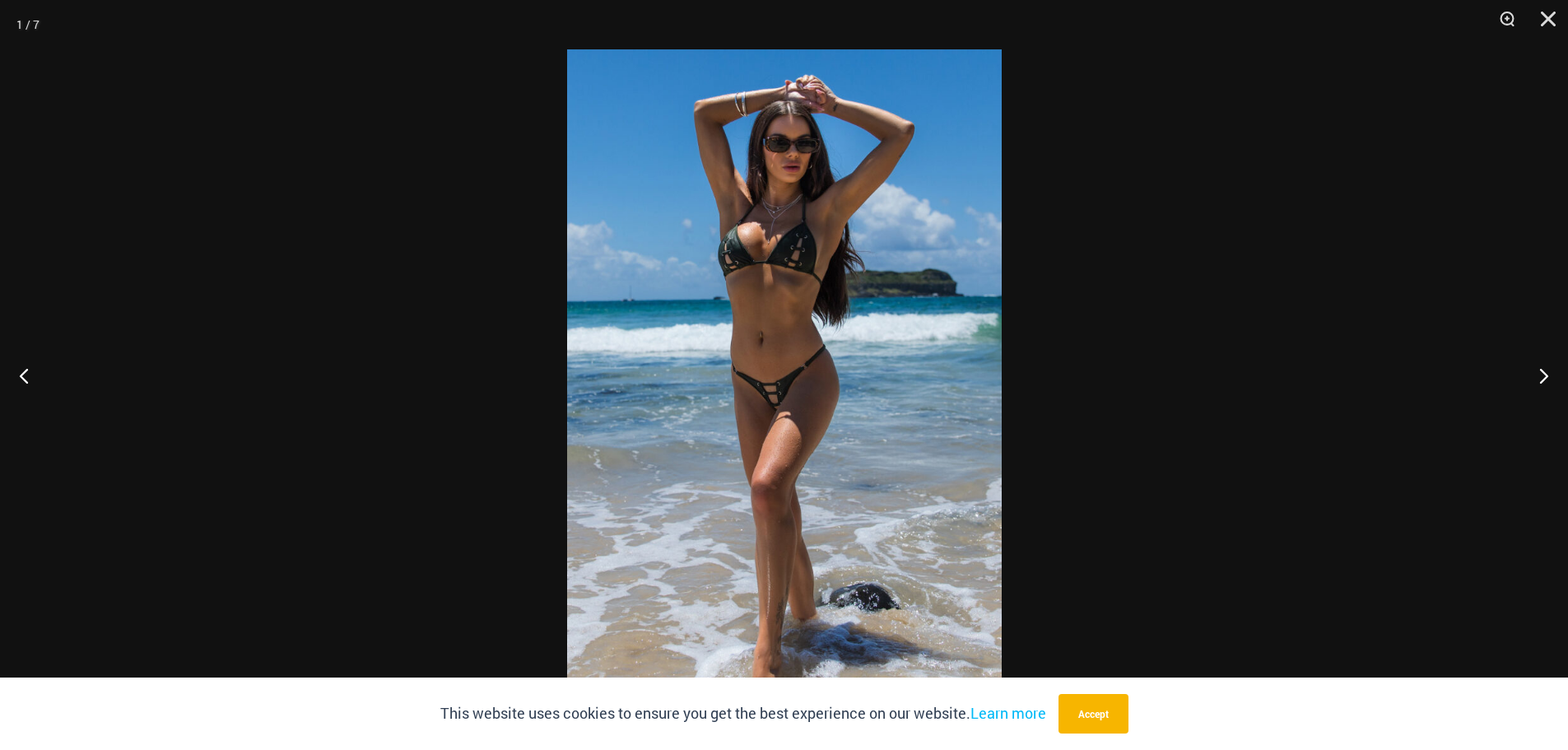
click at [822, 266] on img at bounding box center [784, 375] width 435 height 651
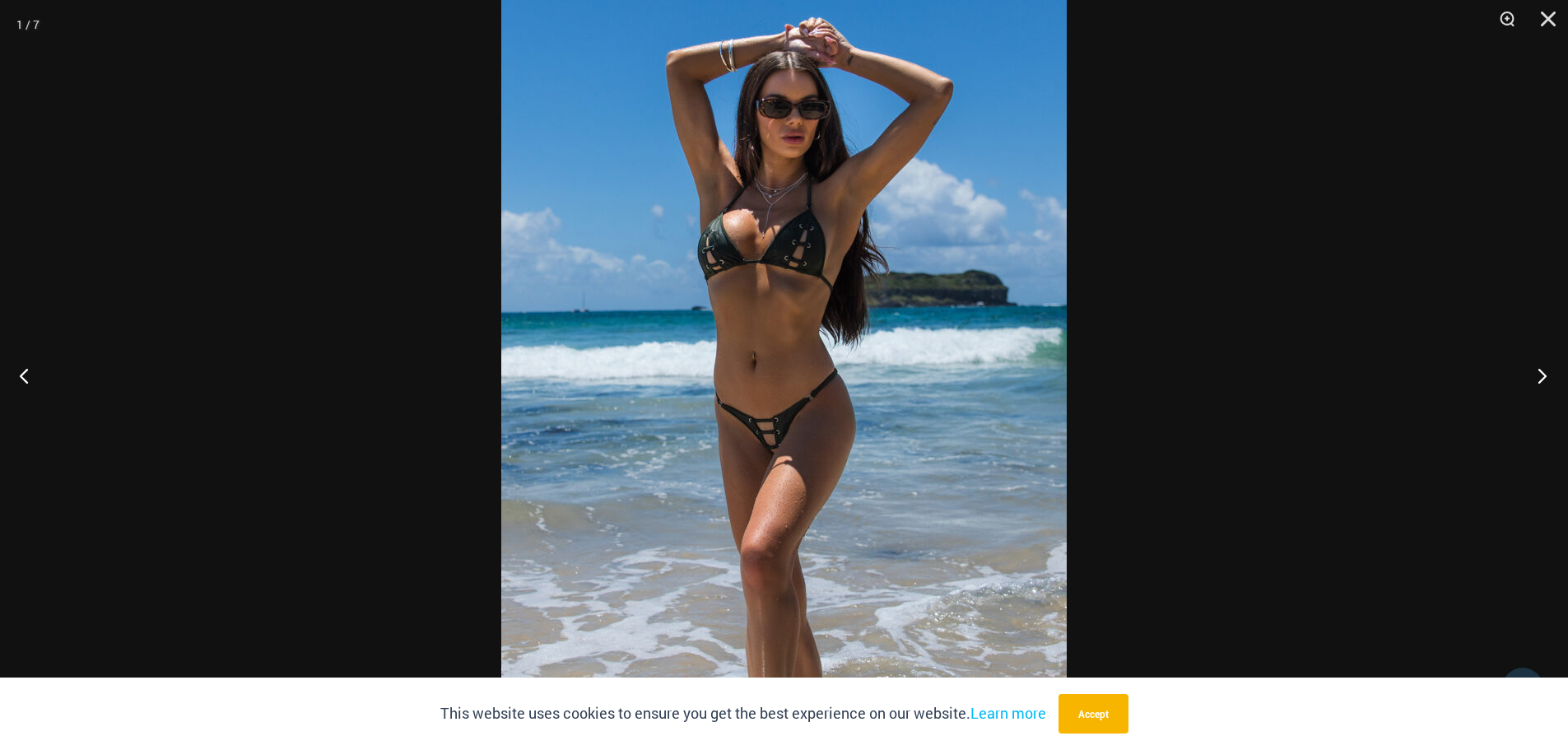
click at [1535, 371] on button "Next" at bounding box center [1537, 375] width 62 height 83
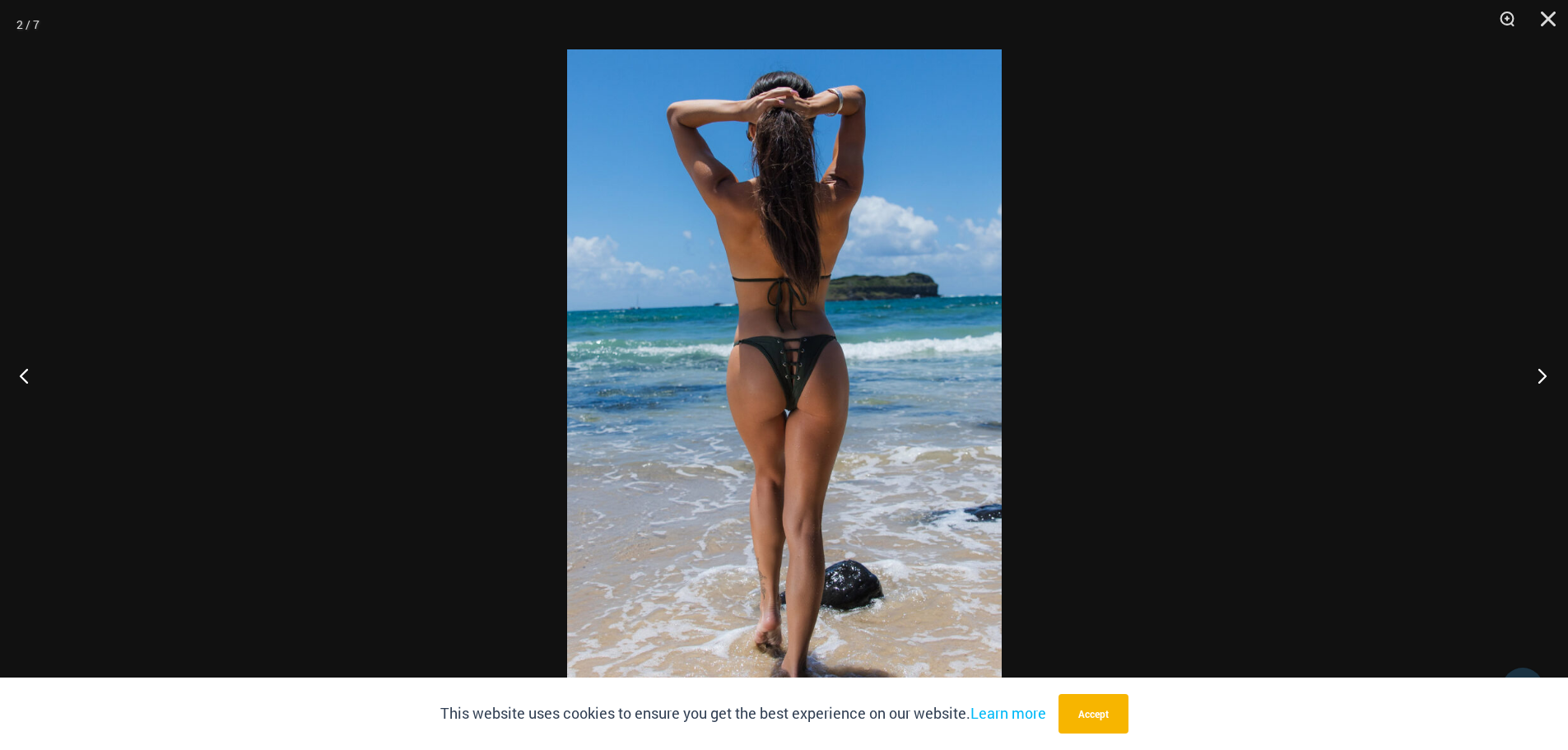
click at [1542, 374] on button "Next" at bounding box center [1537, 375] width 62 height 83
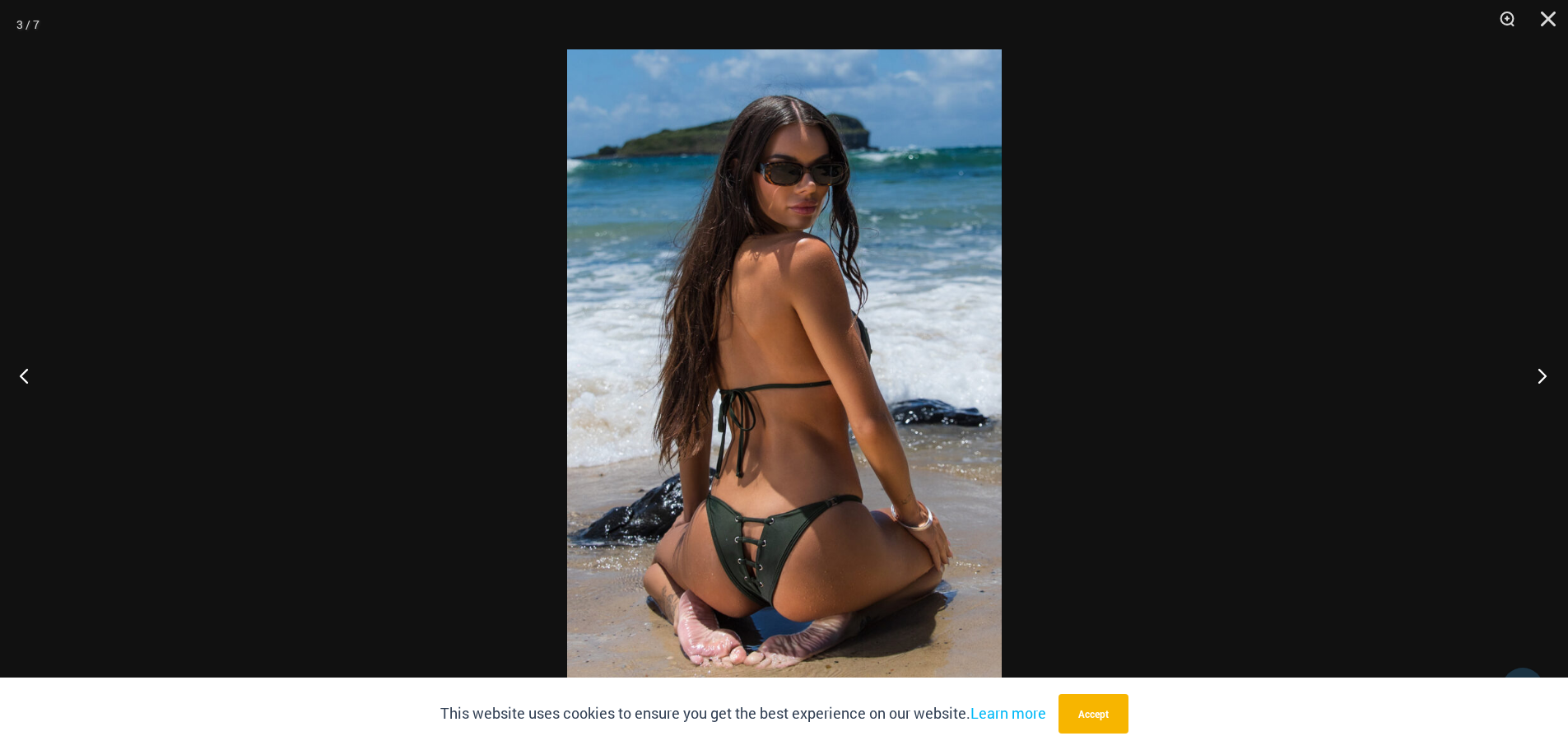
click at [1534, 379] on button "Next" at bounding box center [1537, 375] width 62 height 83
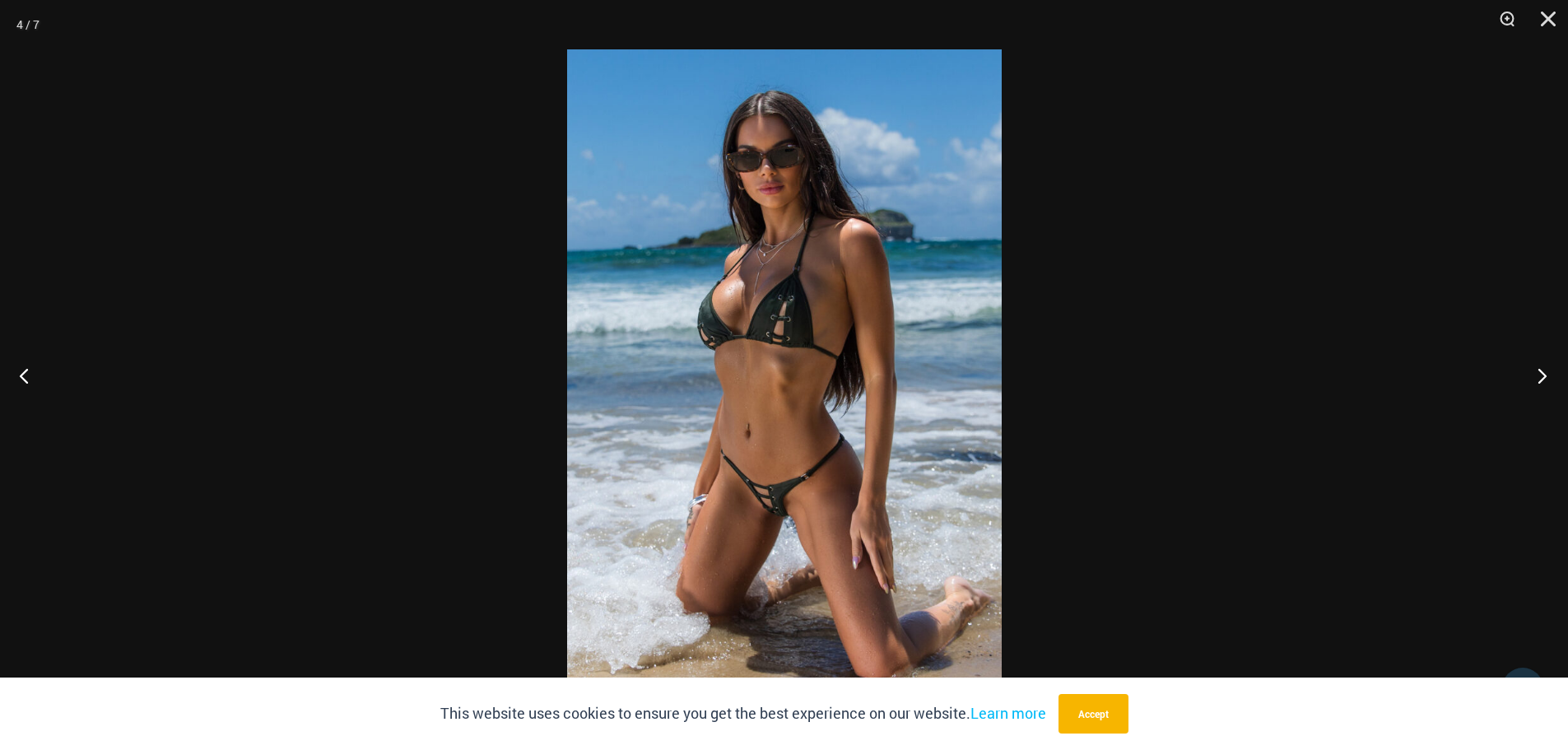
click at [1542, 370] on button "Next" at bounding box center [1537, 375] width 62 height 83
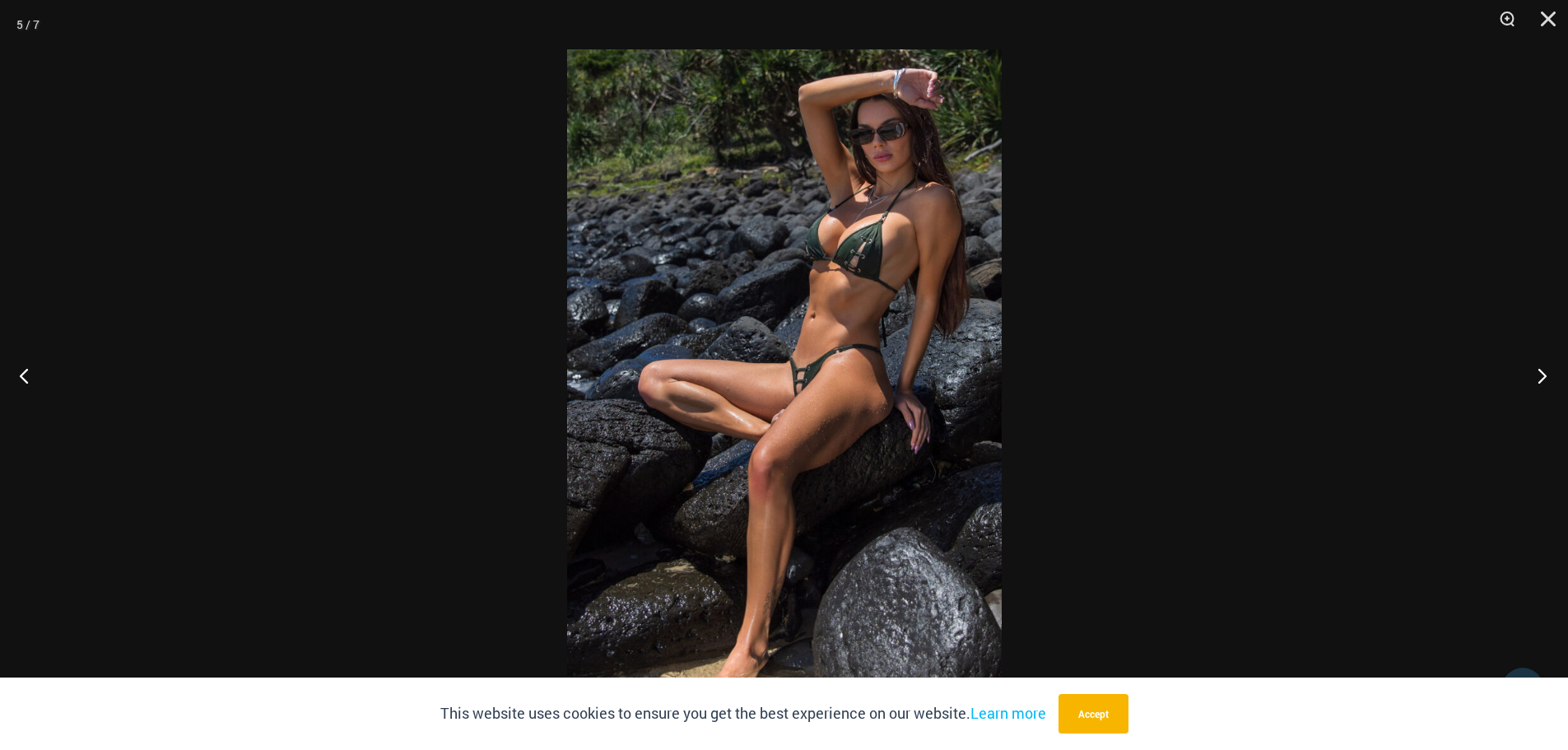
click at [1537, 374] on button "Next" at bounding box center [1537, 375] width 62 height 83
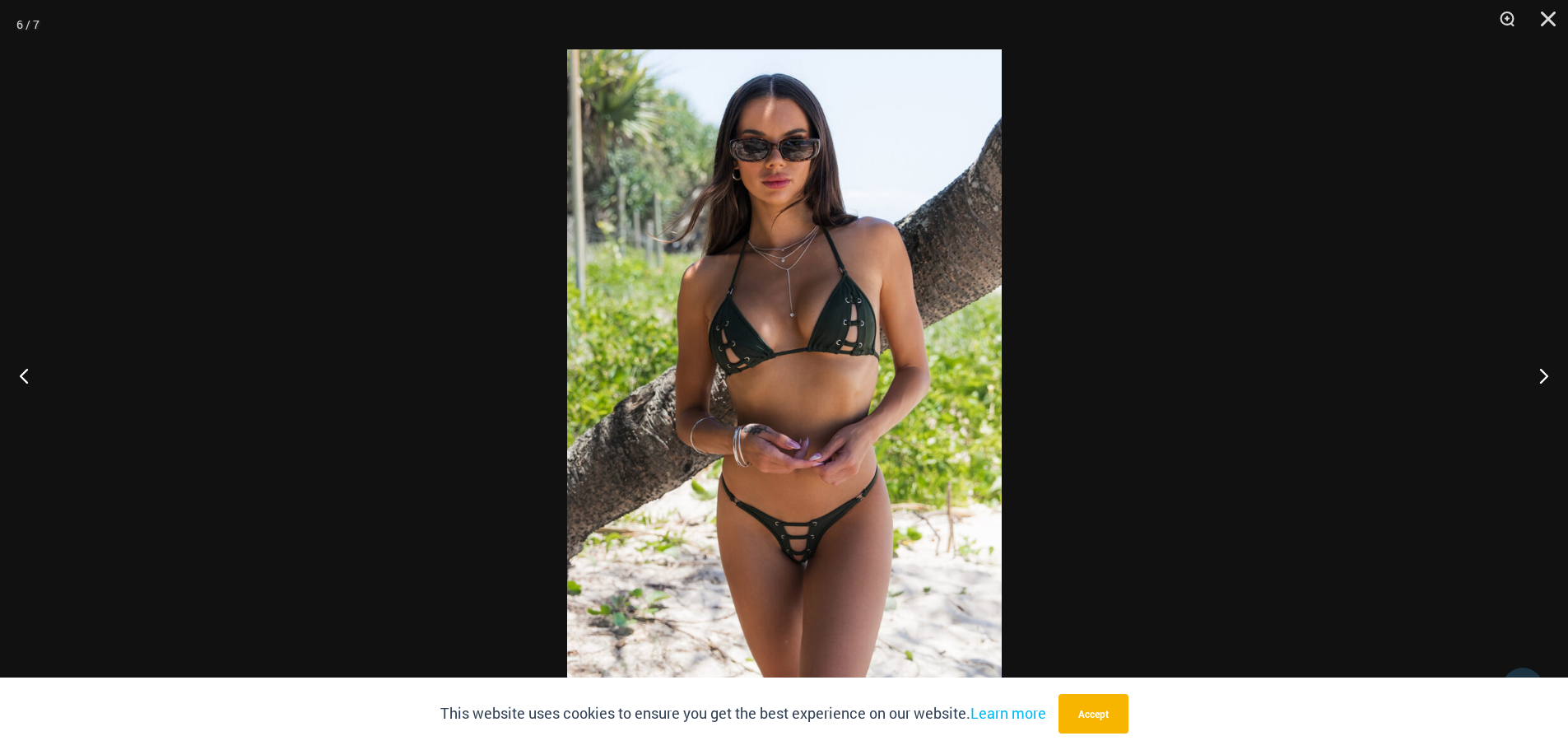
click at [899, 416] on img at bounding box center [784, 375] width 435 height 651
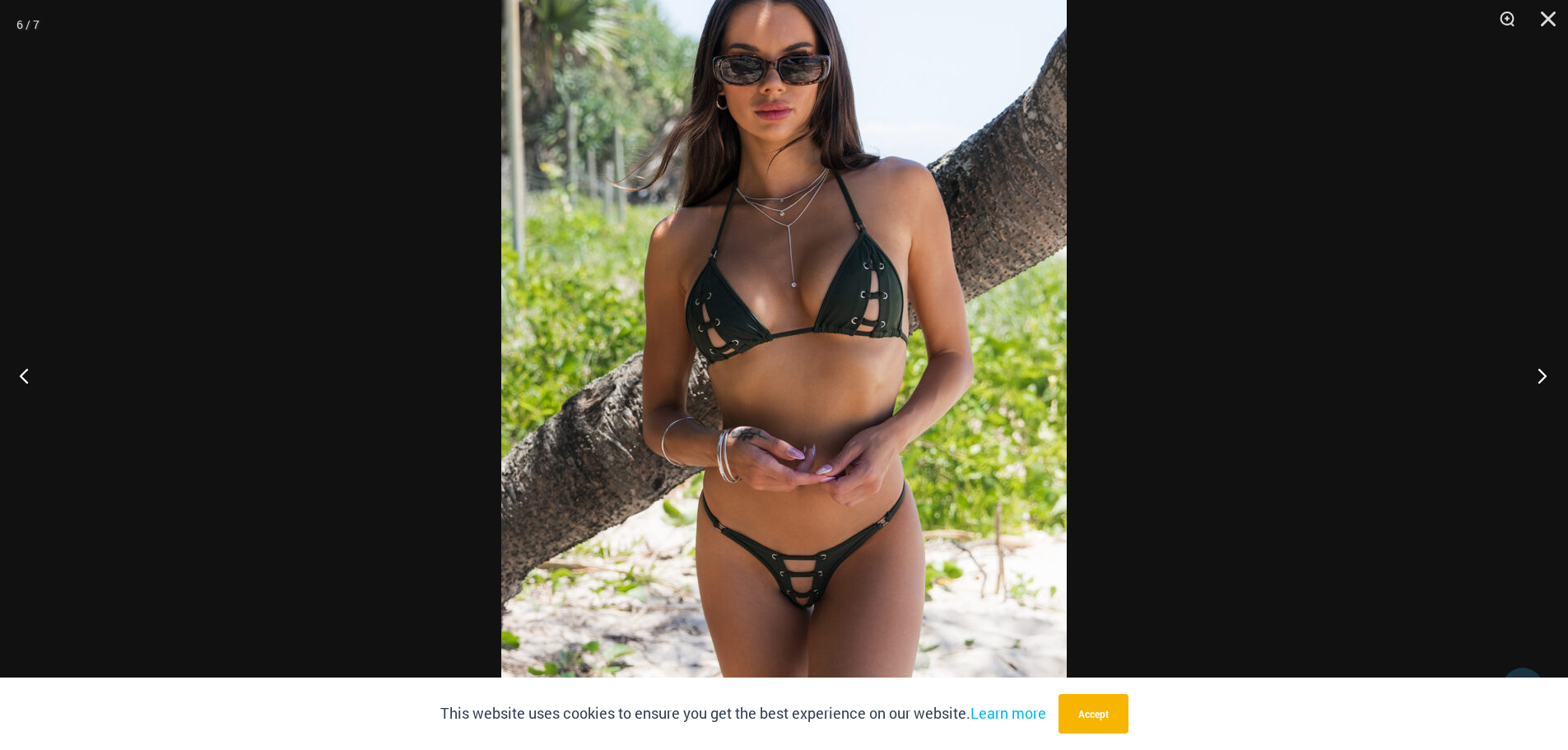
click at [1542, 372] on button "Next" at bounding box center [1537, 375] width 62 height 83
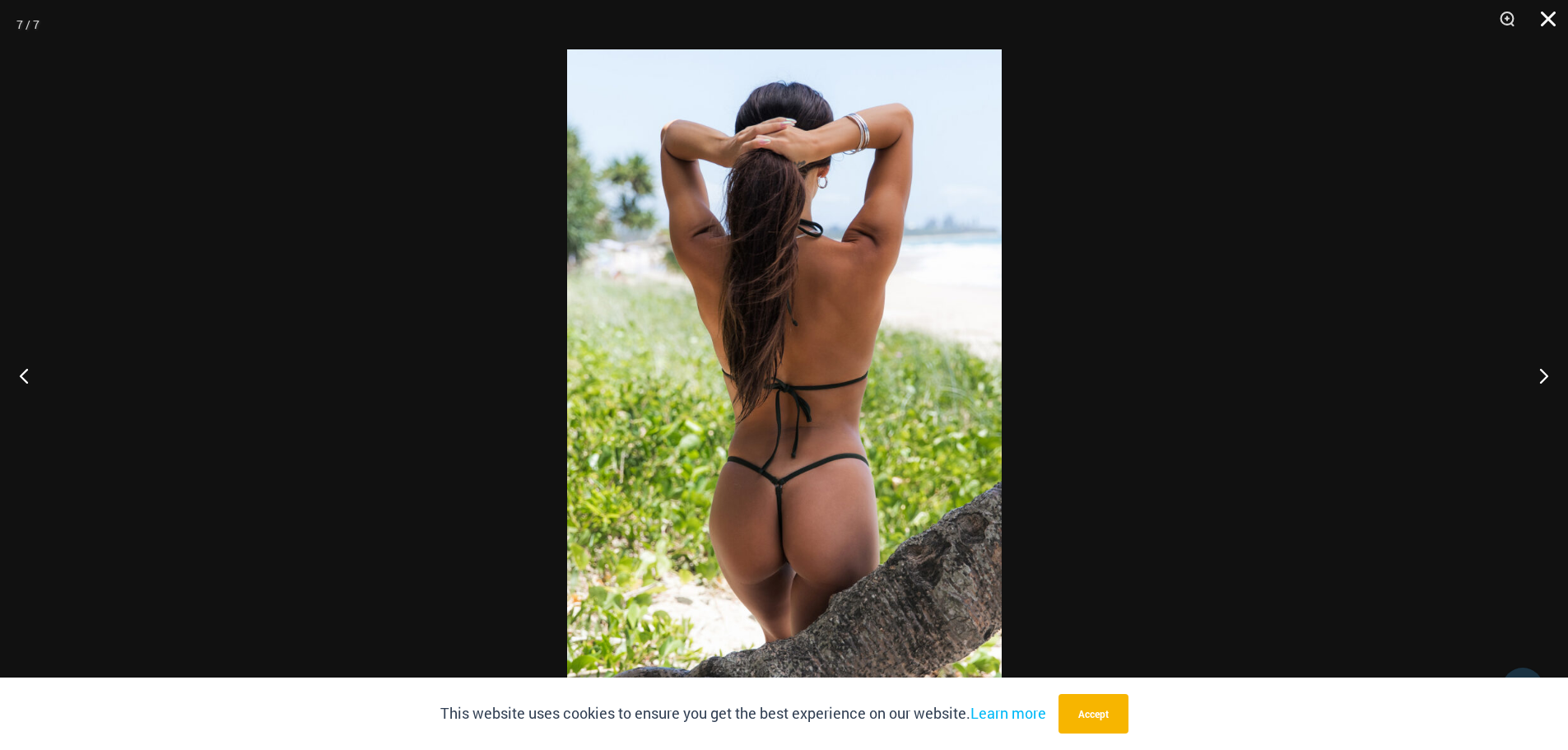
click at [1553, 18] on button "Close" at bounding box center [1542, 25] width 41 height 50
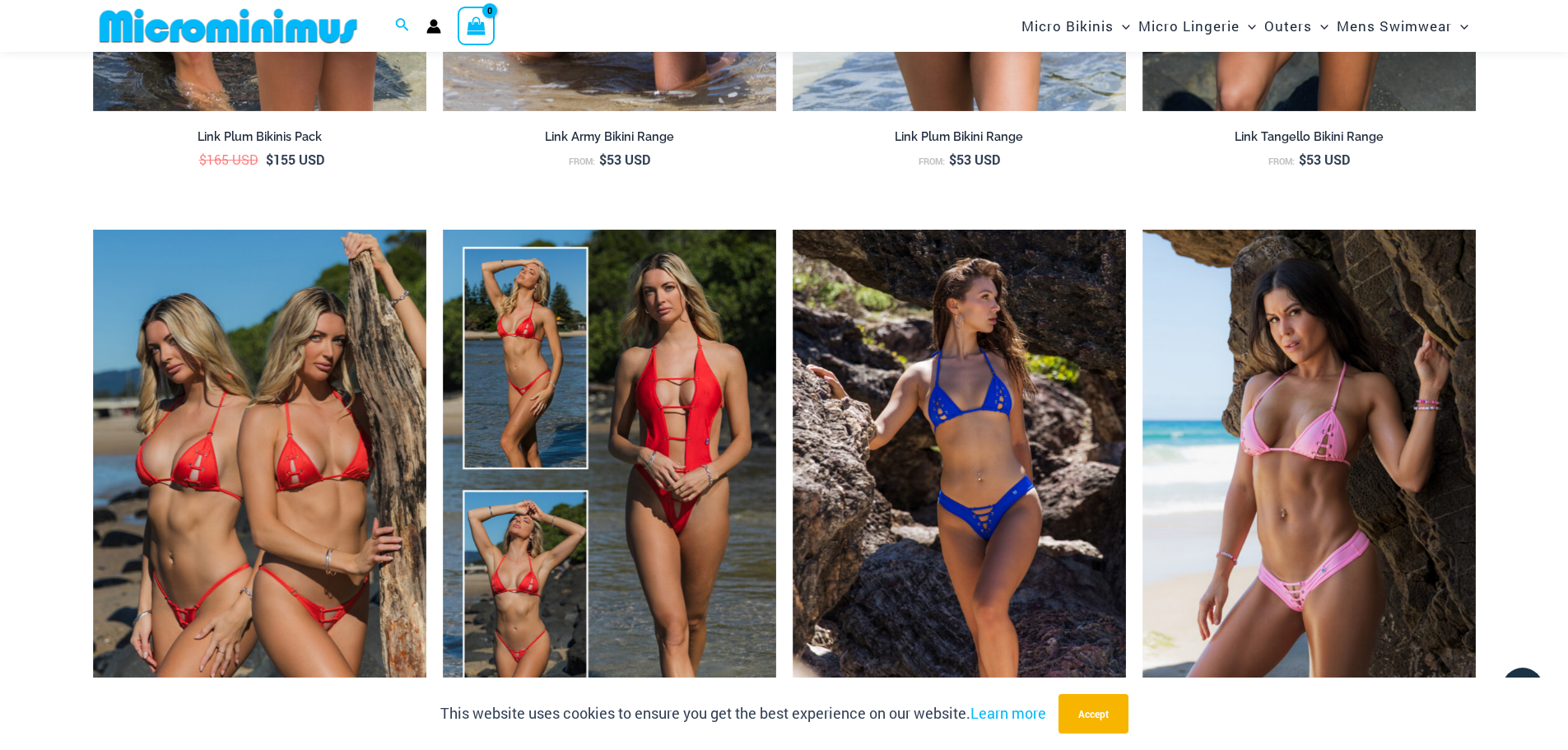
scroll to position [3031, 0]
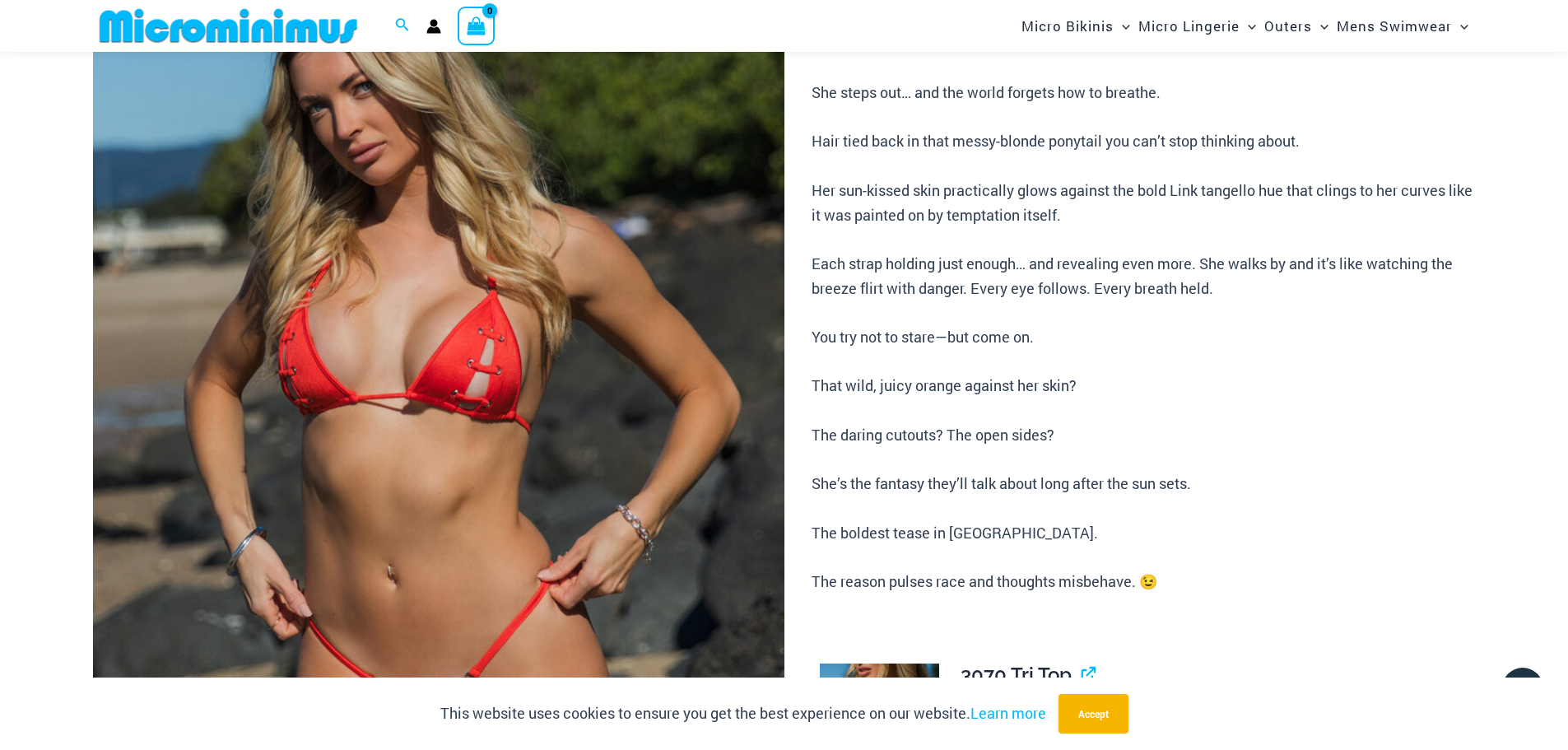
scroll to position [149, 0]
